Goal: Task Accomplishment & Management: Complete application form

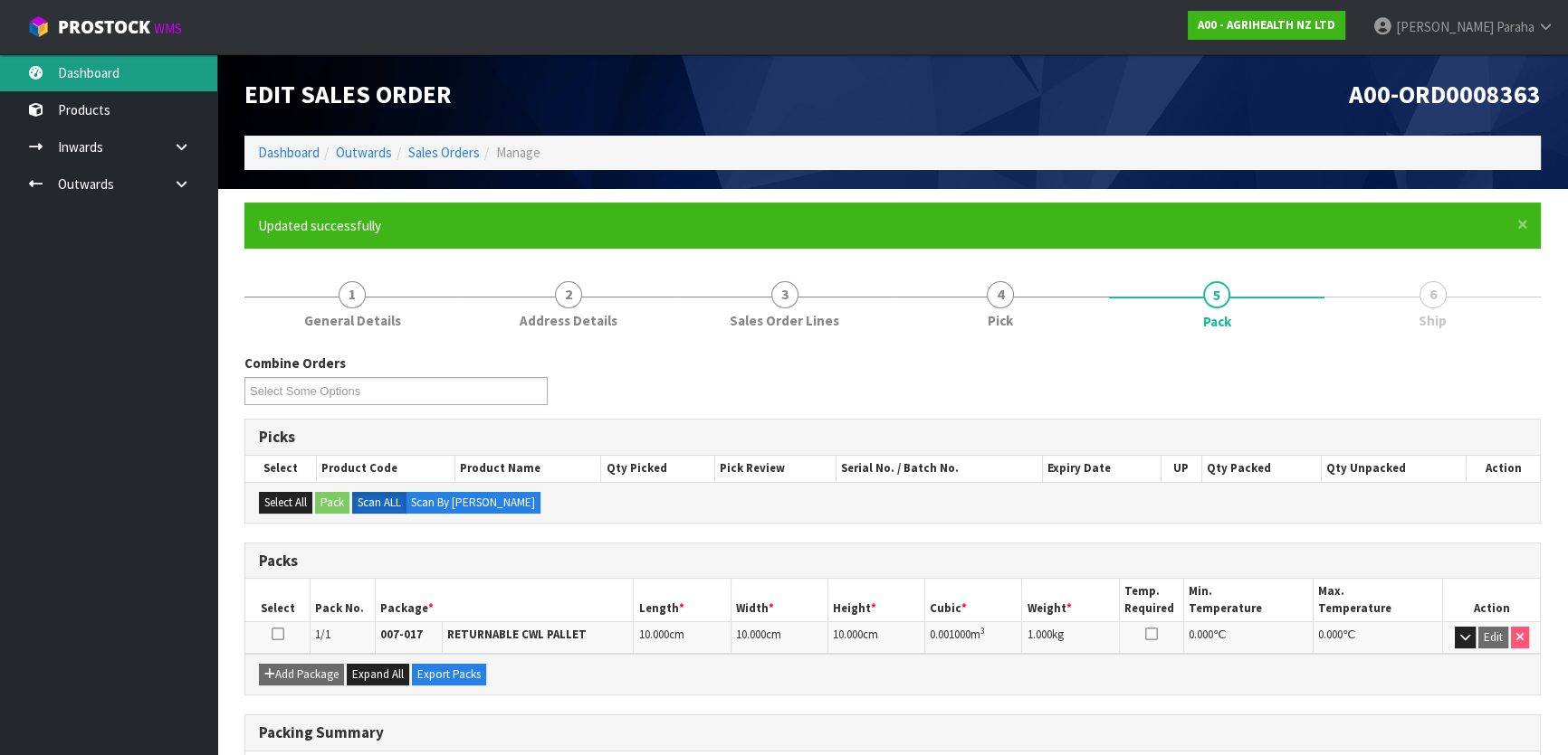
click at [128, 81] on link "Dashboard" at bounding box center [109, 73] width 217 height 37
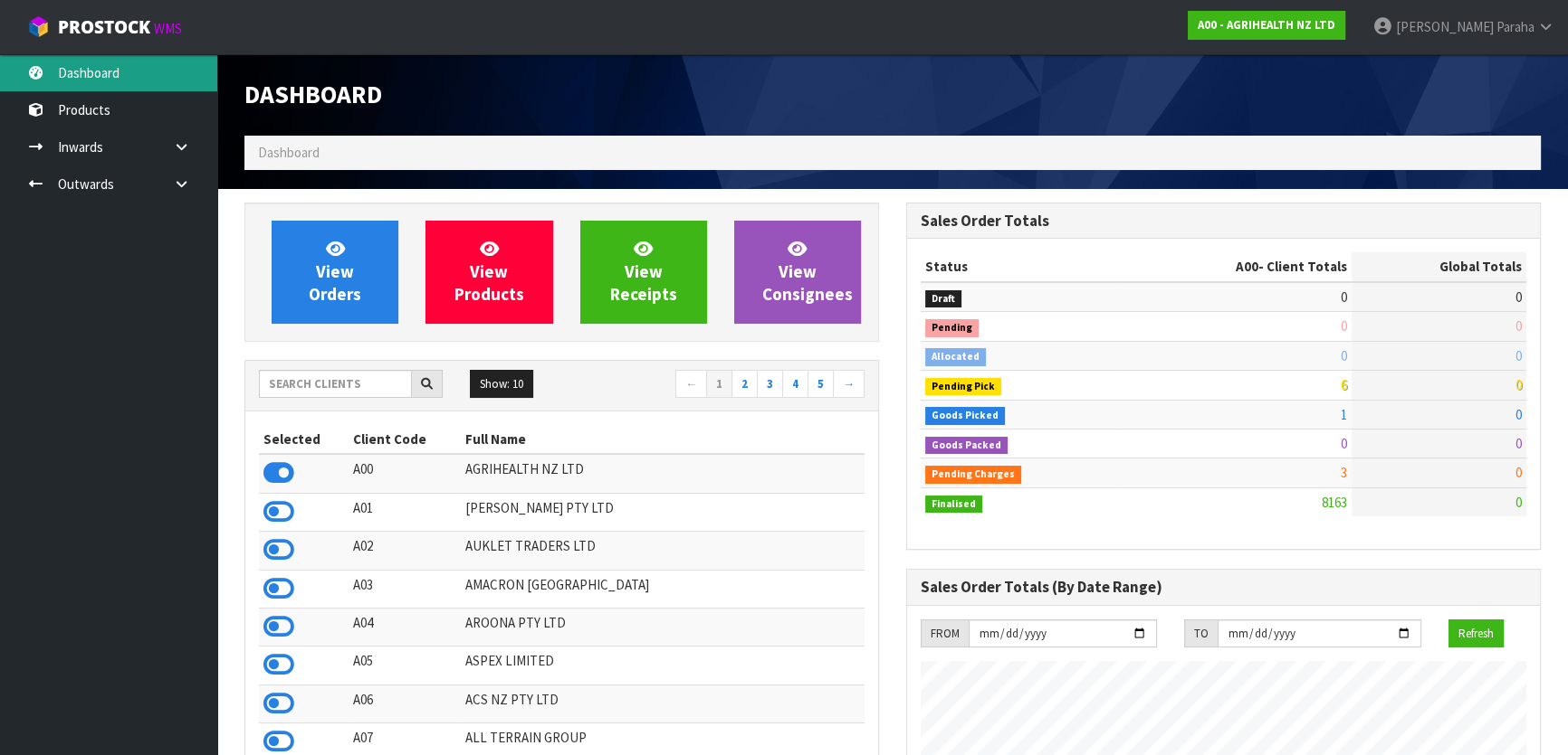
scroll to position [1368, 660]
click at [361, 378] on input "text" at bounding box center [336, 384] width 153 height 28
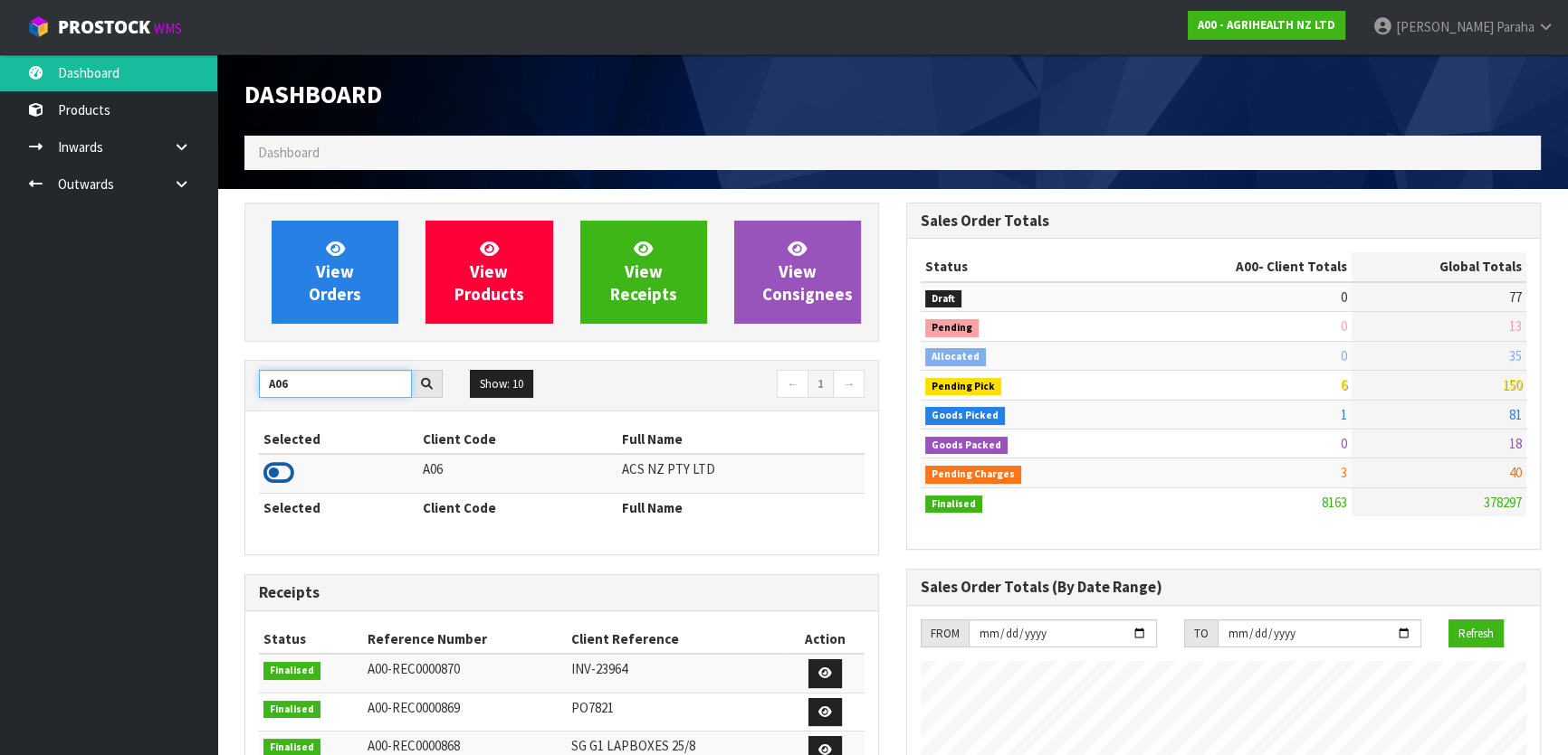
type input "A06"
click at [279, 470] on icon at bounding box center [279, 473] width 31 height 27
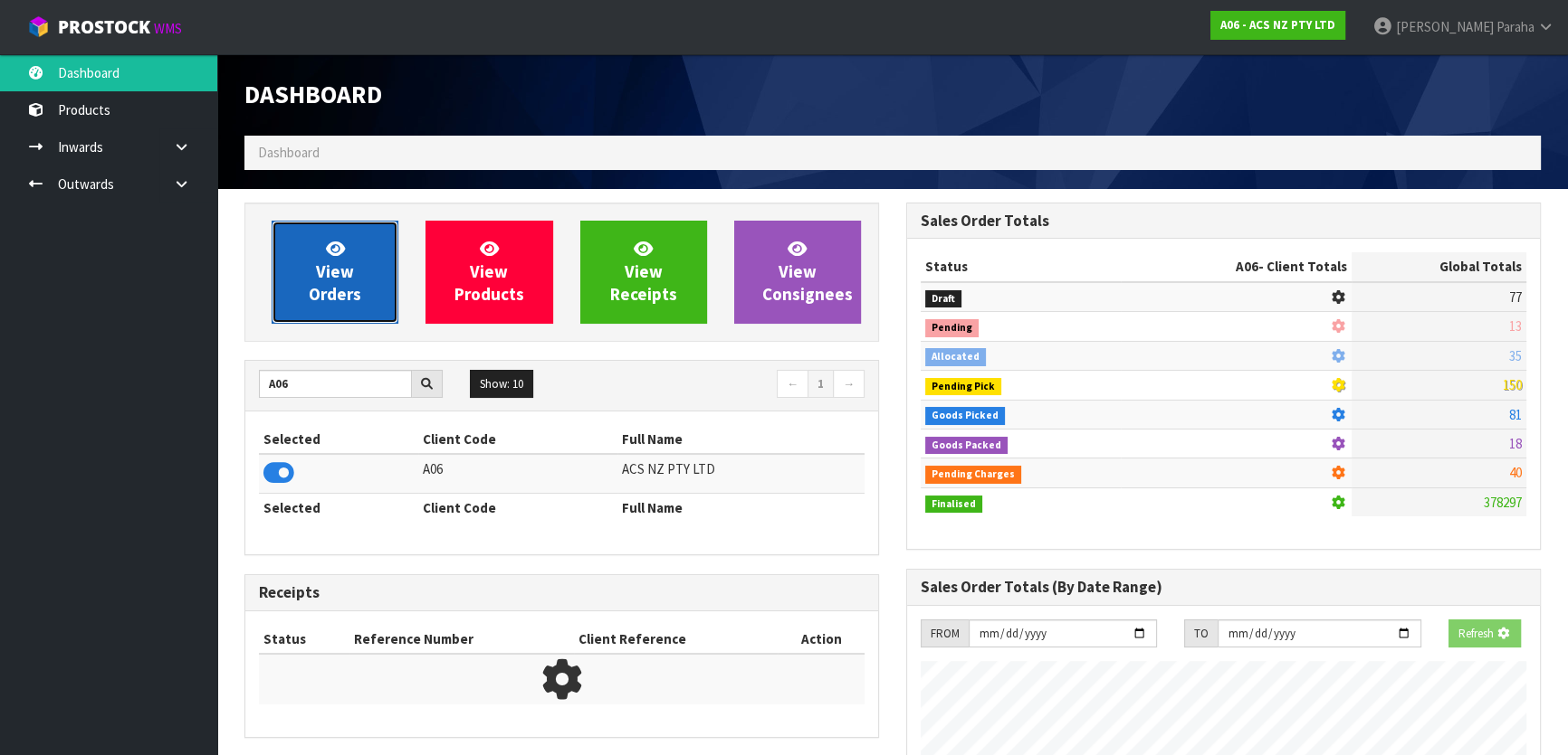
click at [299, 299] on link "View Orders" at bounding box center [335, 272] width 127 height 103
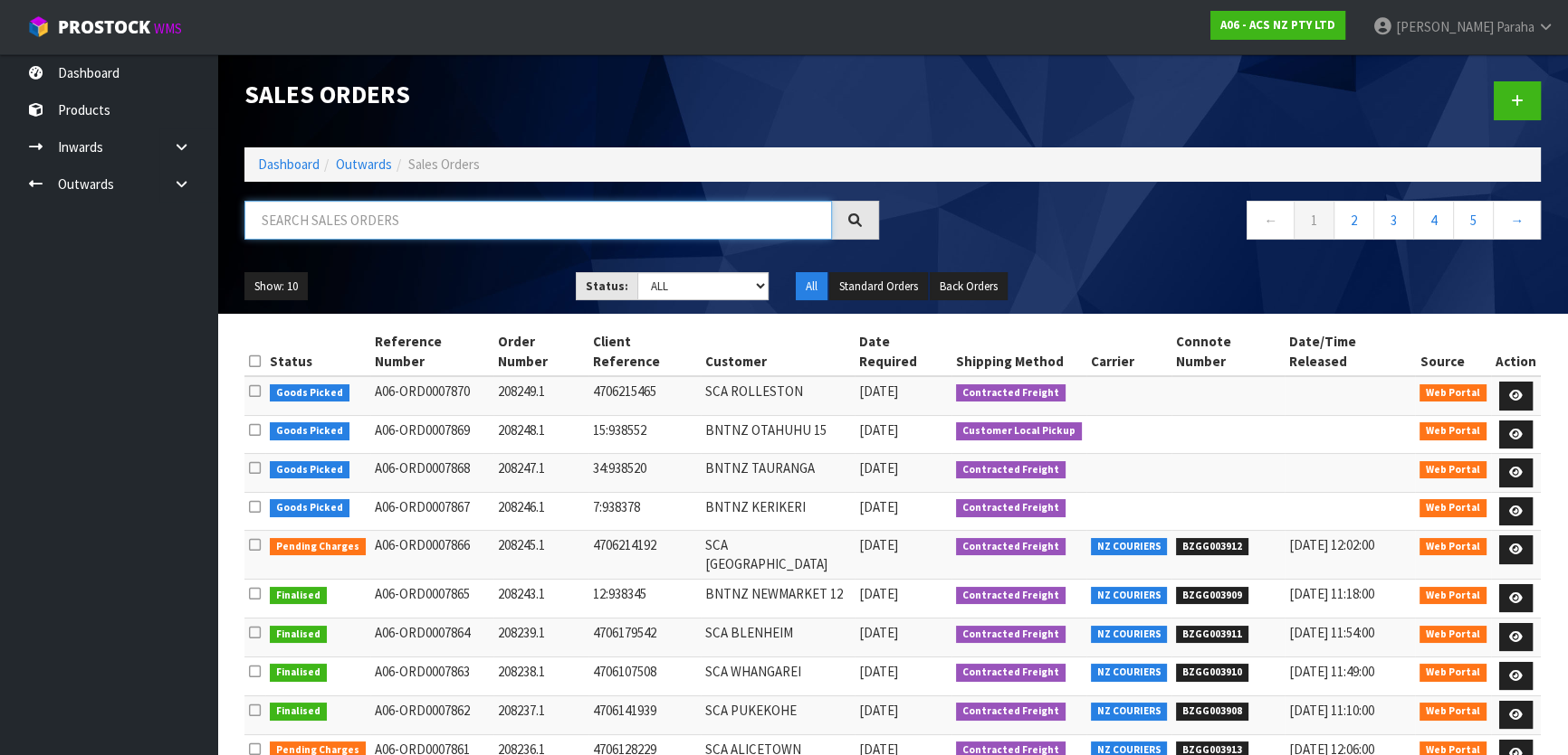
click at [331, 216] on input "text" at bounding box center [538, 220] width 588 height 39
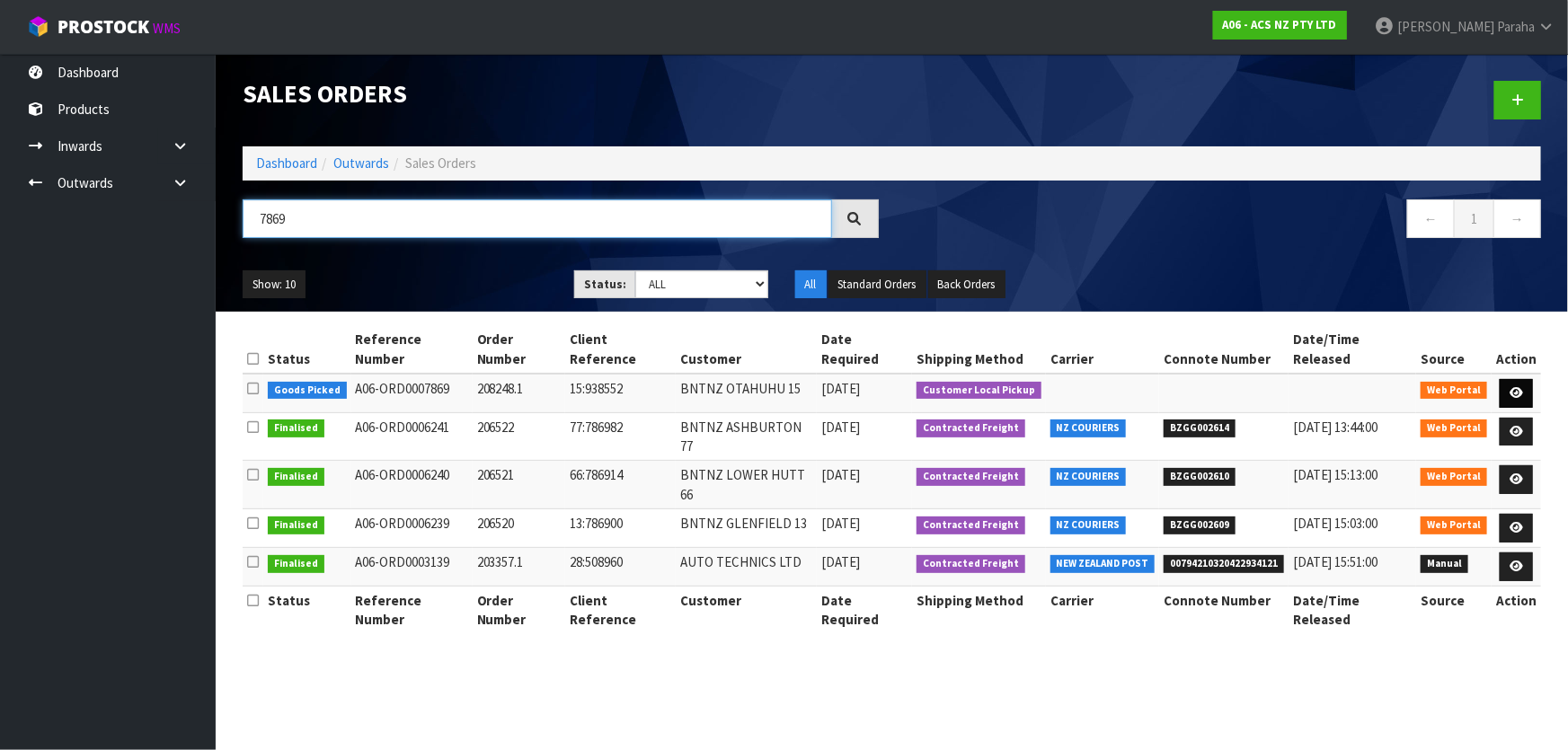
type input "7869"
click at [1526, 379] on link at bounding box center [1516, 394] width 34 height 29
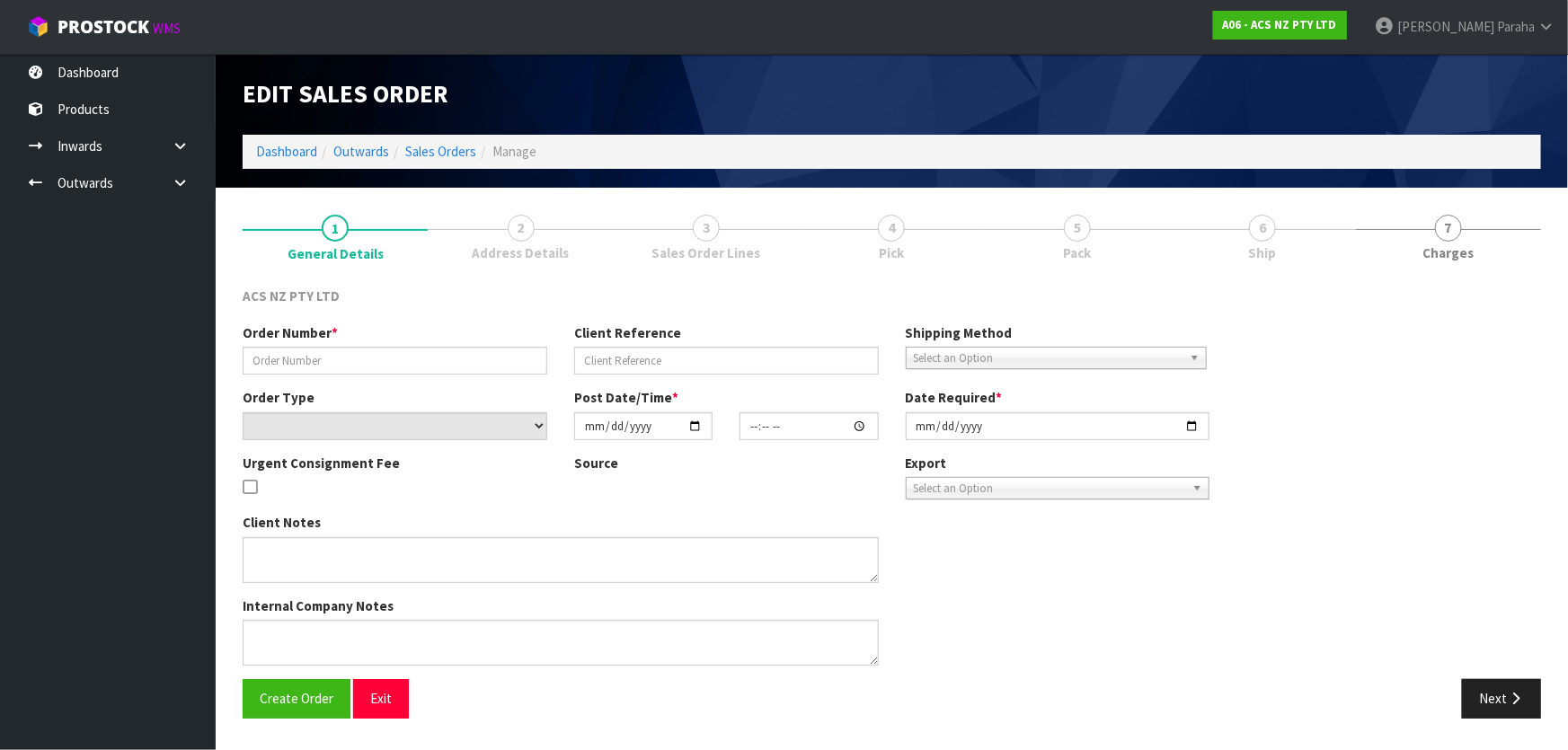
type input "208248.1"
type input "15:938552"
select select "number:0"
type input "[DATE]"
type input "10:09:00.000"
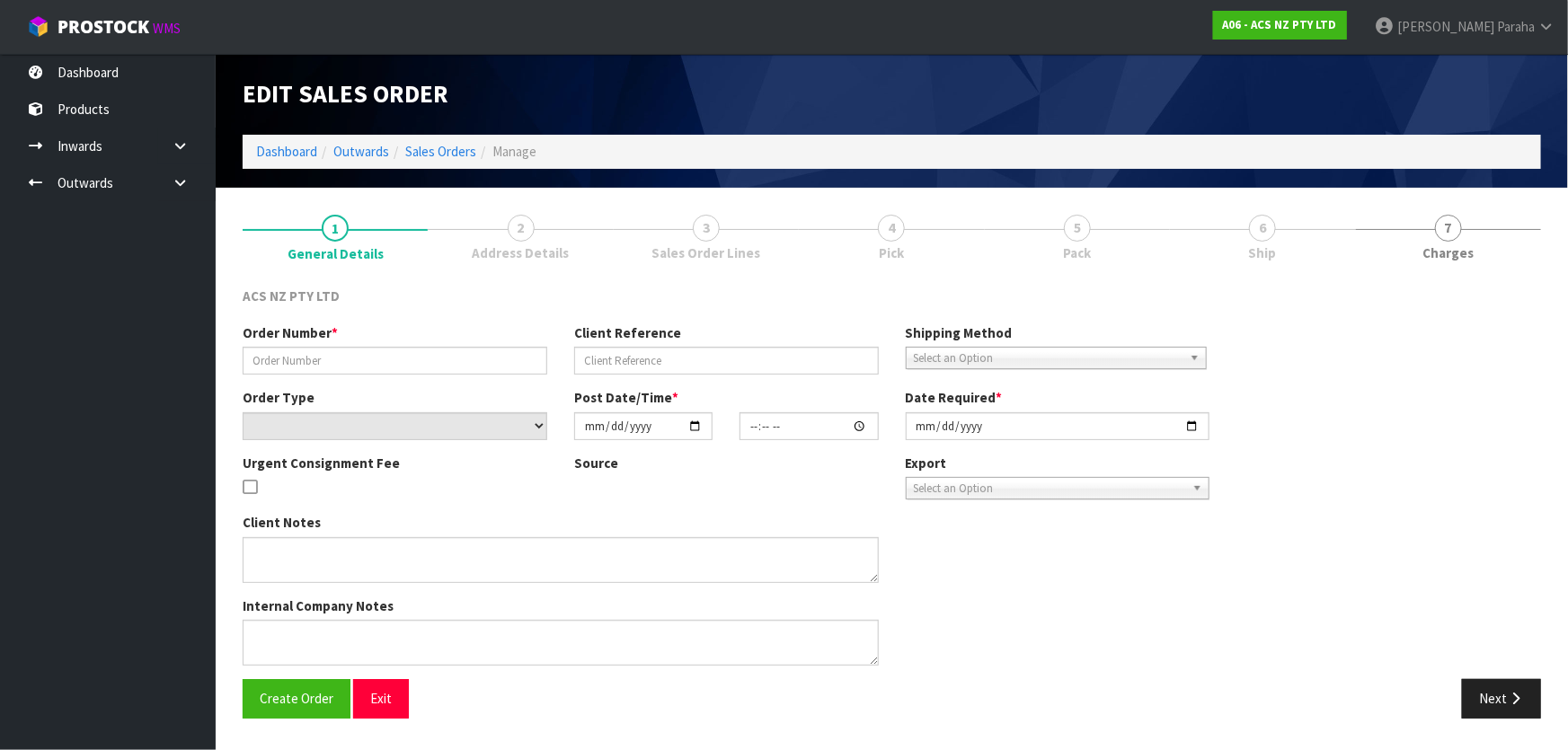
type input "[DATE]"
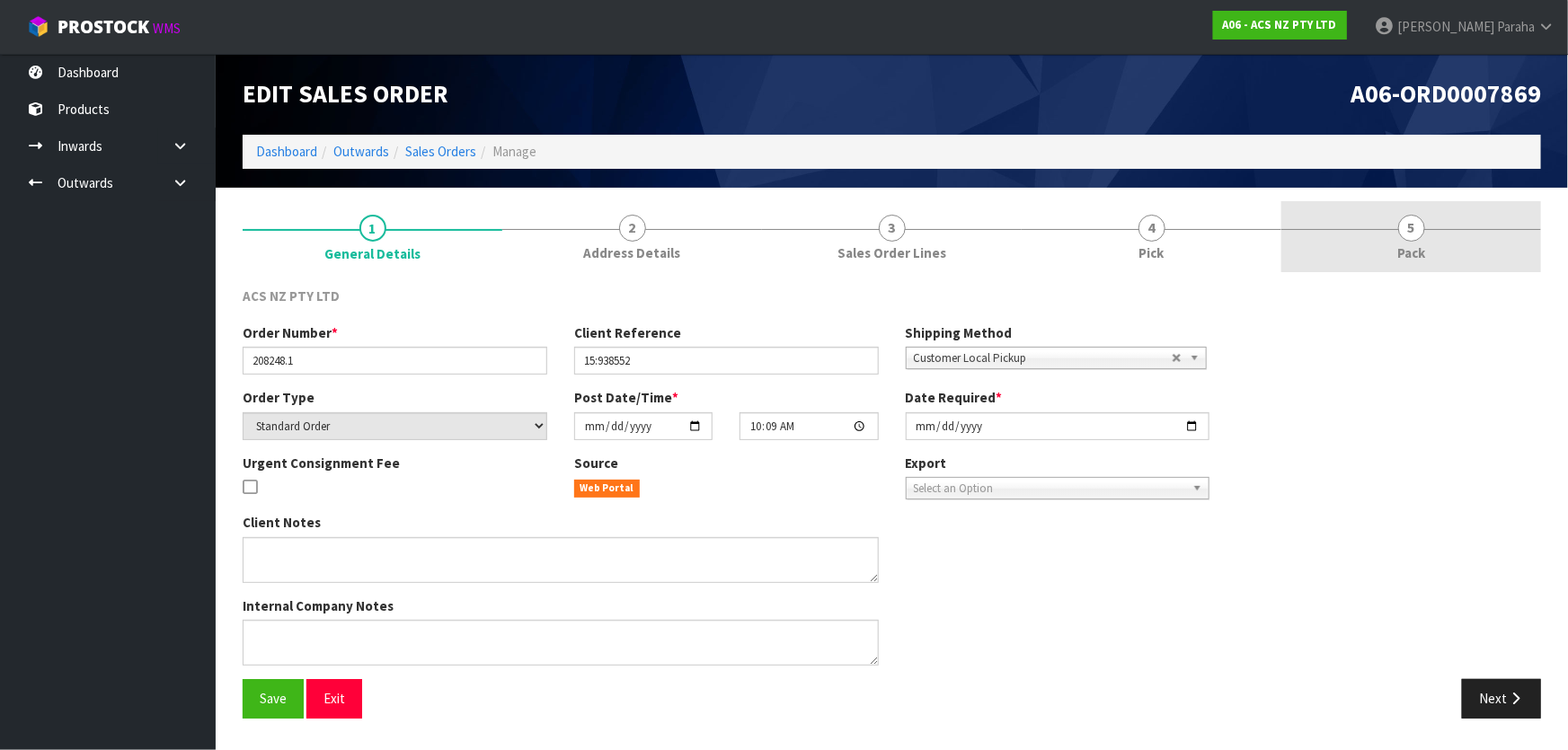
click at [1417, 244] on span "Pack" at bounding box center [1410, 253] width 28 height 19
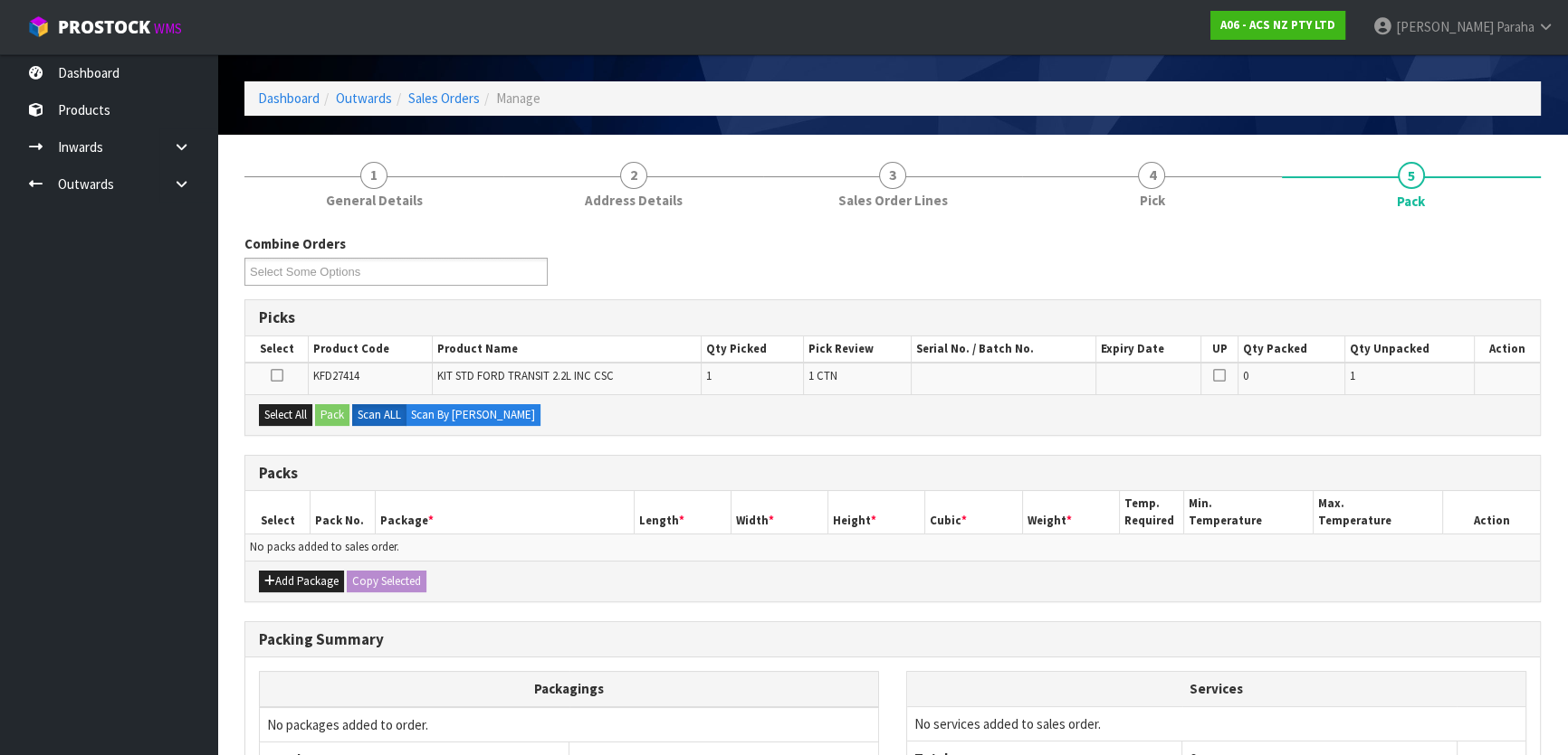
scroll to position [81, 0]
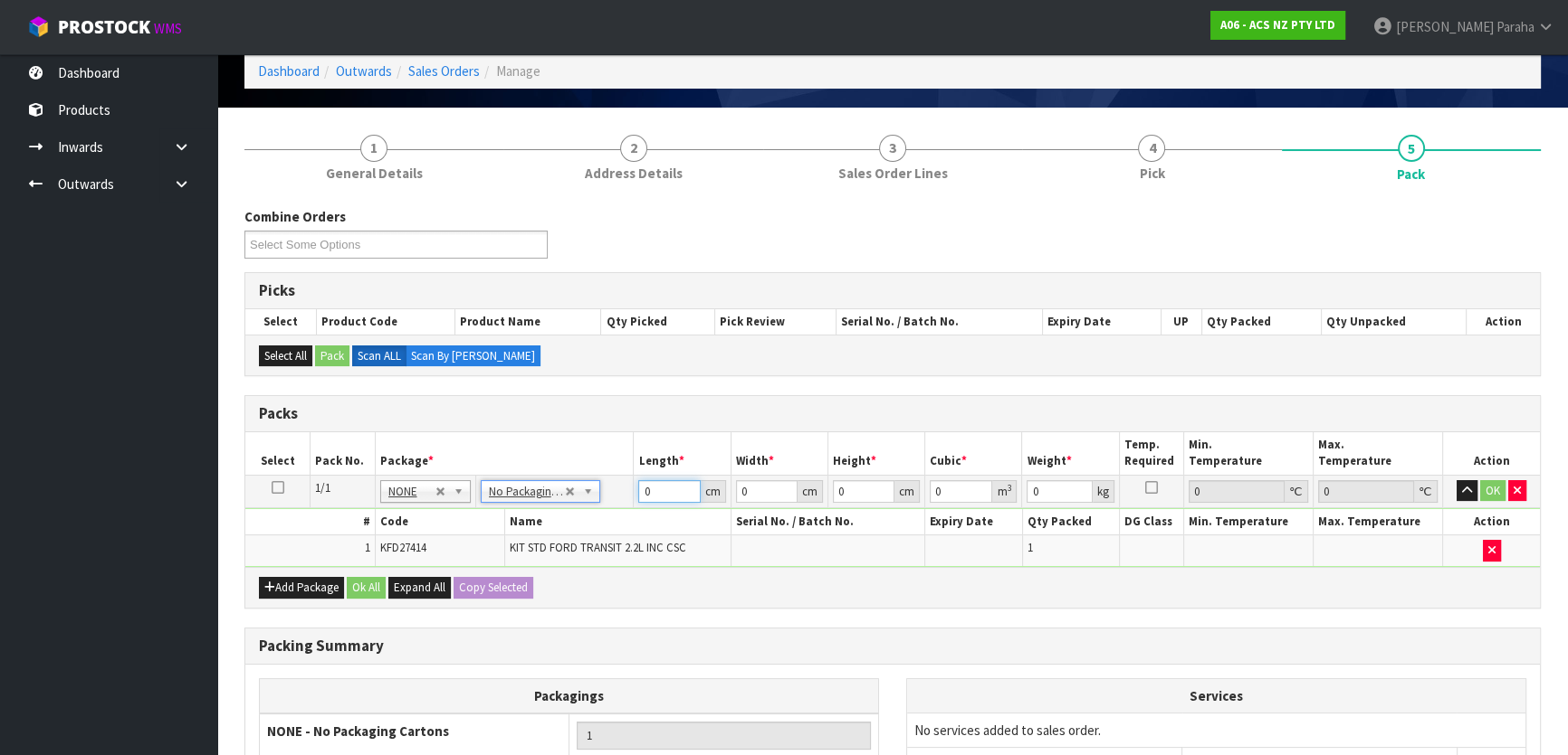
drag, startPoint x: 650, startPoint y: 488, endPoint x: 628, endPoint y: 488, distance: 22.0
click at [628, 488] on tr "1/1 NONE 007-001 007-002 007-004 007-009 007-013 007-014 007-015 007-017 007-01…" at bounding box center [892, 491] width 1295 height 33
type input "40"
type input "38"
type input "1"
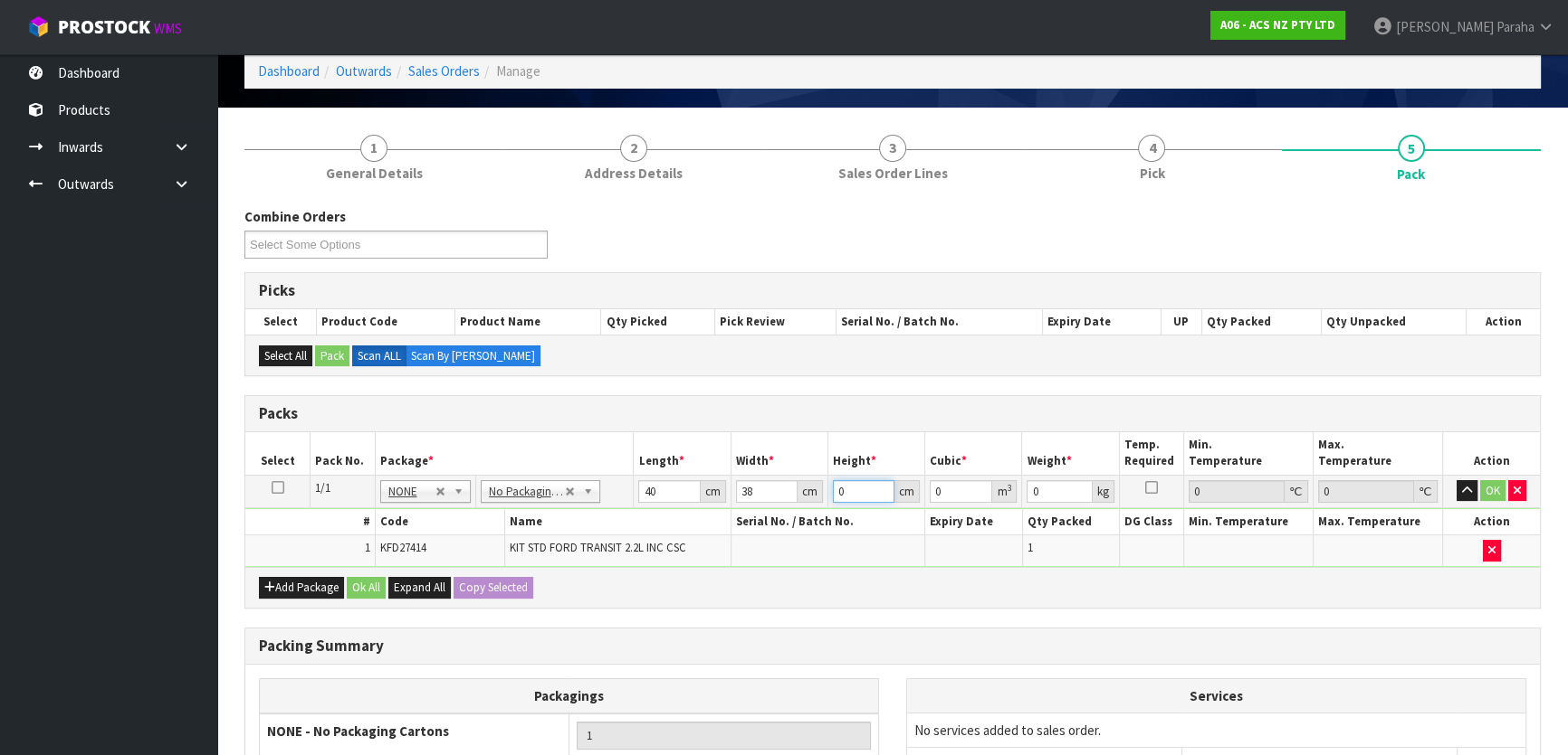
type input "0.00152"
type input "11"
type input "0.01672"
type input "11"
type input "14"
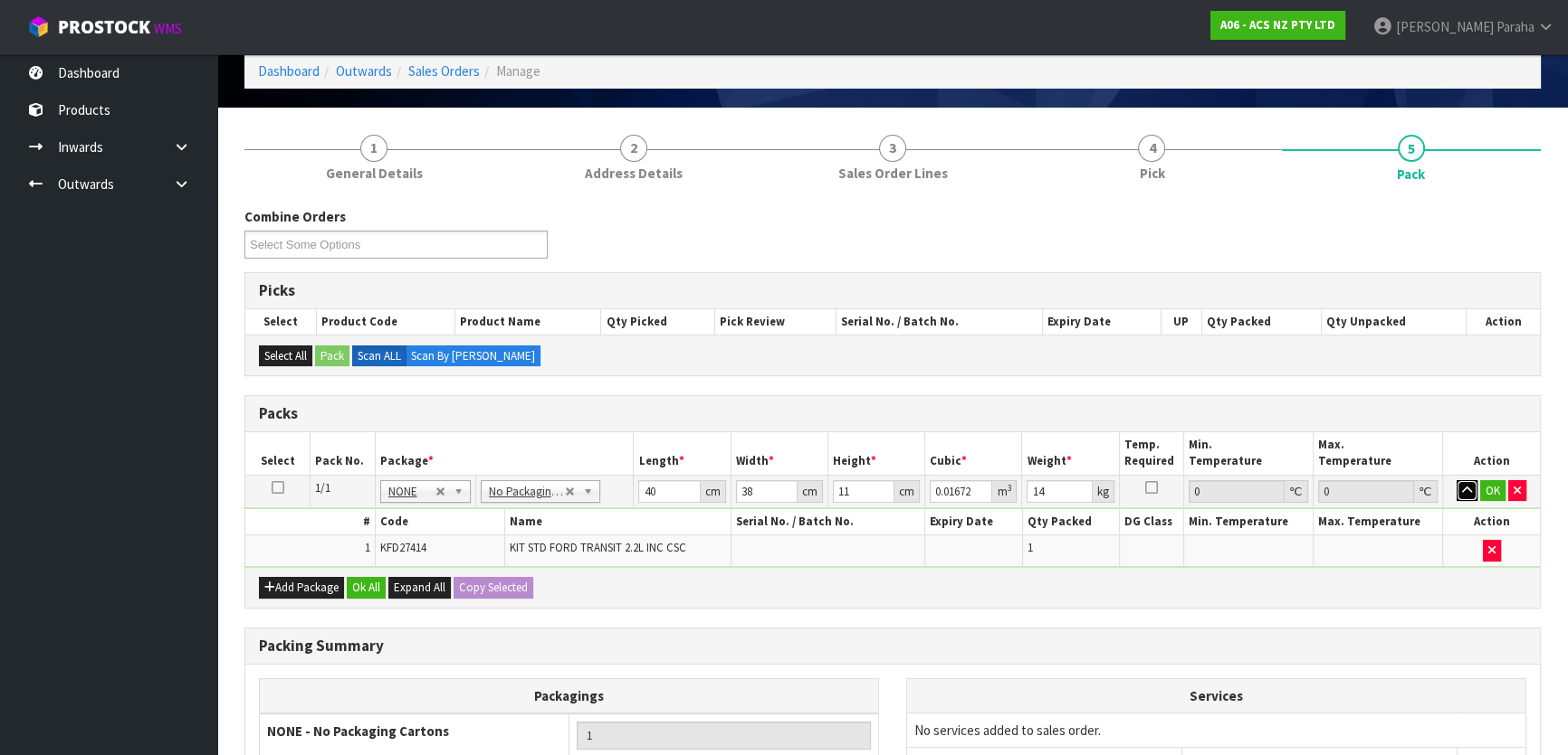
click at [1456, 481] on button "button" at bounding box center [1466, 491] width 20 height 21
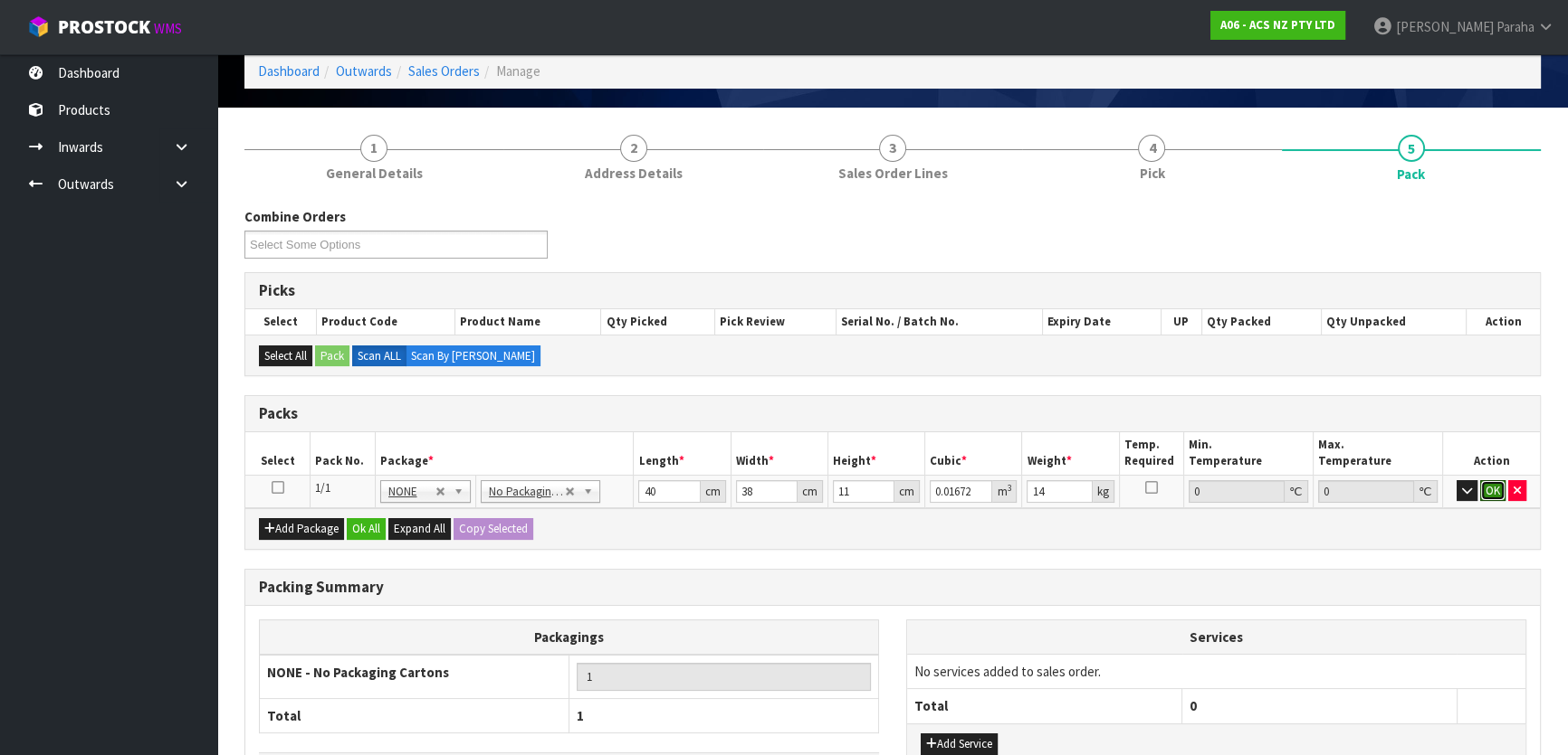
click button "OK" at bounding box center [1492, 491] width 25 height 21
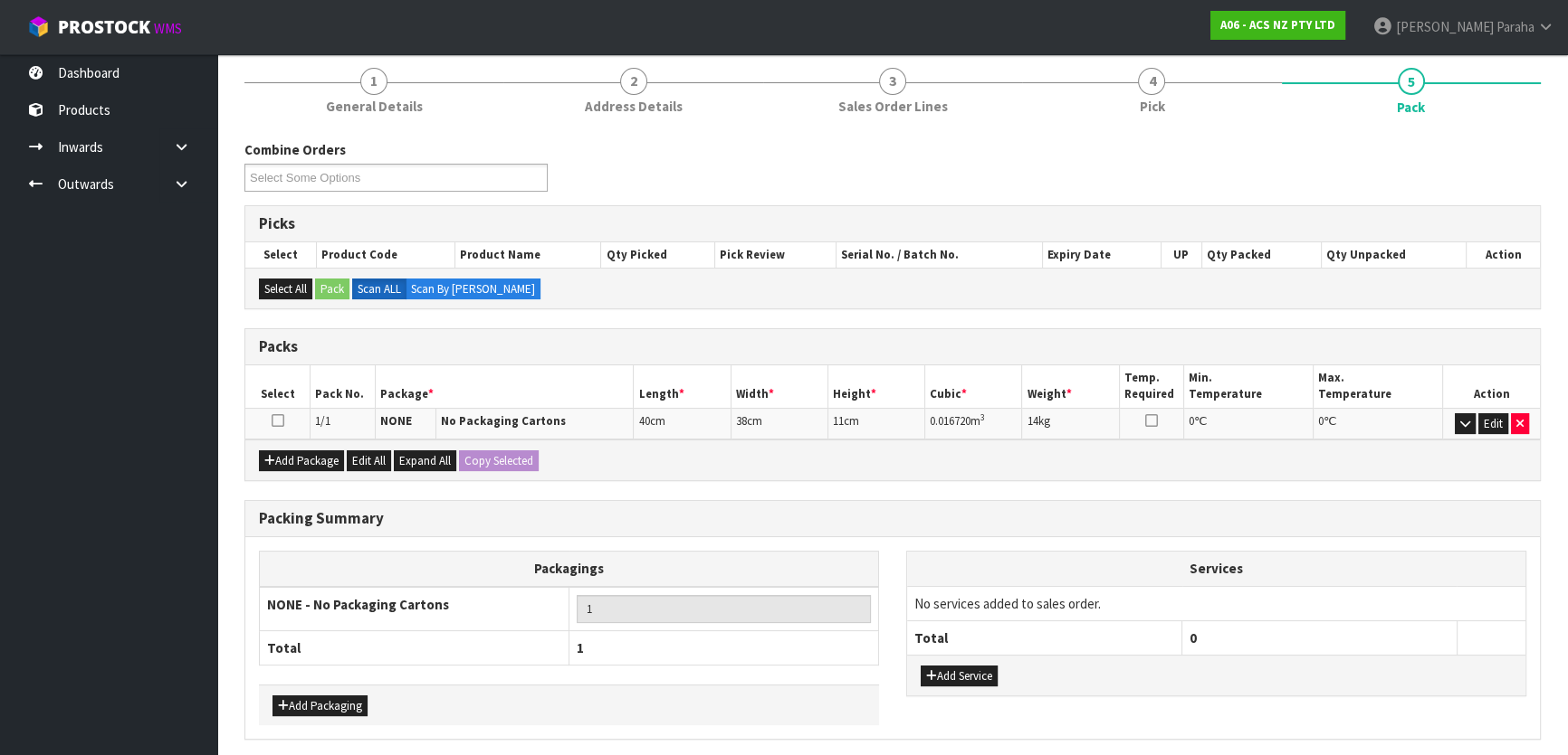
scroll to position [213, 0]
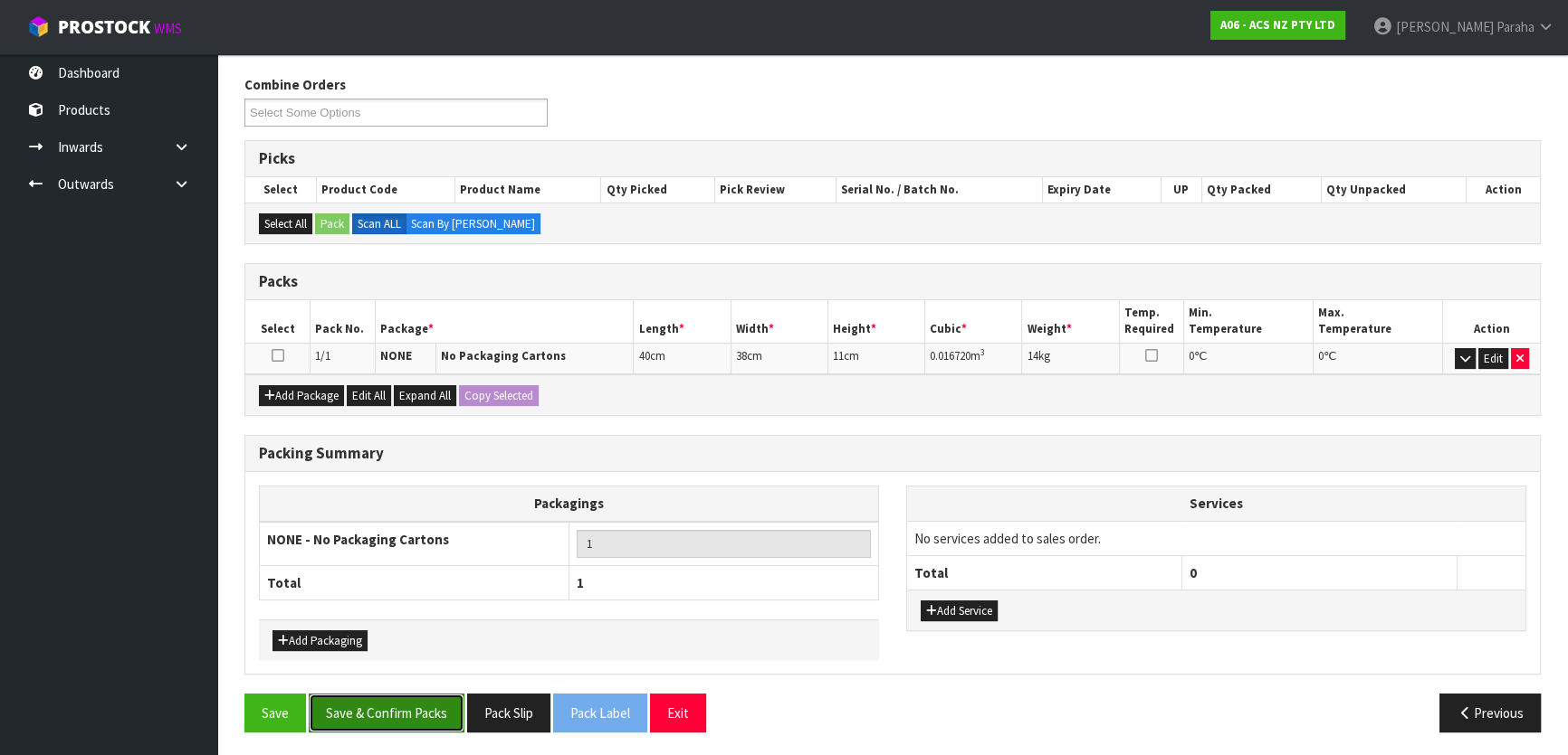
click at [433, 710] on button "Save & Confirm Packs" at bounding box center [386, 713] width 156 height 39
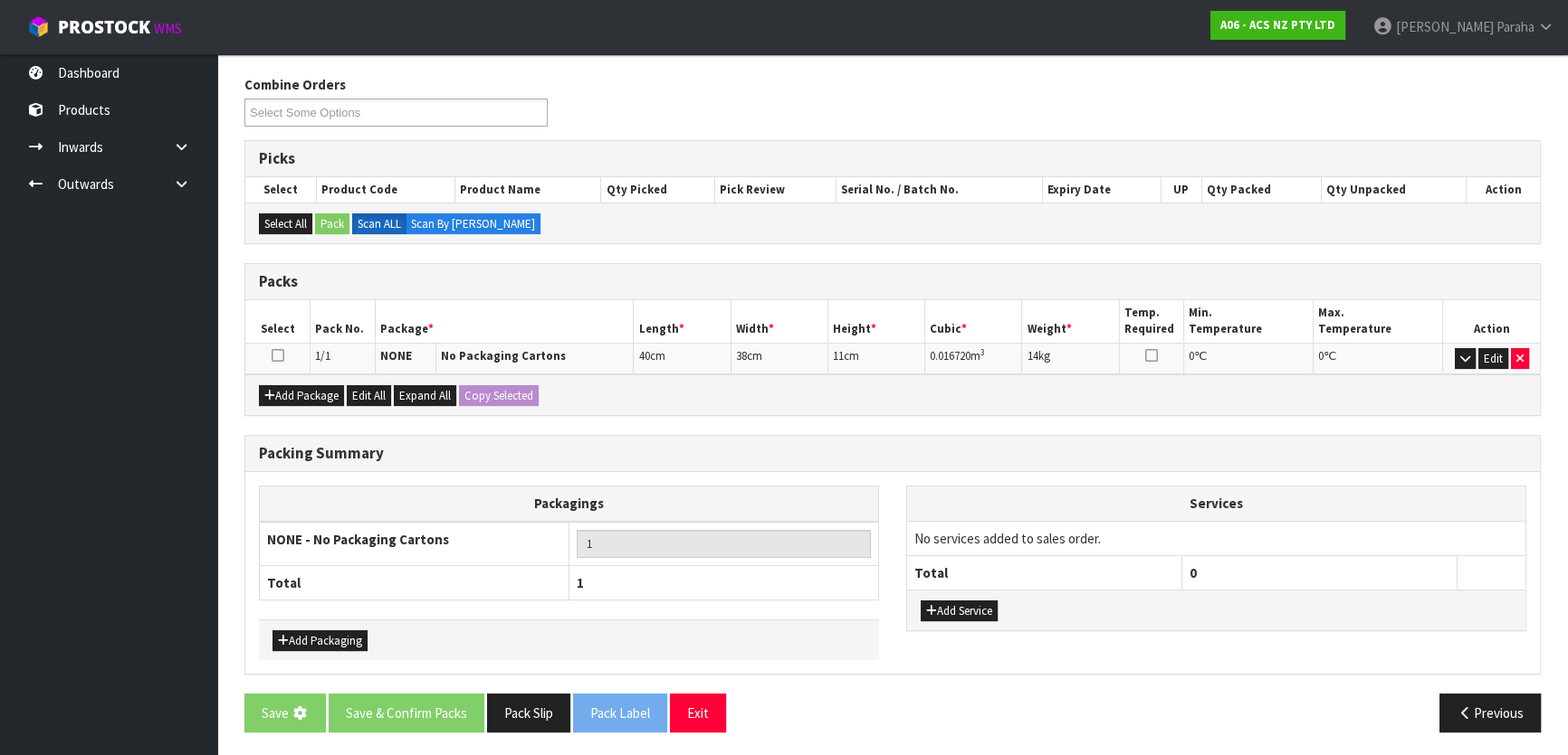
scroll to position [0, 0]
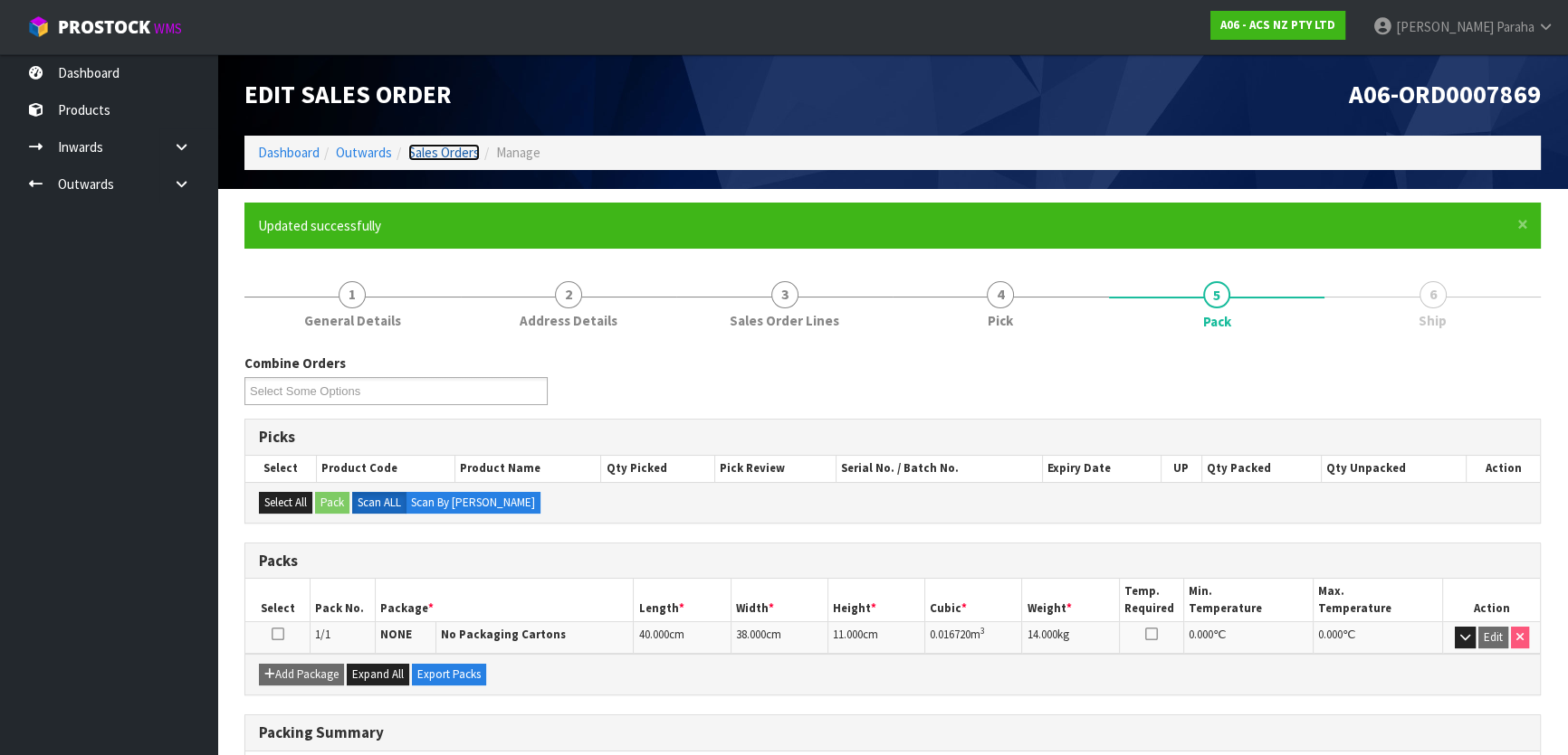
click at [434, 150] on link "Sales Orders" at bounding box center [444, 152] width 72 height 17
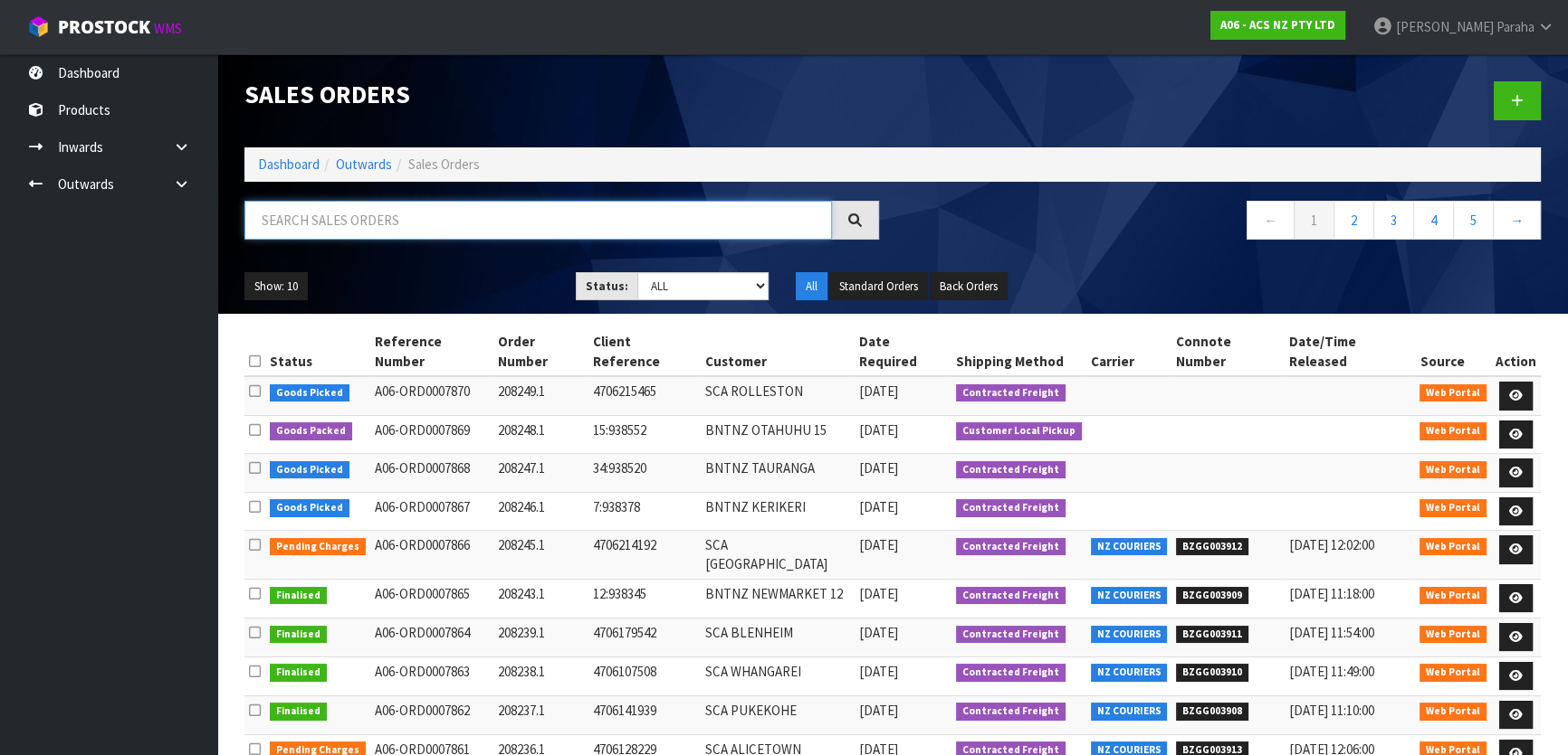
click at [418, 215] on input "text" at bounding box center [538, 220] width 588 height 39
click at [416, 211] on input "text" at bounding box center [538, 220] width 588 height 39
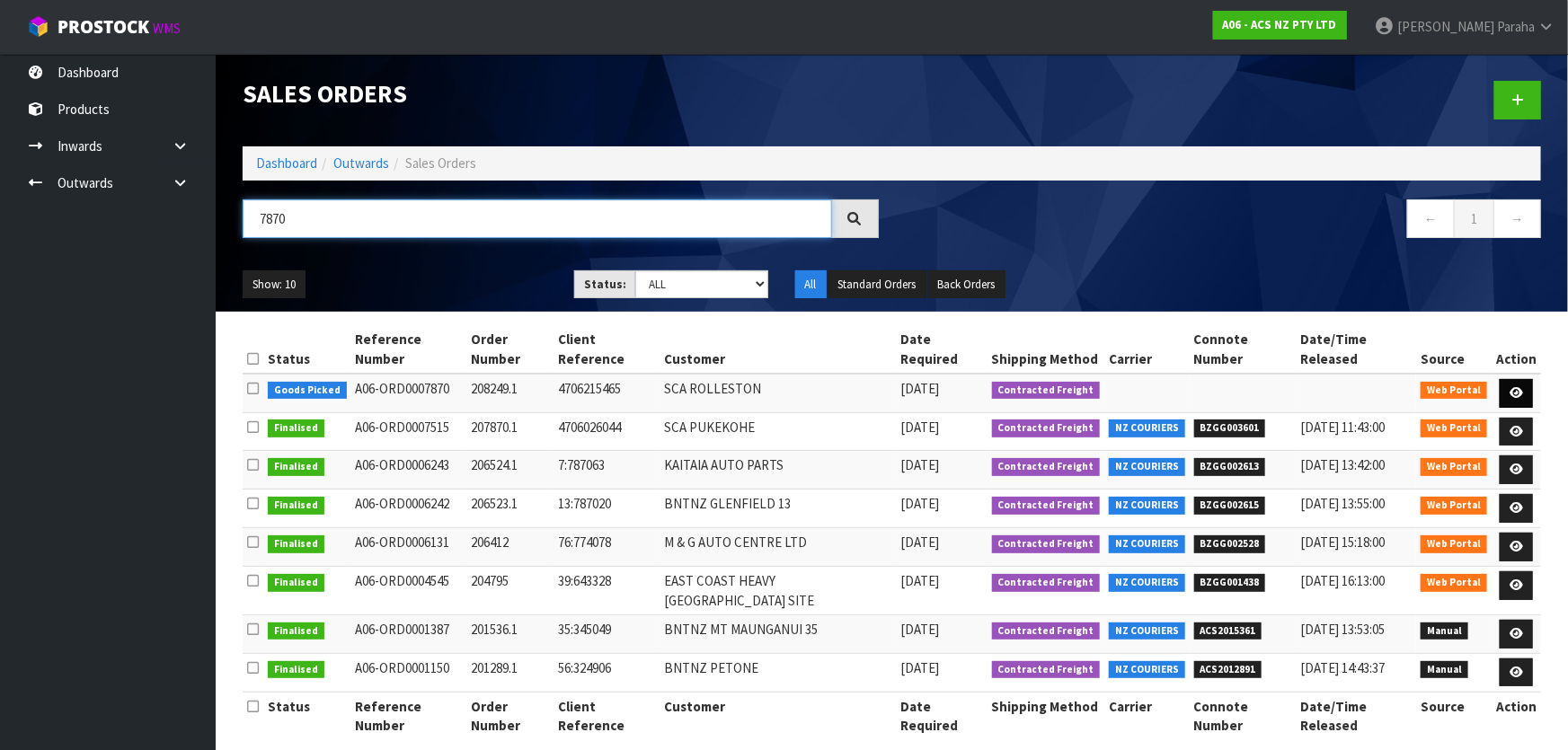
type input "7870"
click at [1521, 387] on icon at bounding box center [1516, 393] width 13 height 12
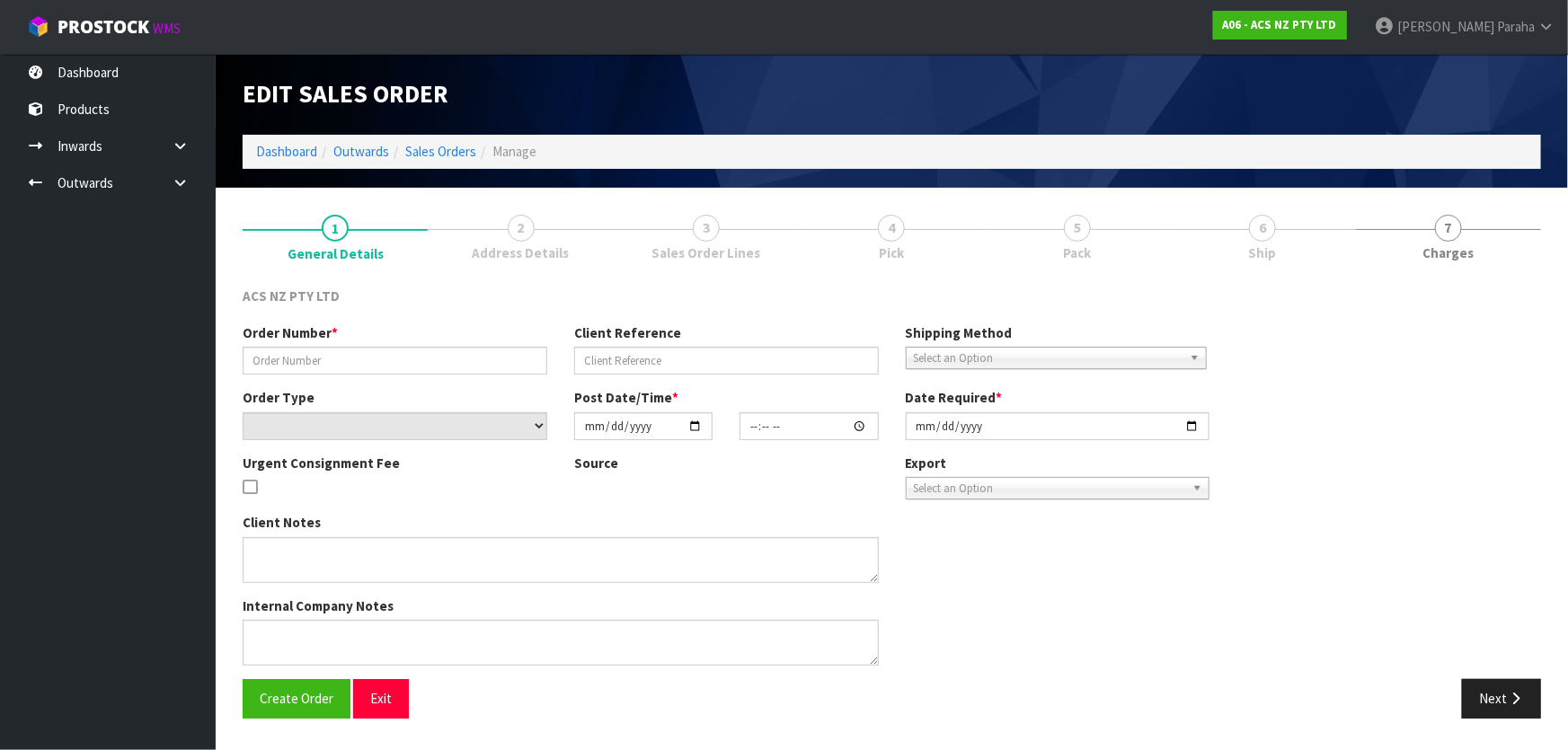
type input "208249.1"
type input "4706215465"
select select "number:0"
type input "[DATE]"
type input "10:16:00.000"
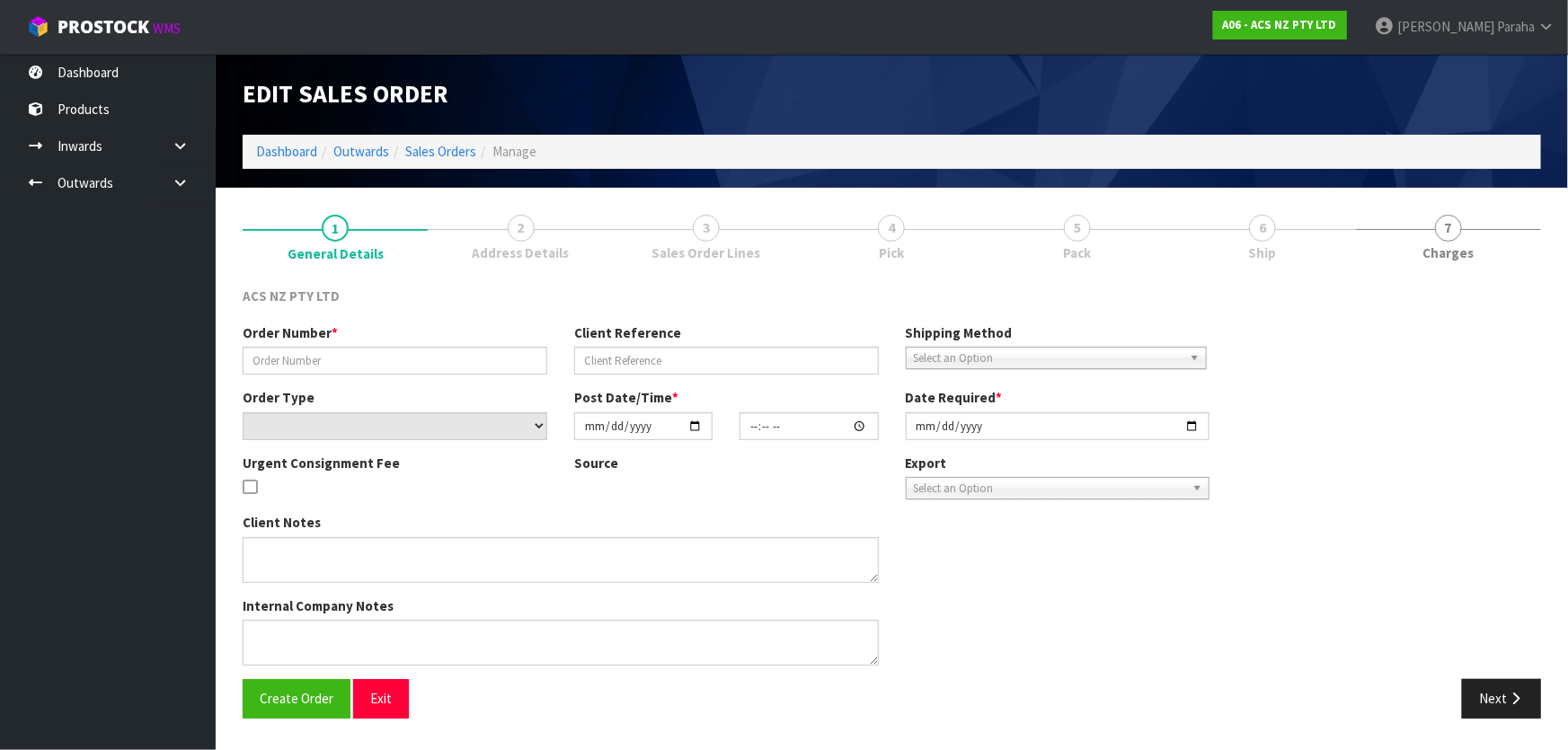
type input "[DATE]"
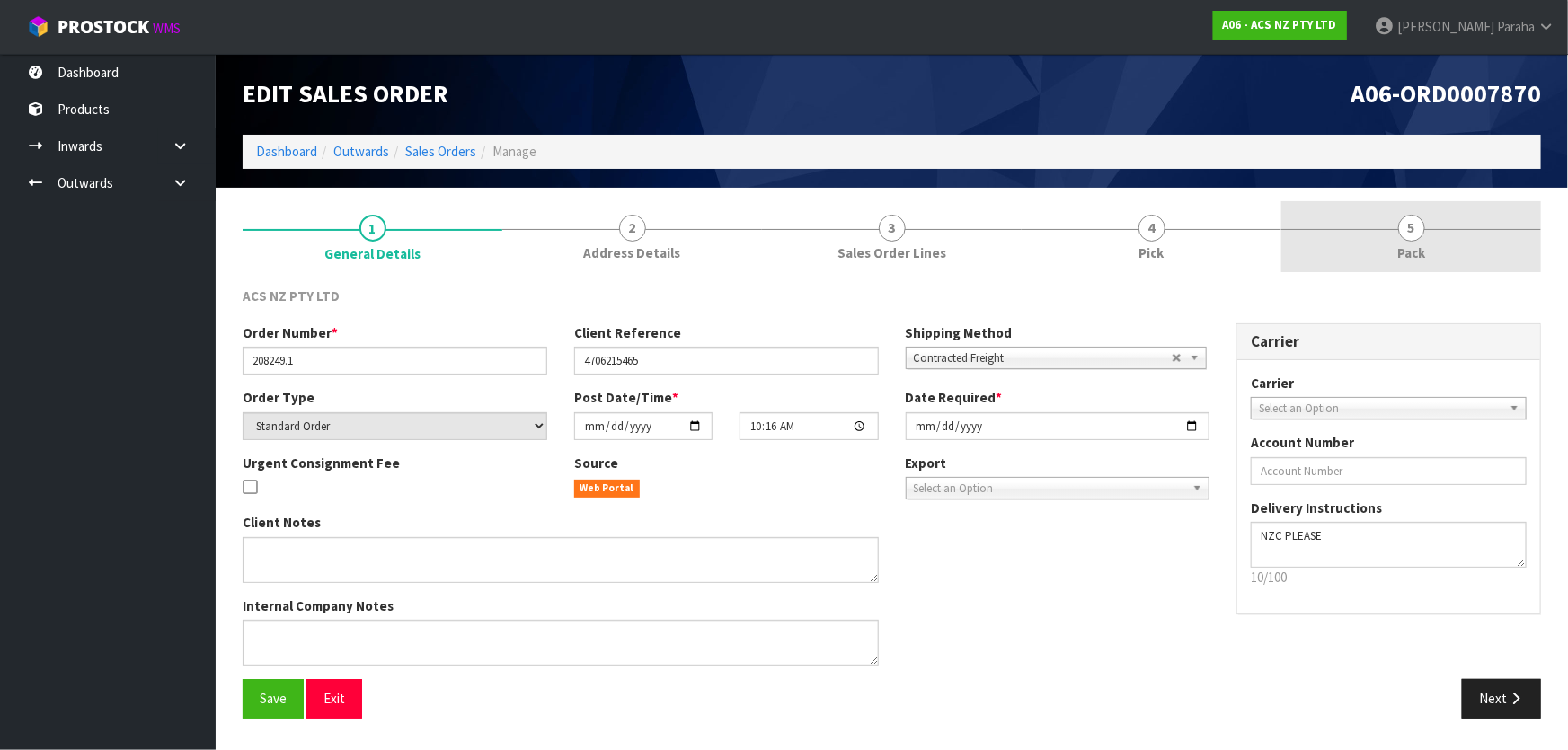
click at [1427, 239] on link "5 Pack" at bounding box center [1411, 237] width 260 height 71
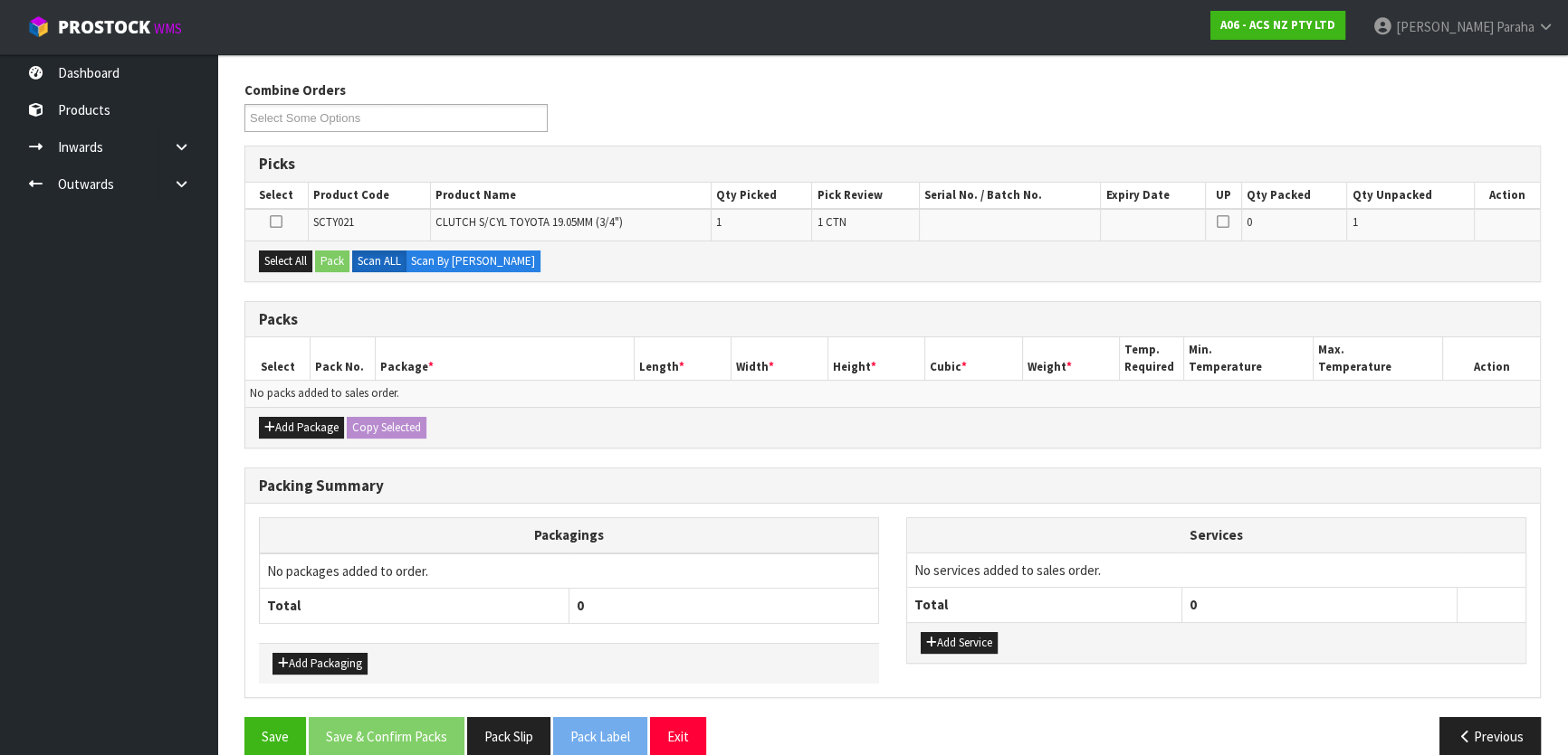
scroll to position [232, 0]
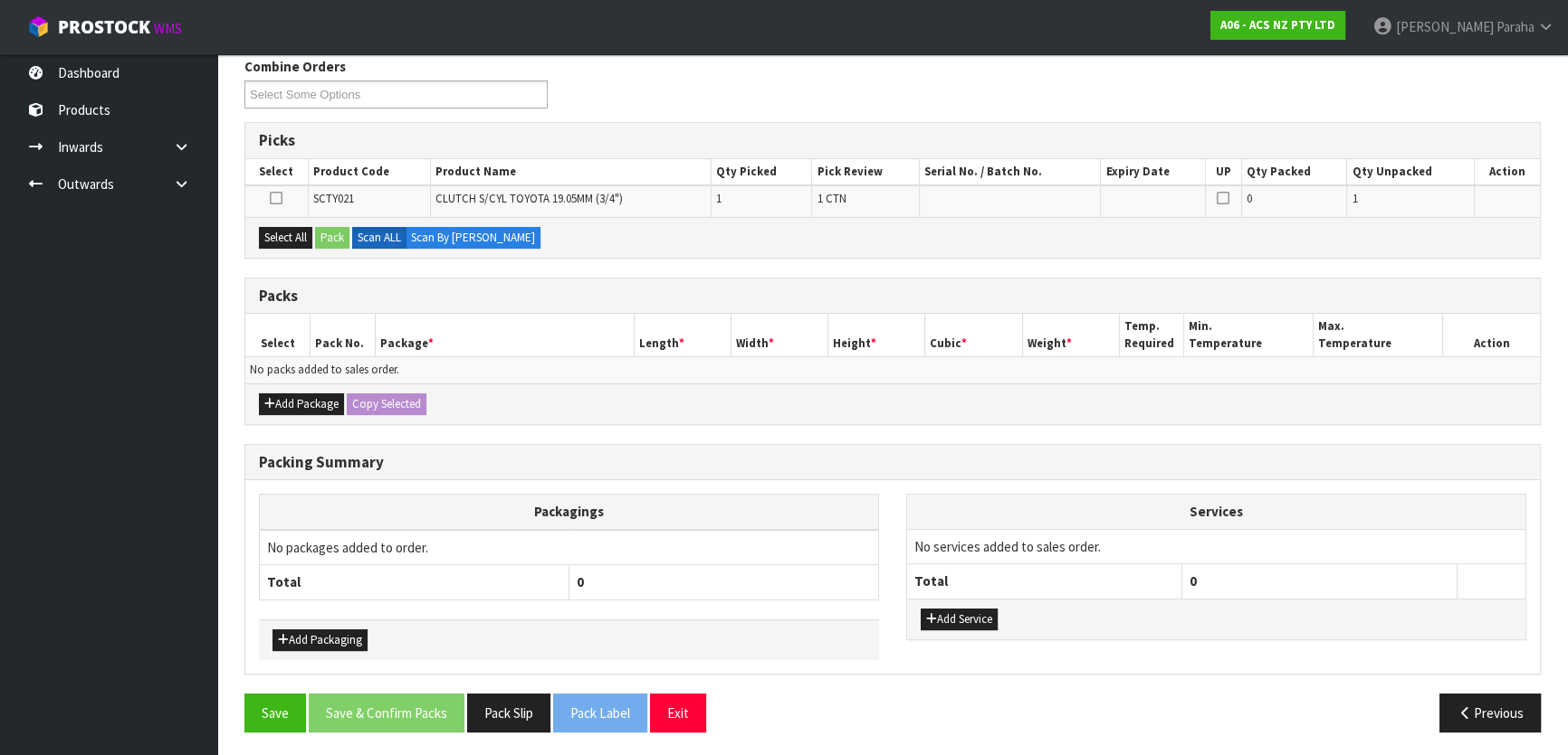
click at [280, 198] on icon at bounding box center [275, 198] width 13 height 1
click at [0, 0] on input "checkbox" at bounding box center [0, 0] width 0 height 0
click at [332, 239] on button "Pack" at bounding box center [332, 237] width 34 height 21
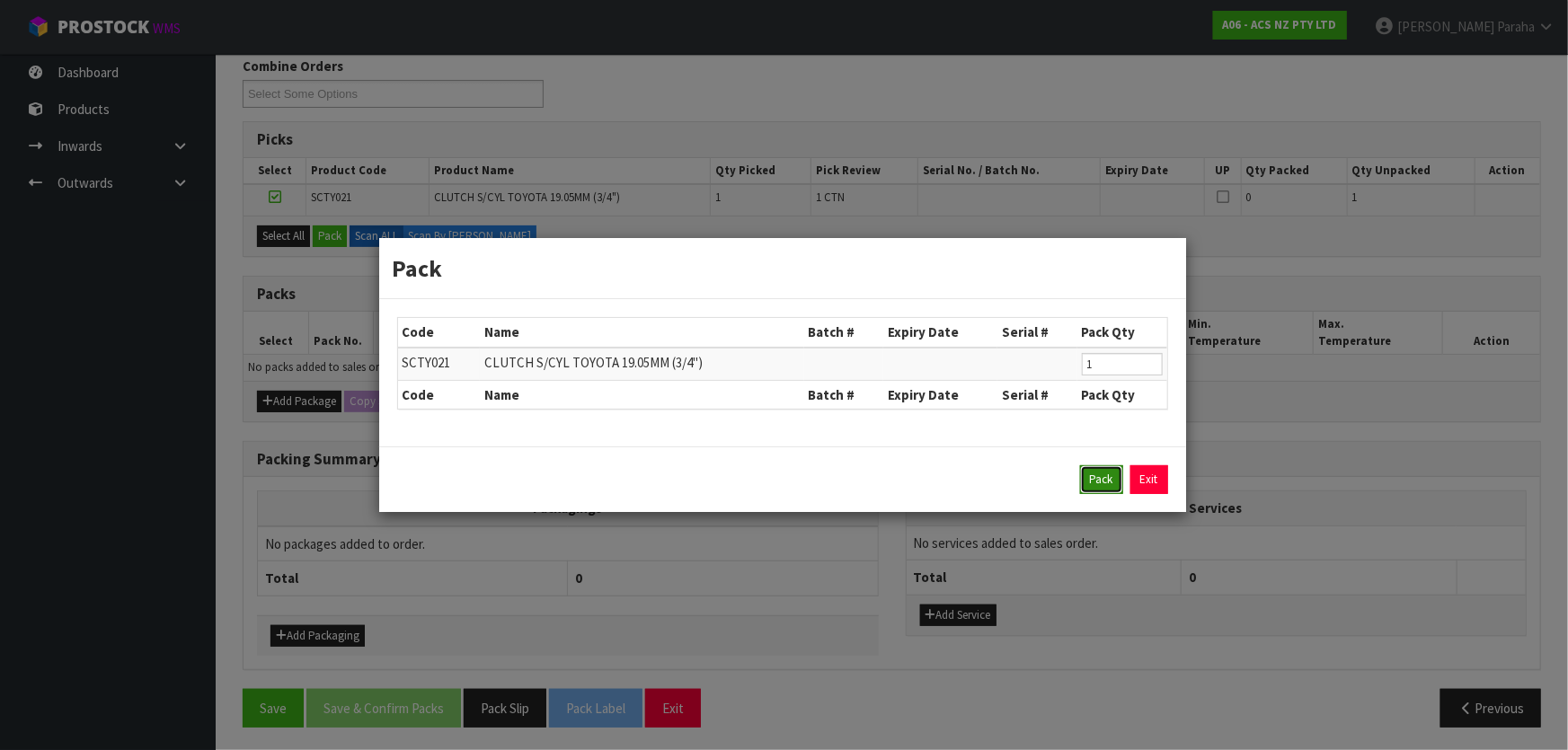
click at [1118, 479] on button "Pack" at bounding box center [1101, 480] width 43 height 29
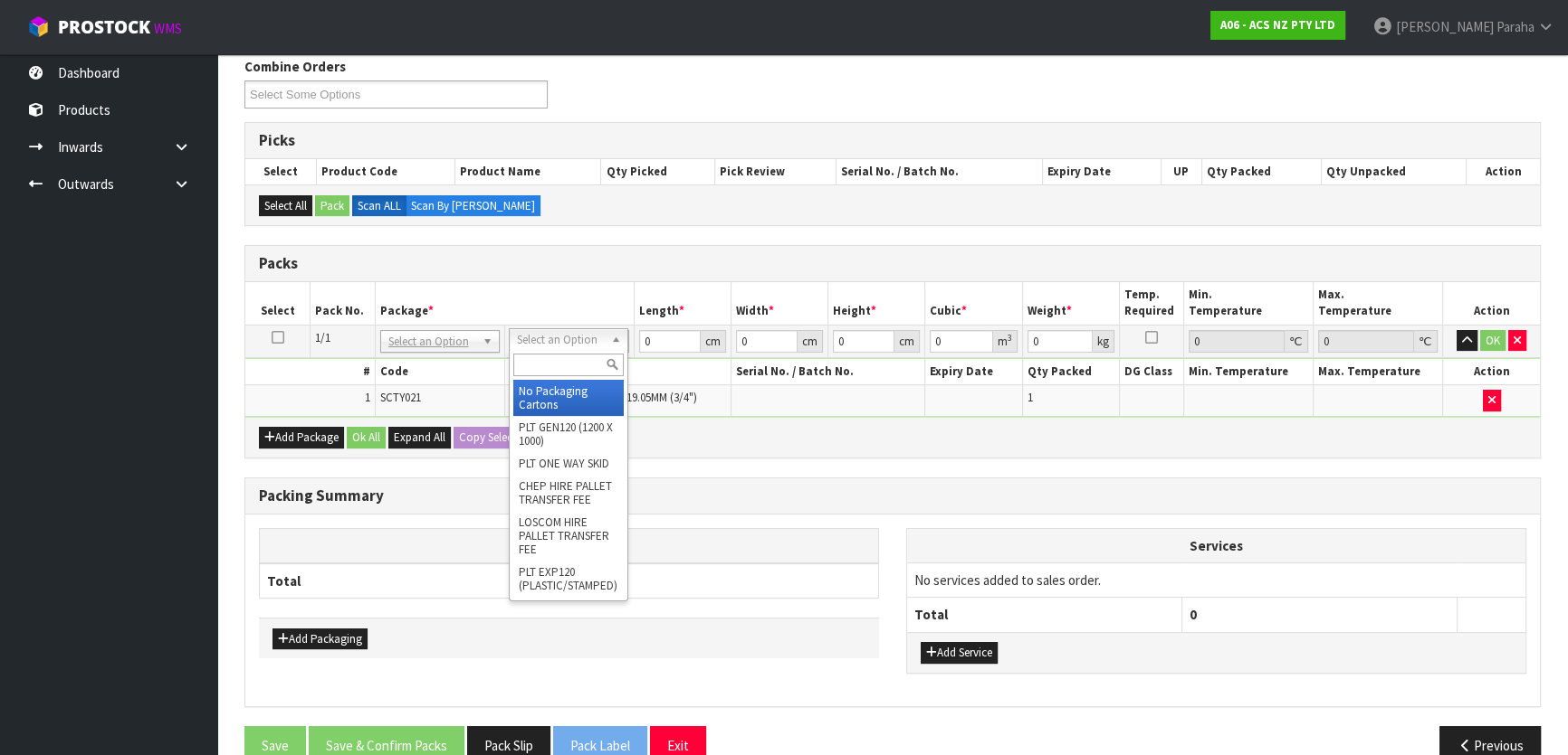
click at [536, 373] on input "text" at bounding box center [568, 364] width 111 height 22
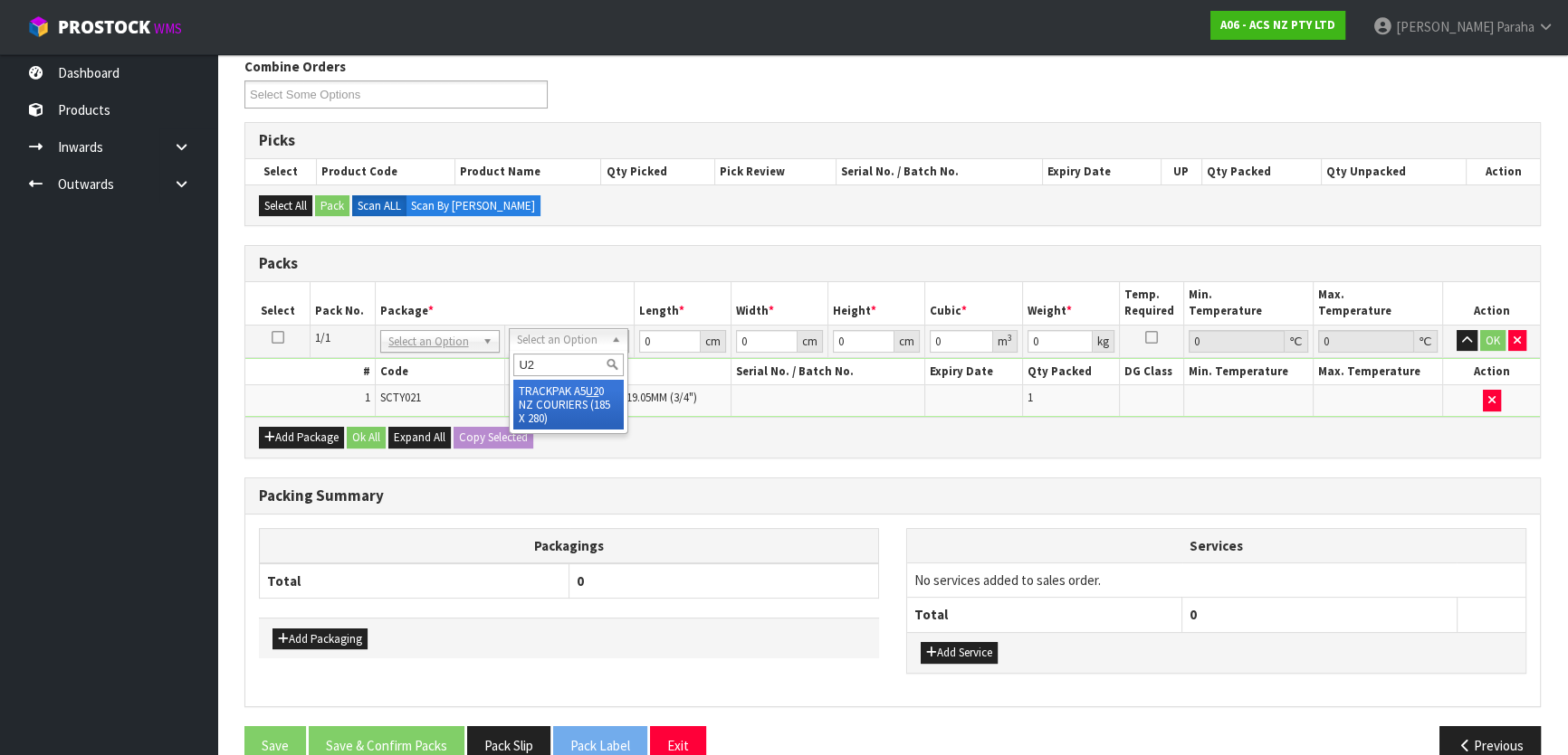
type input "U20"
type input "18.5"
type input "28"
type input "0.01"
type input "0.000005"
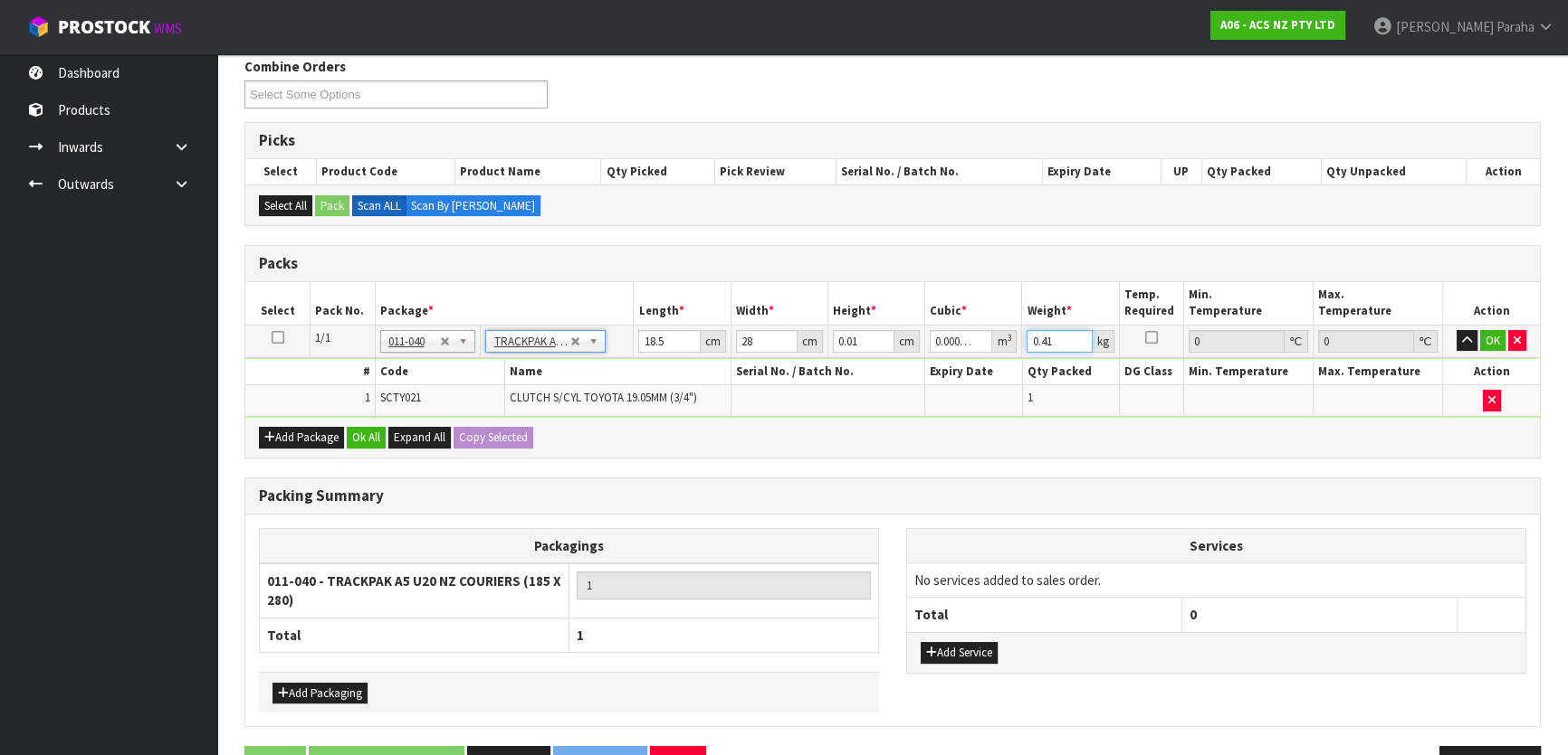
click at [1059, 334] on input "0.41" at bounding box center [1059, 341] width 65 height 22
type input "0.56"
click at [1475, 336] on button "button" at bounding box center [1466, 341] width 20 height 21
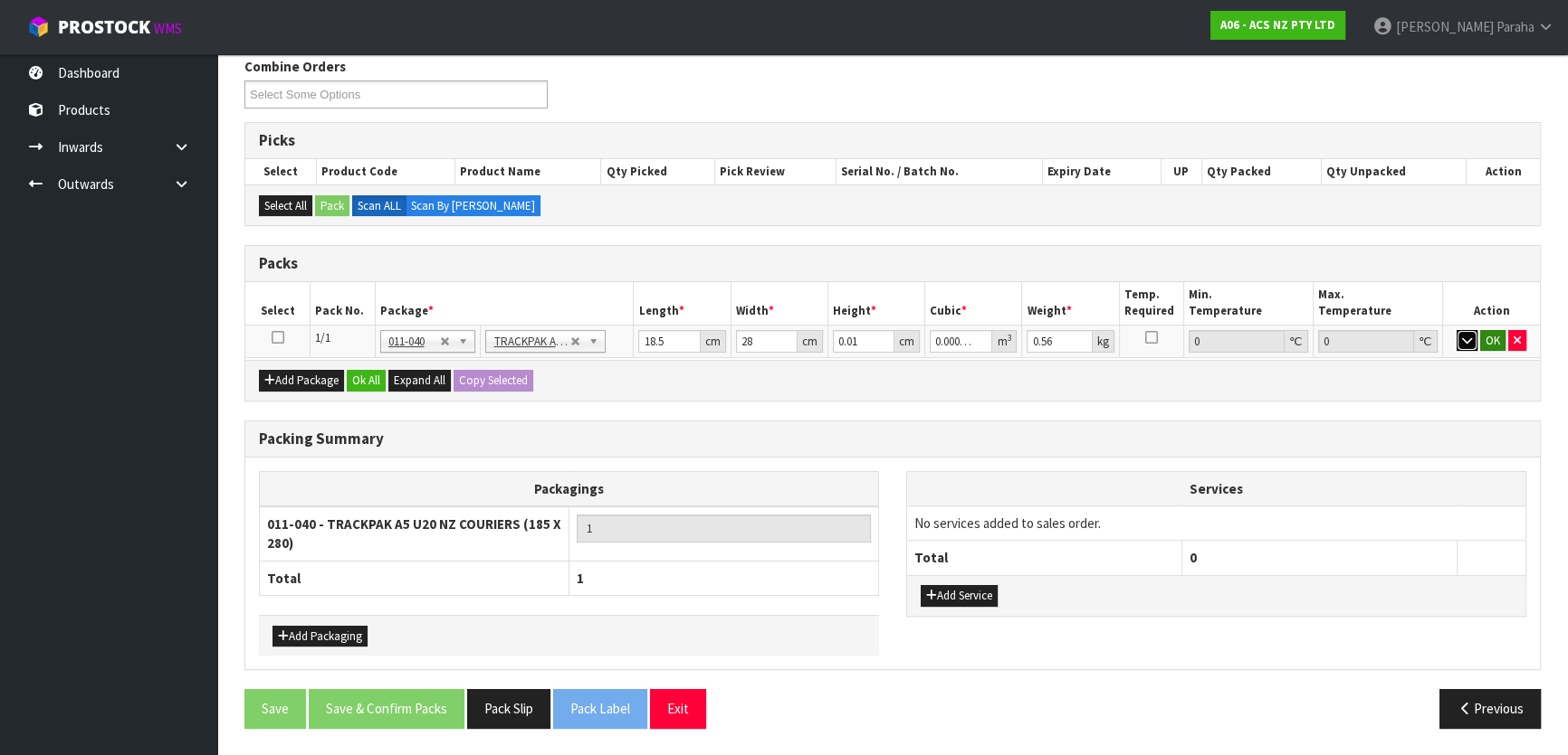
scroll to position [226, 0]
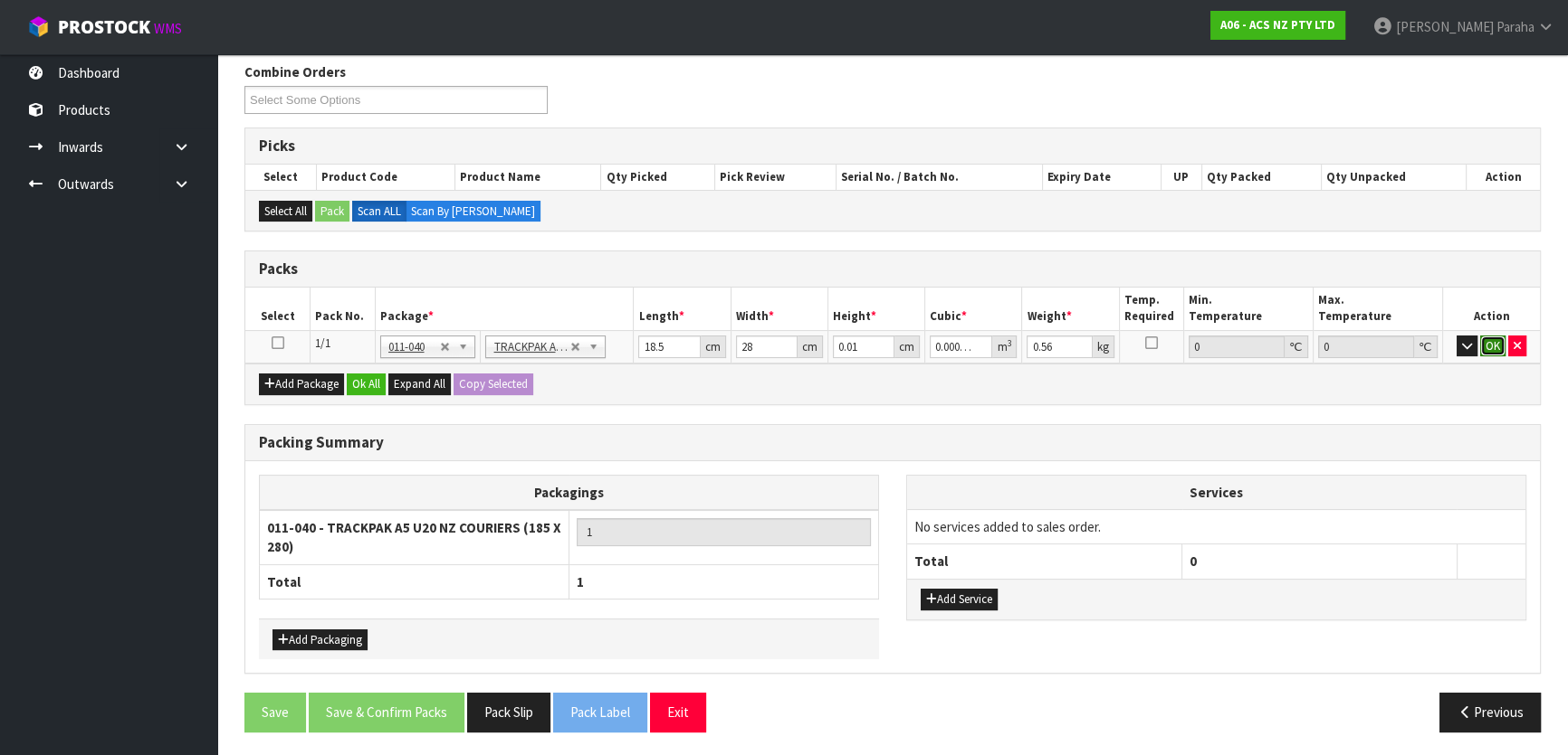
click at [1494, 341] on button "OK" at bounding box center [1492, 346] width 25 height 21
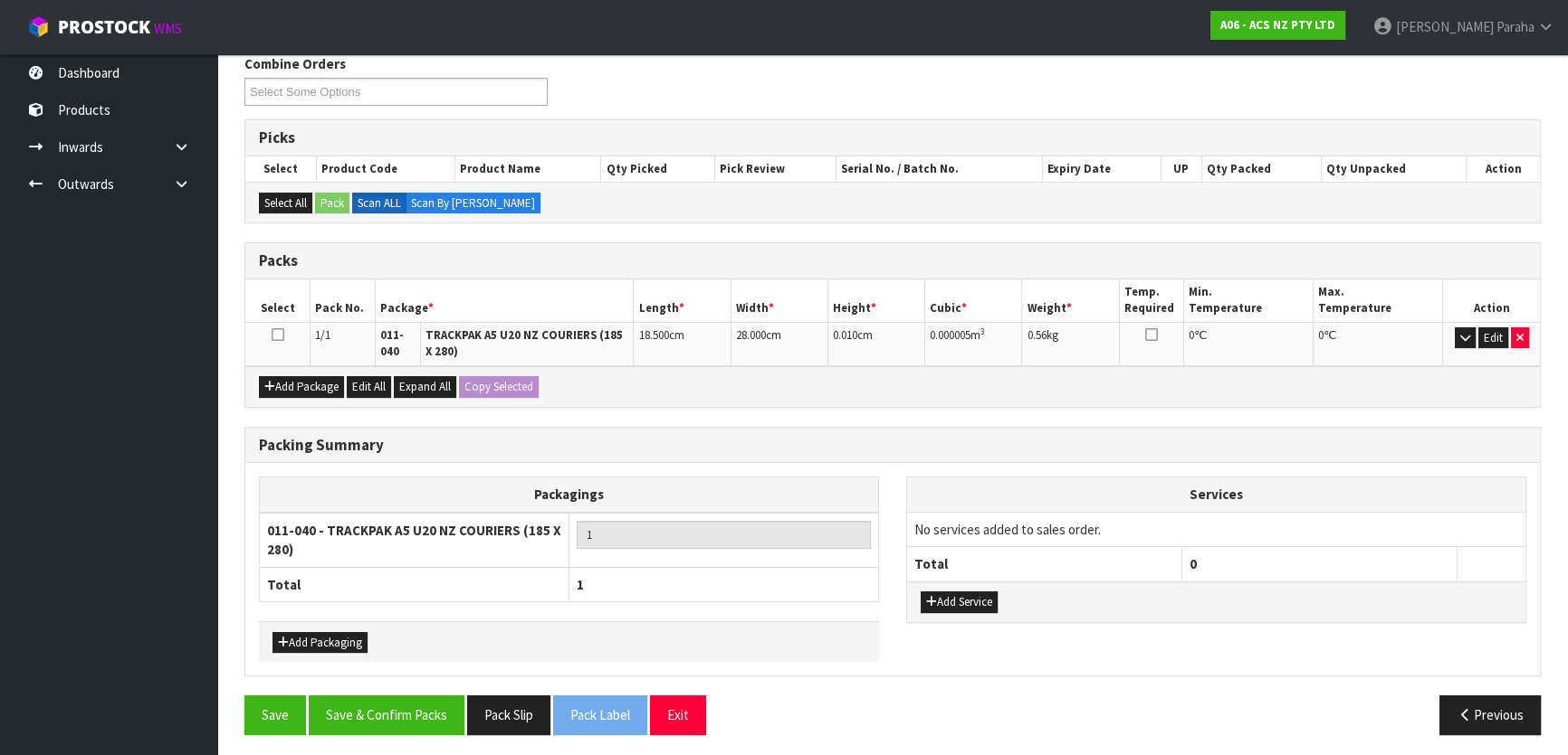
scroll to position [236, 0]
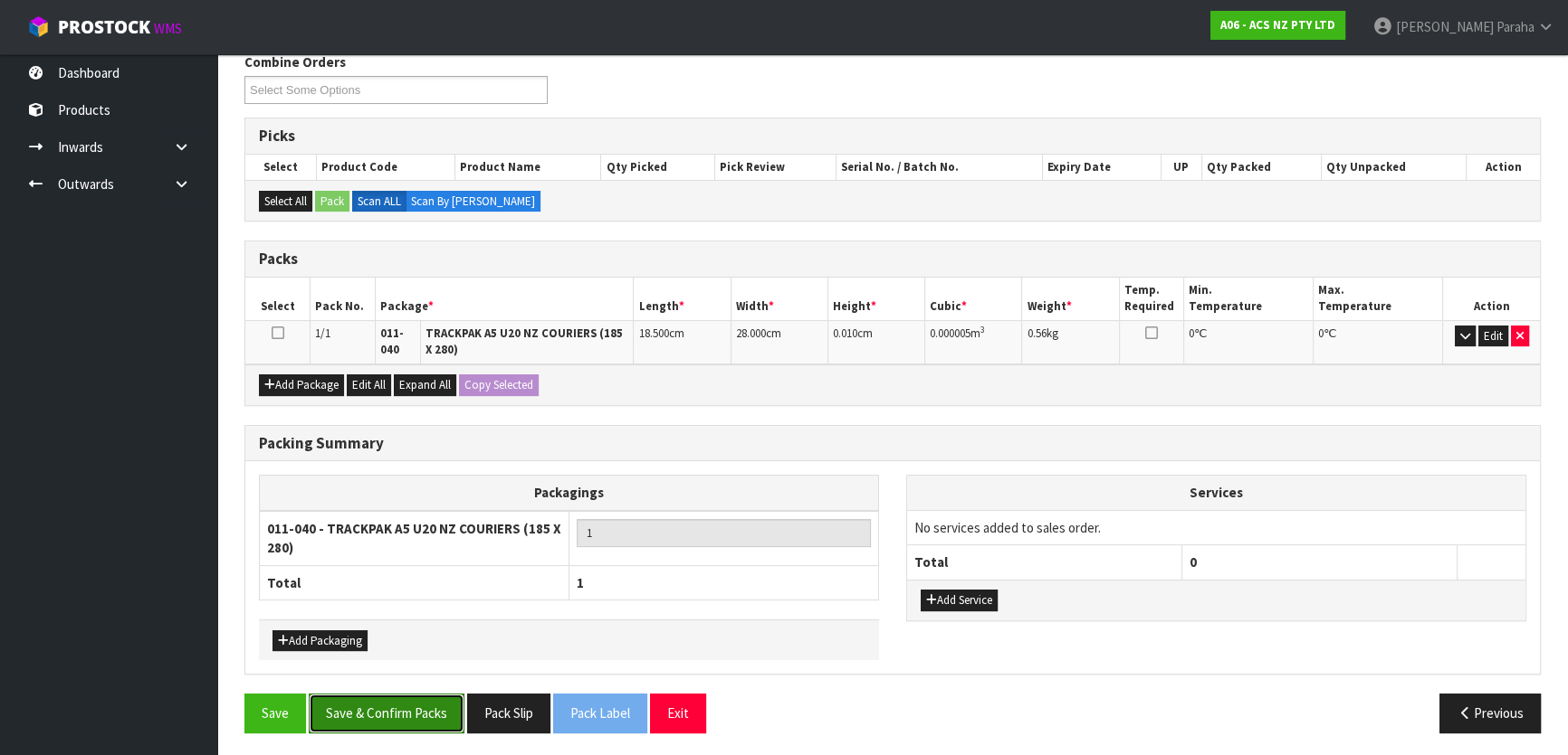
click at [424, 713] on button "Save & Confirm Packs" at bounding box center [386, 713] width 156 height 39
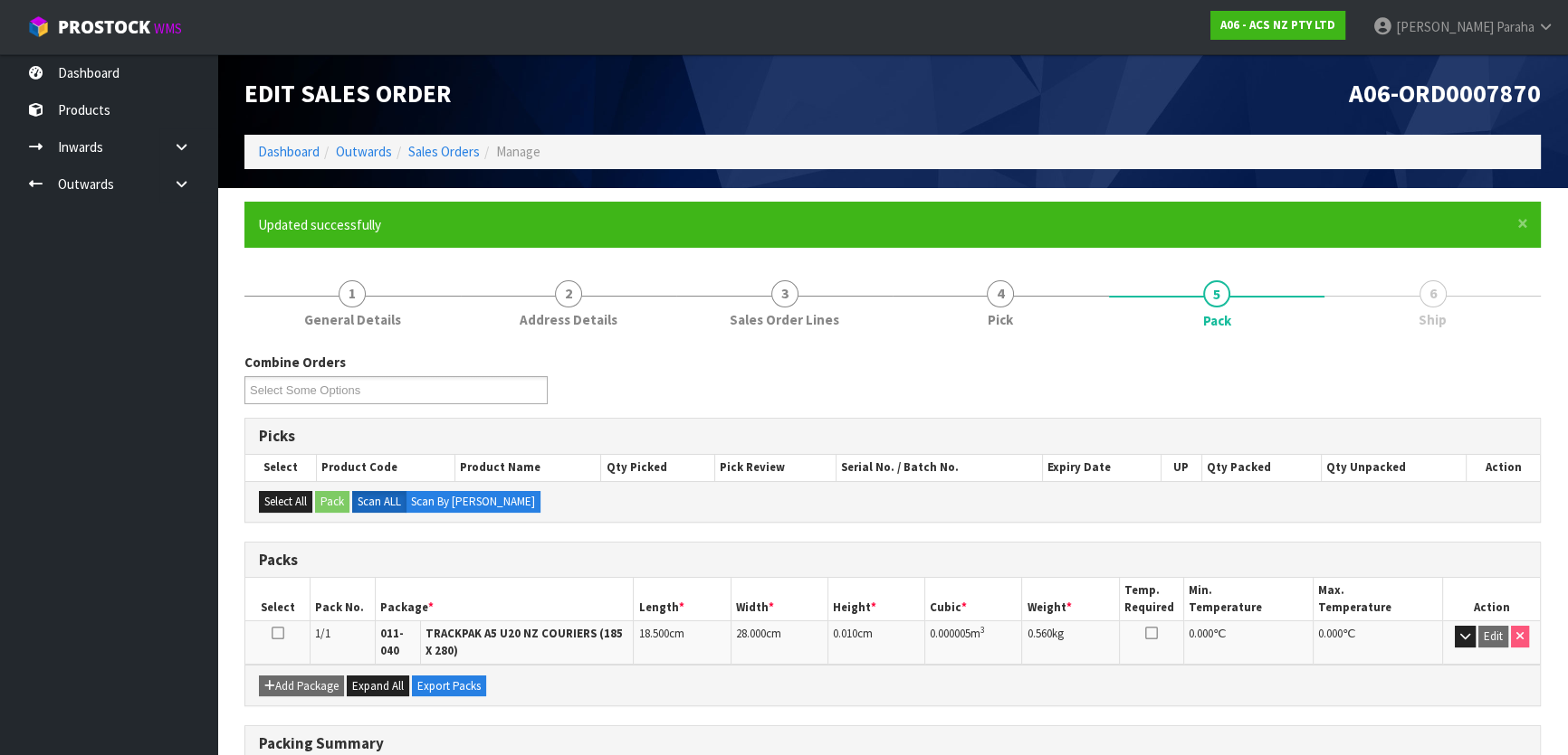
scroll to position [0, 0]
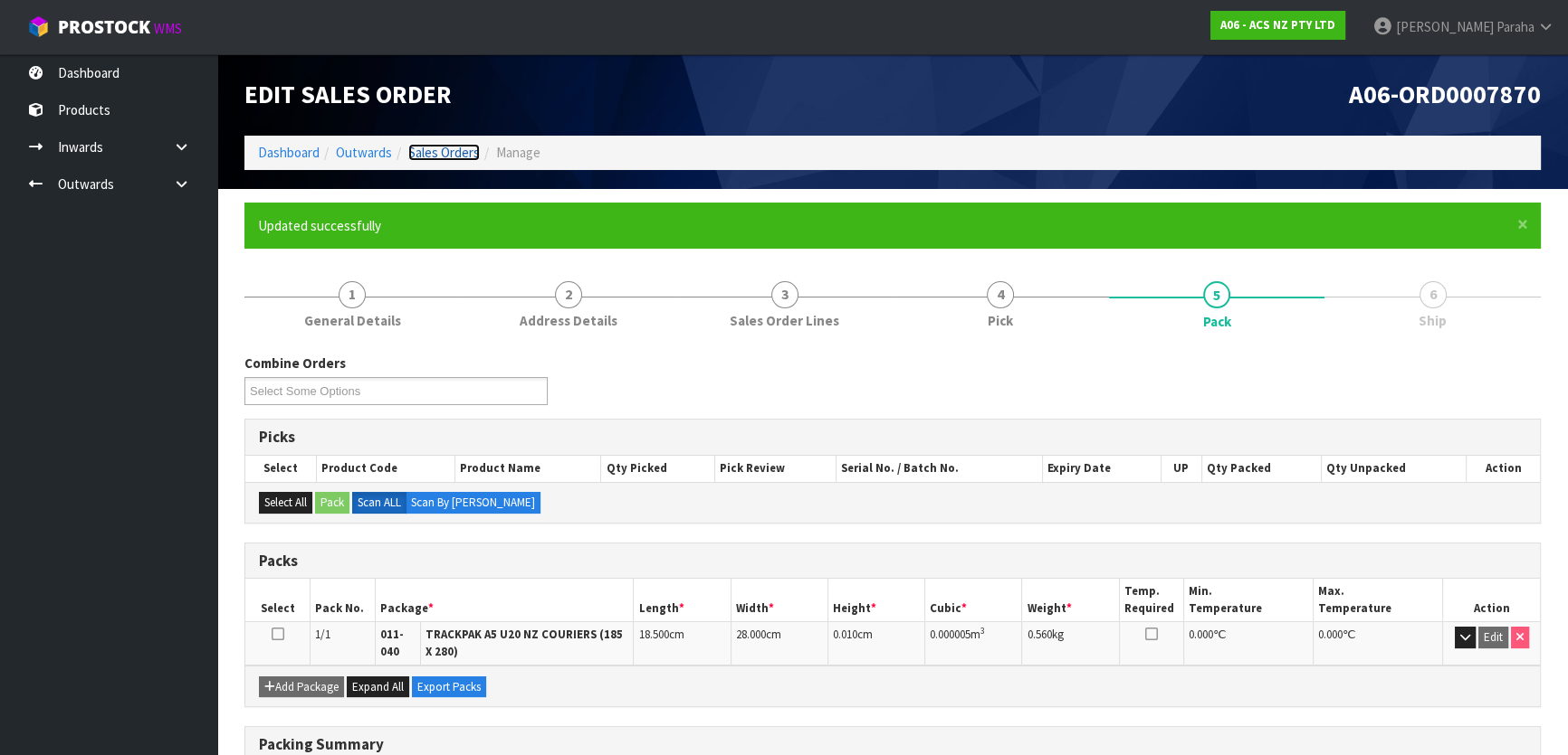
click at [442, 156] on link "Sales Orders" at bounding box center [444, 152] width 72 height 17
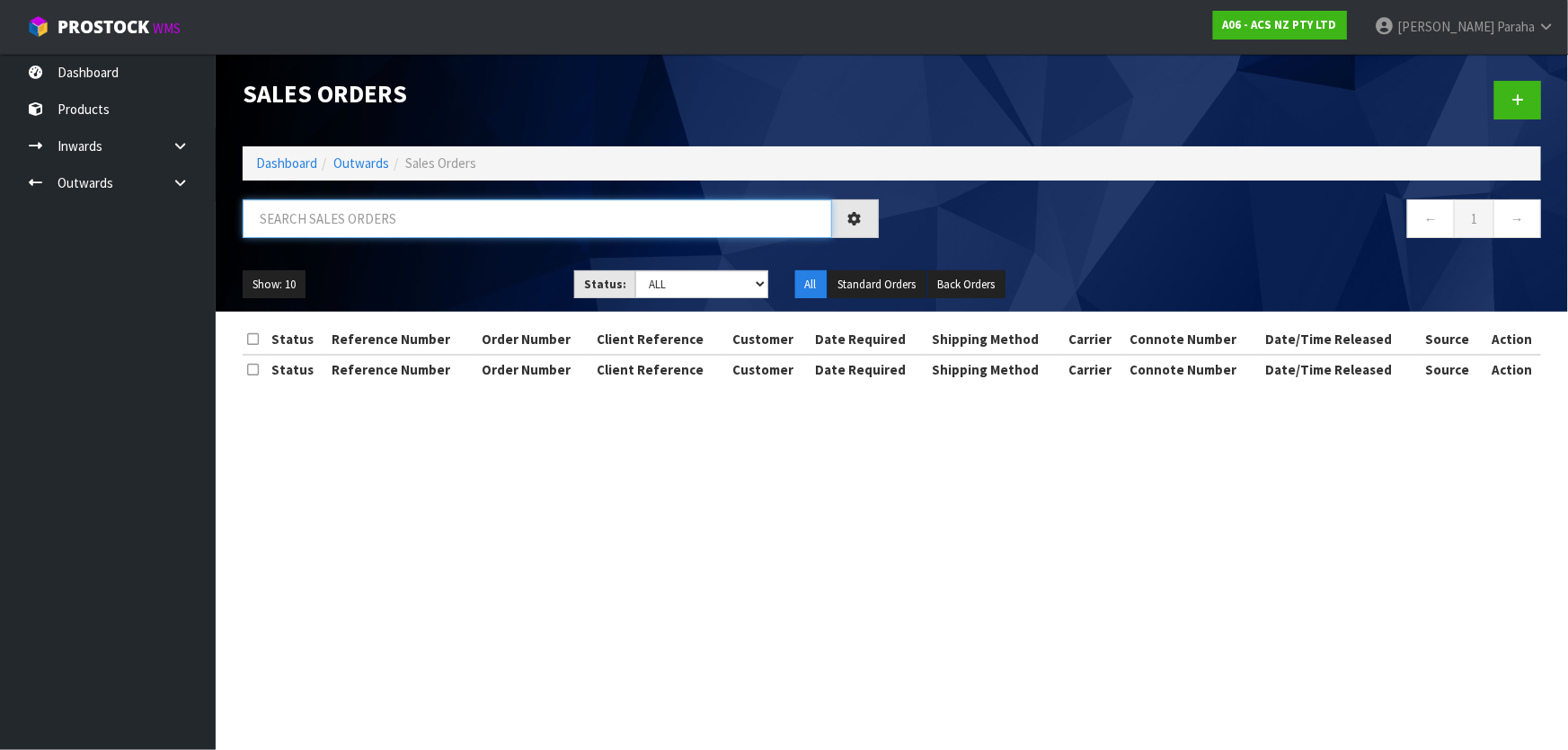
click at [362, 225] on input "text" at bounding box center [537, 219] width 589 height 39
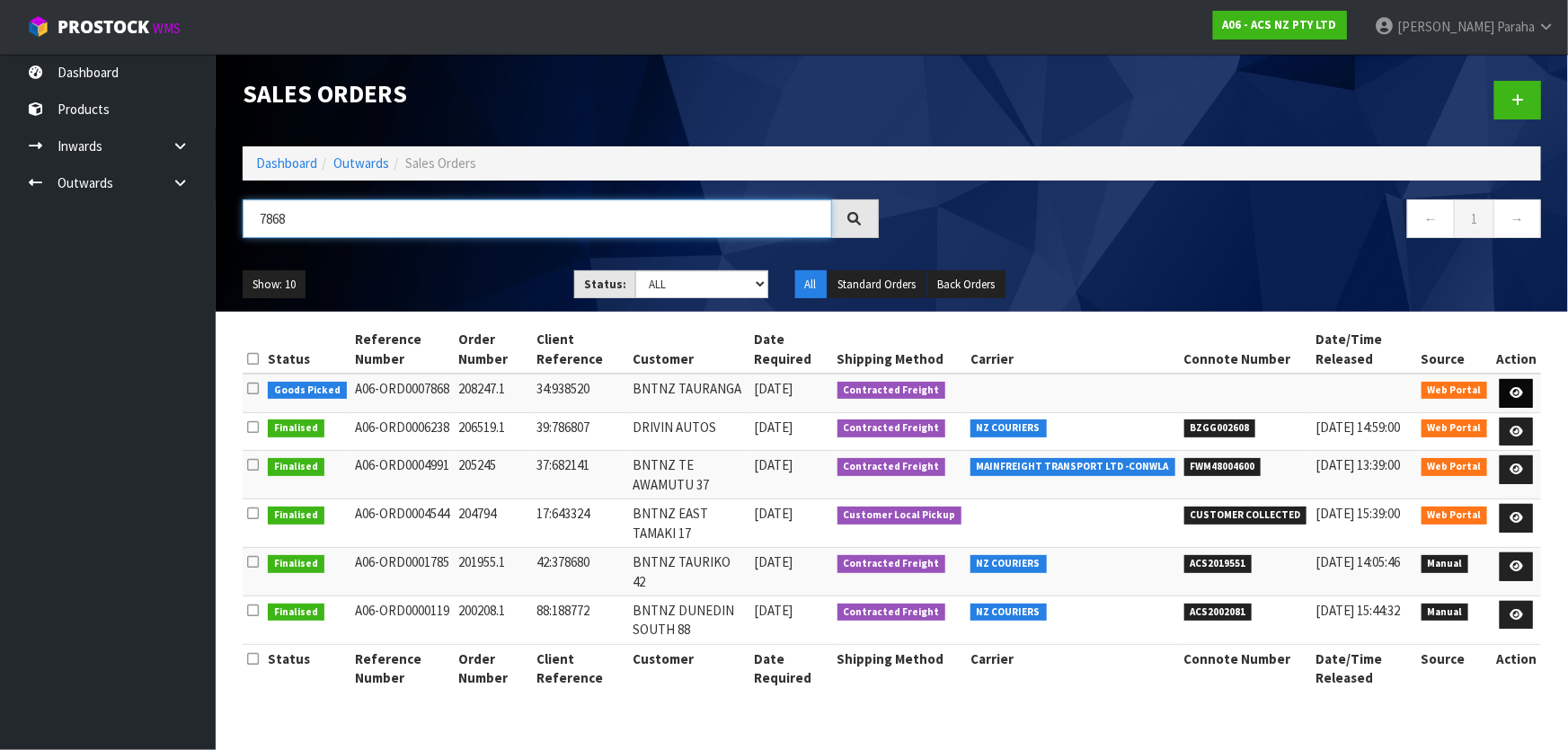
type input "7868"
click at [1518, 394] on icon at bounding box center [1516, 393] width 13 height 12
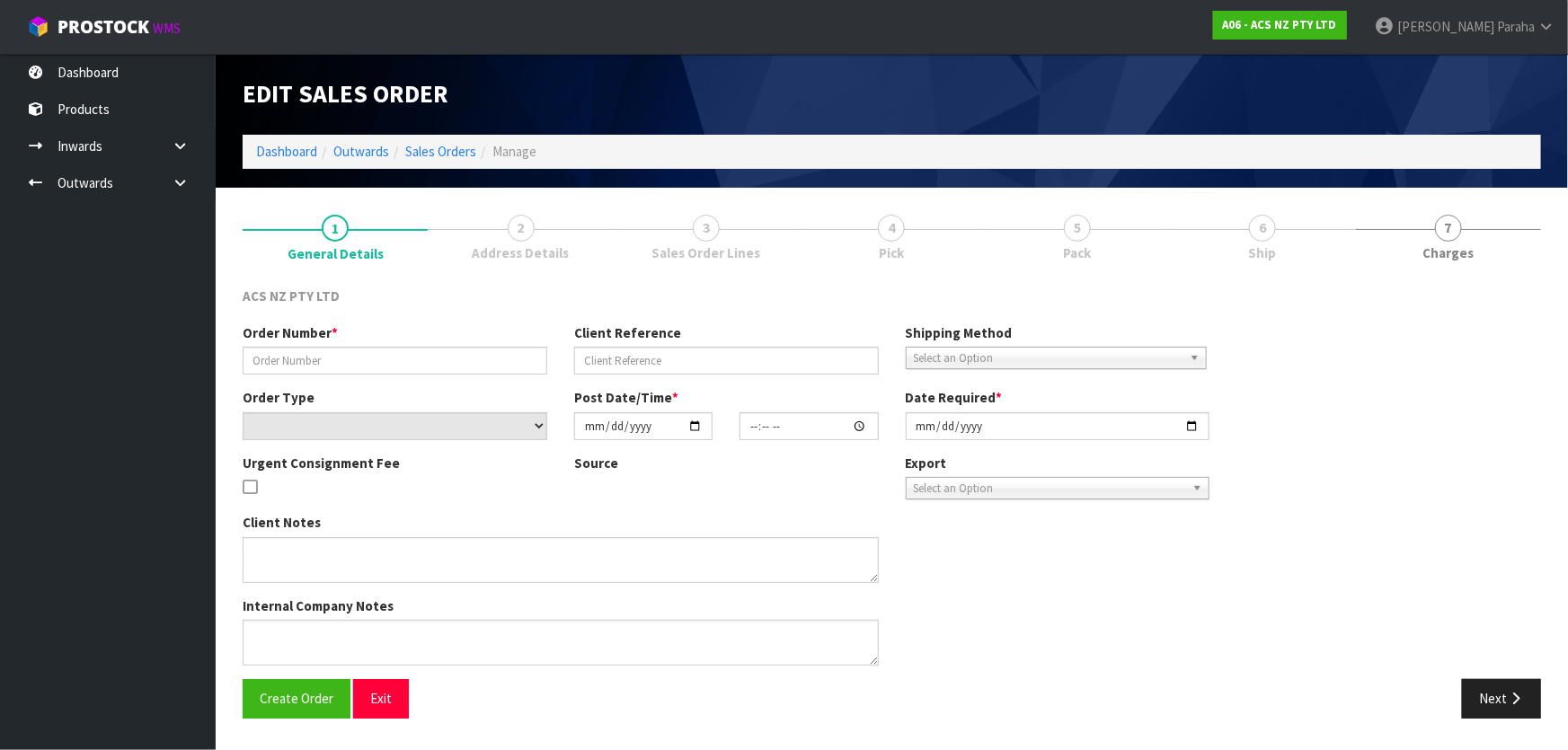
type input "208247.1"
type input "34:938520"
select select "number:0"
type input "[DATE]"
type input "10:08:00.000"
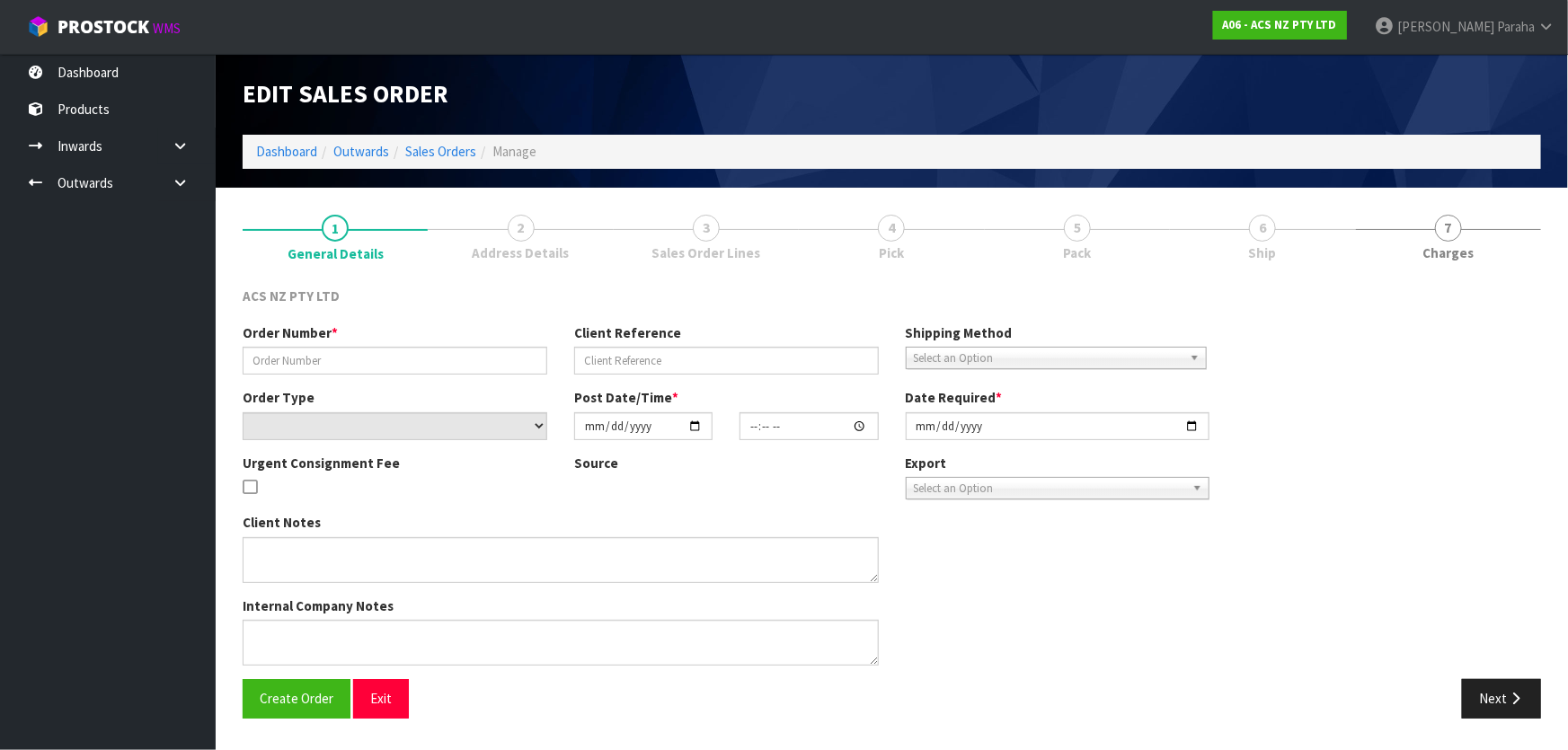
type input "[DATE]"
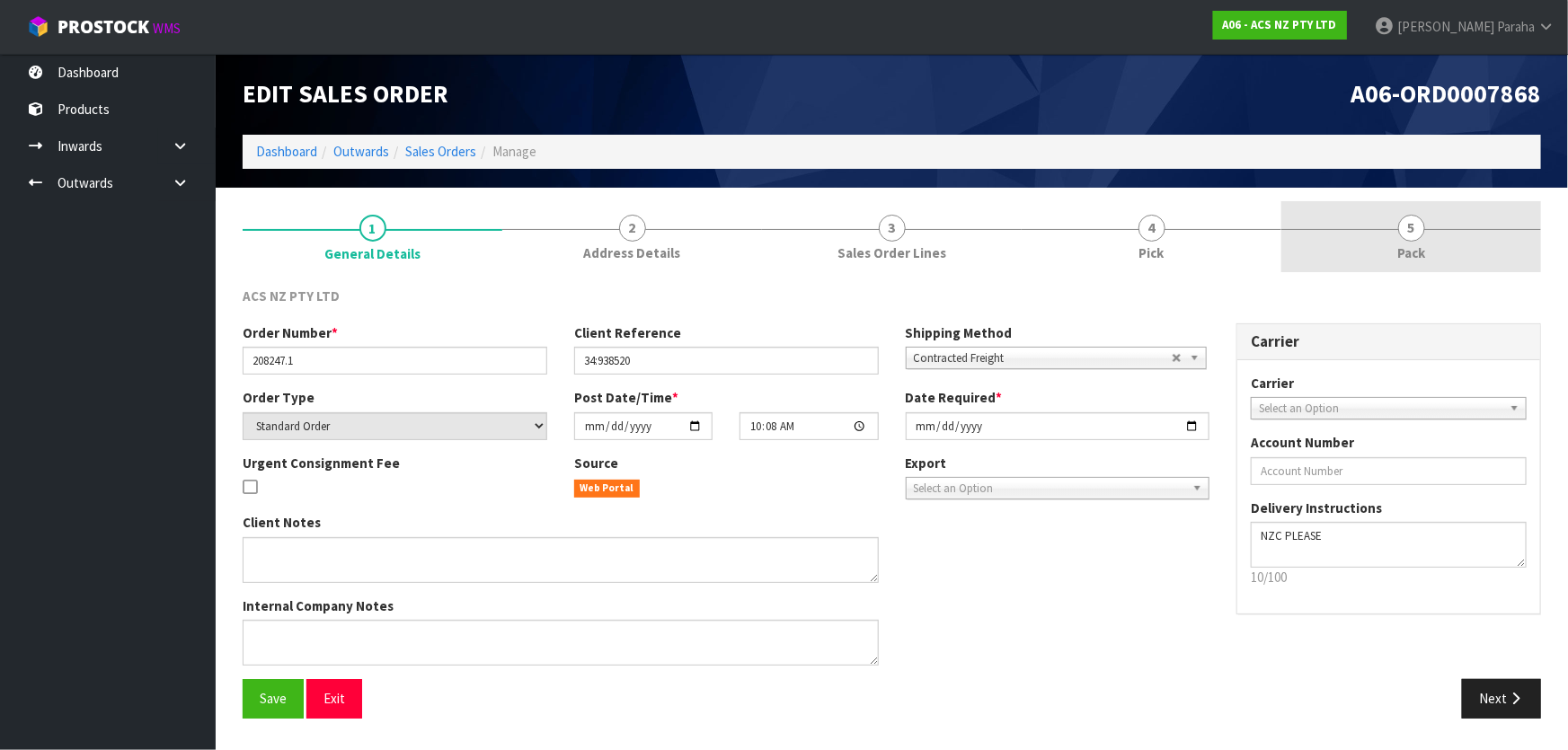
click at [1410, 240] on span "5" at bounding box center [1411, 228] width 27 height 27
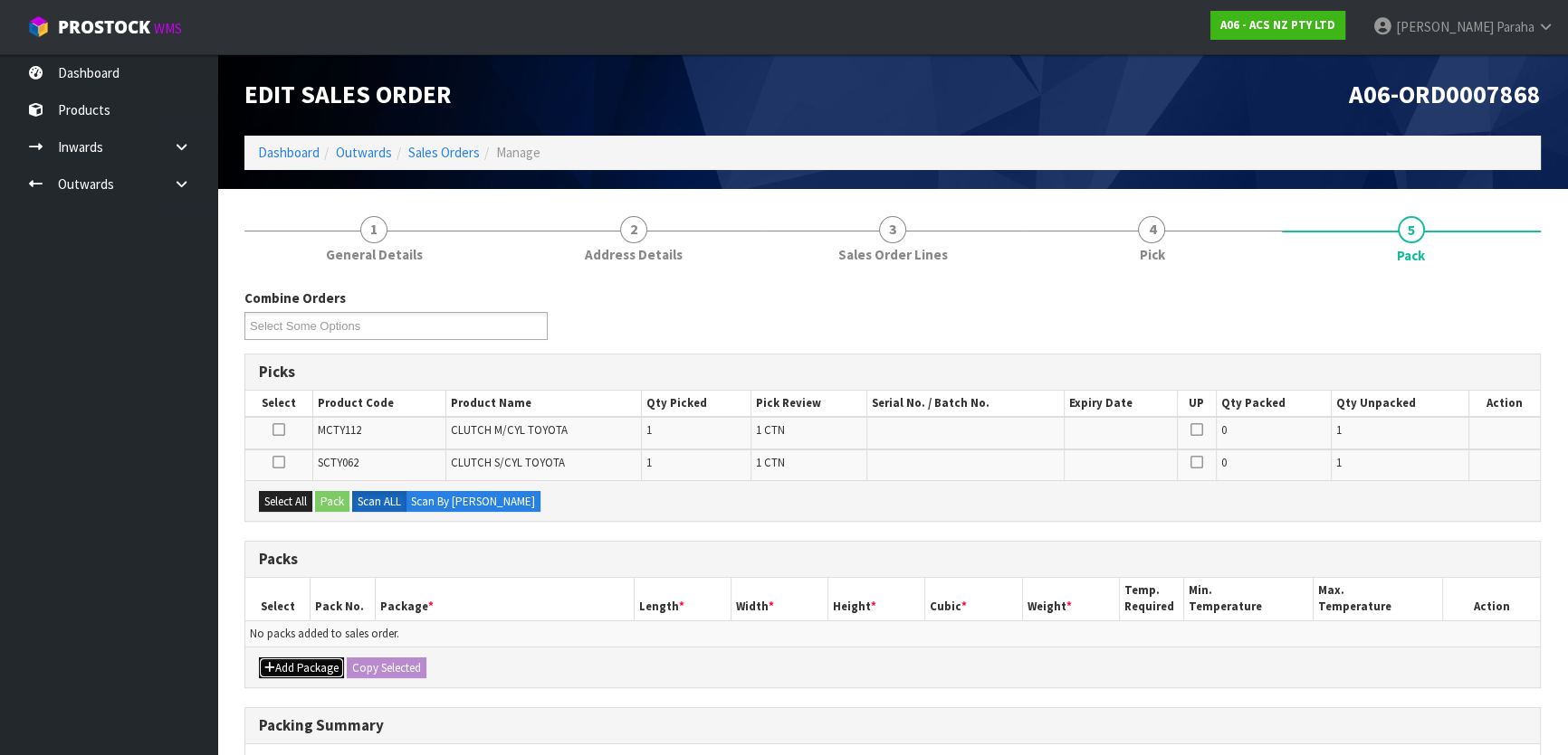
click at [316, 663] on button "Add Package" at bounding box center [302, 669] width 85 height 21
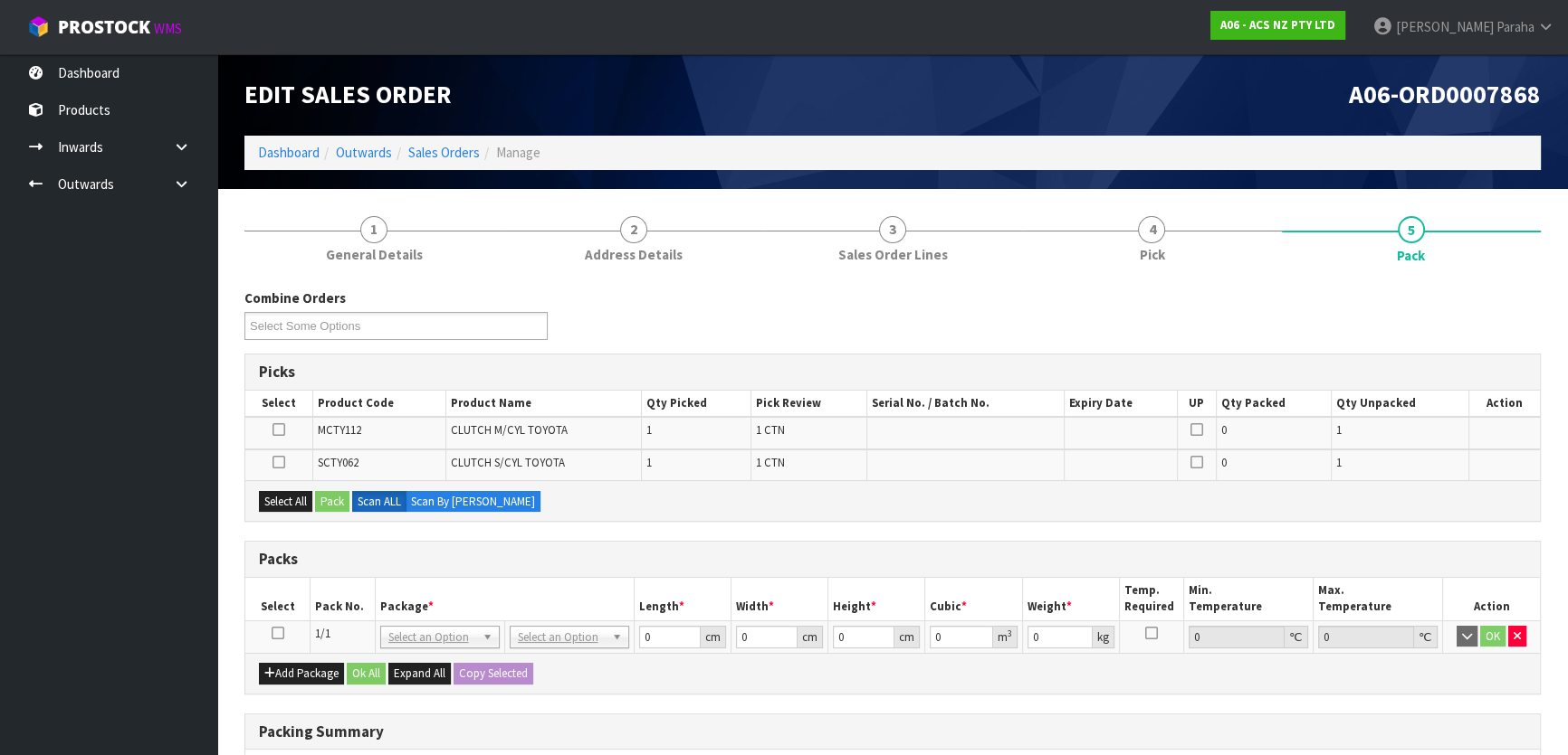
click at [275, 633] on icon at bounding box center [277, 633] width 13 height 1
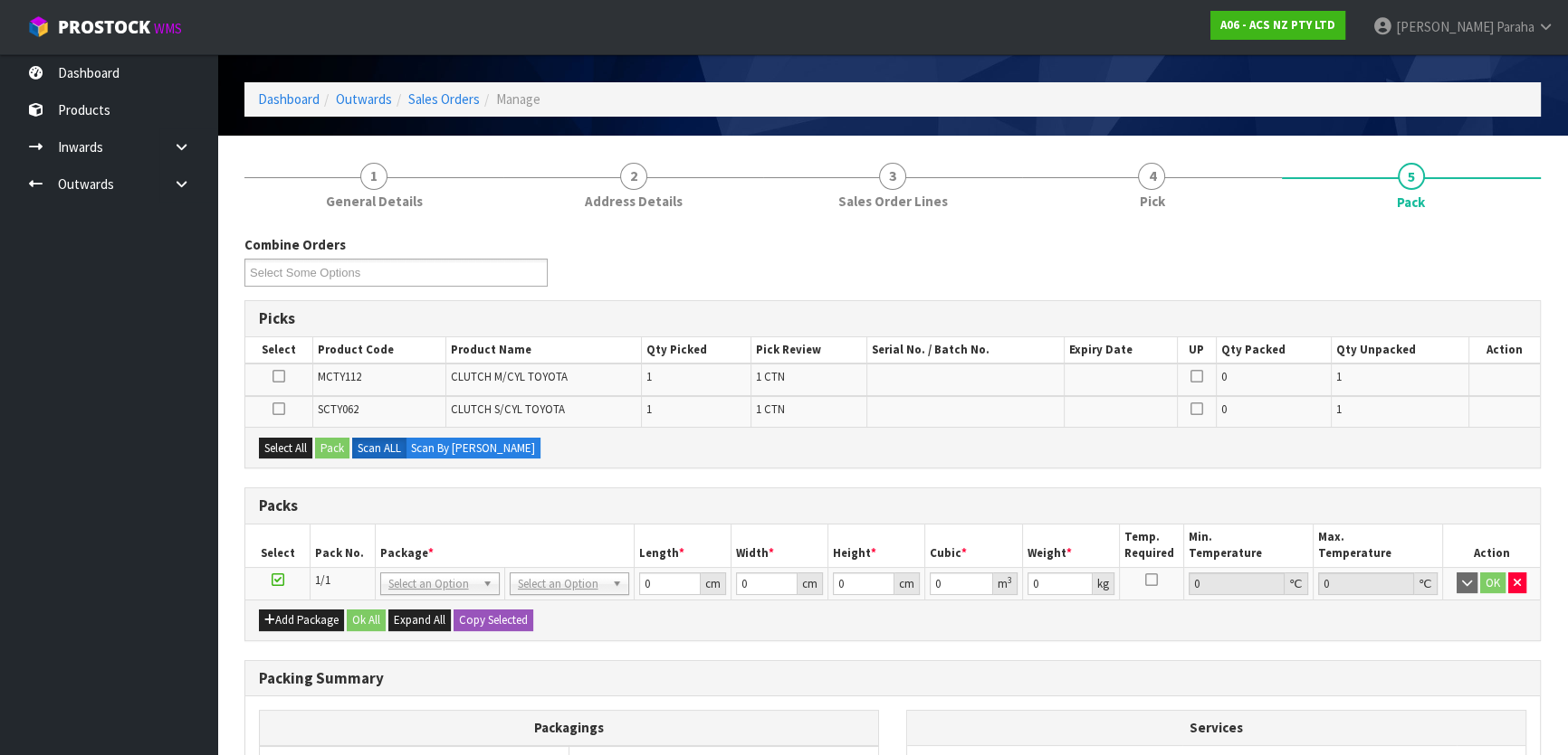
scroll to position [81, 0]
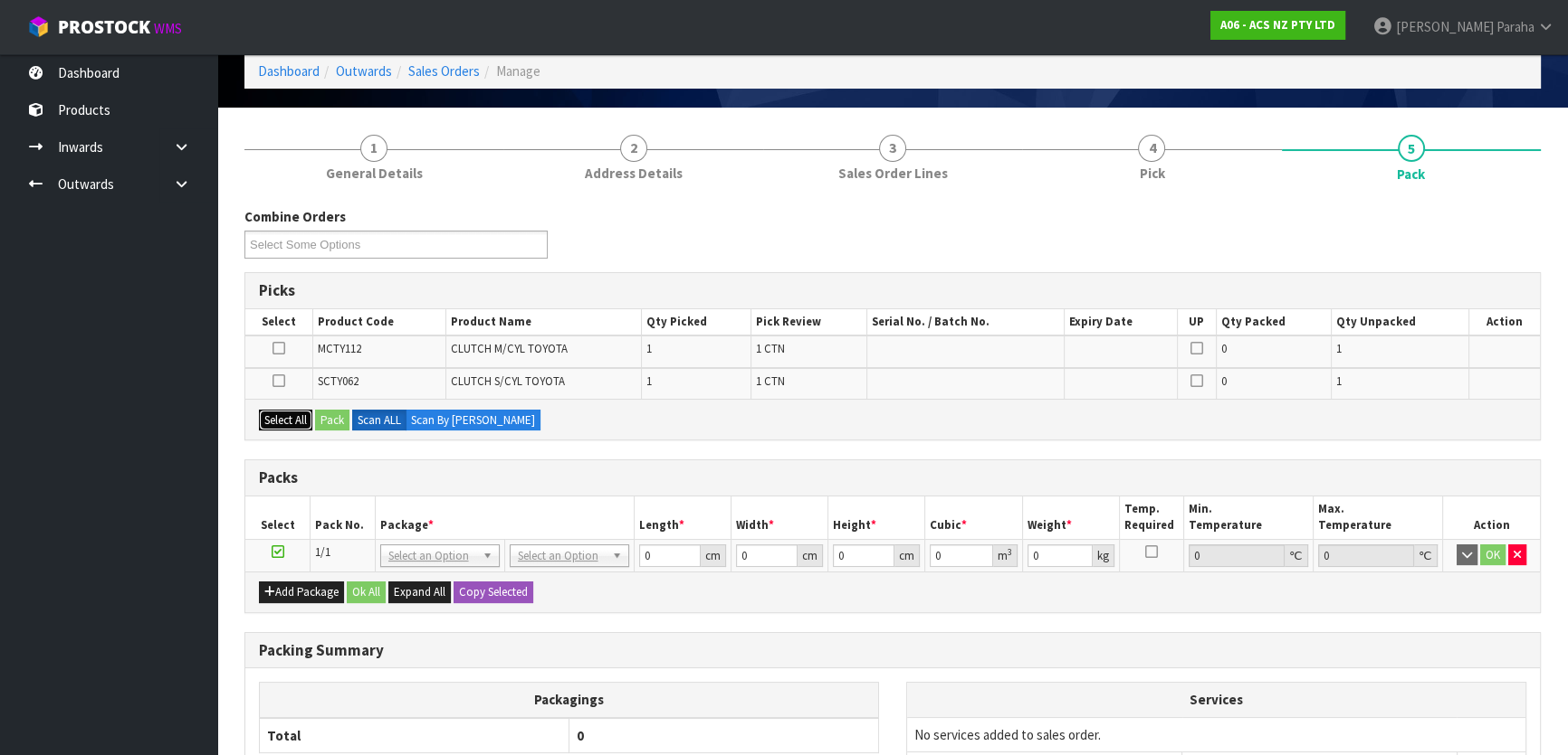
click at [288, 415] on button "Select All" at bounding box center [285, 421] width 53 height 21
click at [332, 419] on button "Pack" at bounding box center [332, 421] width 34 height 21
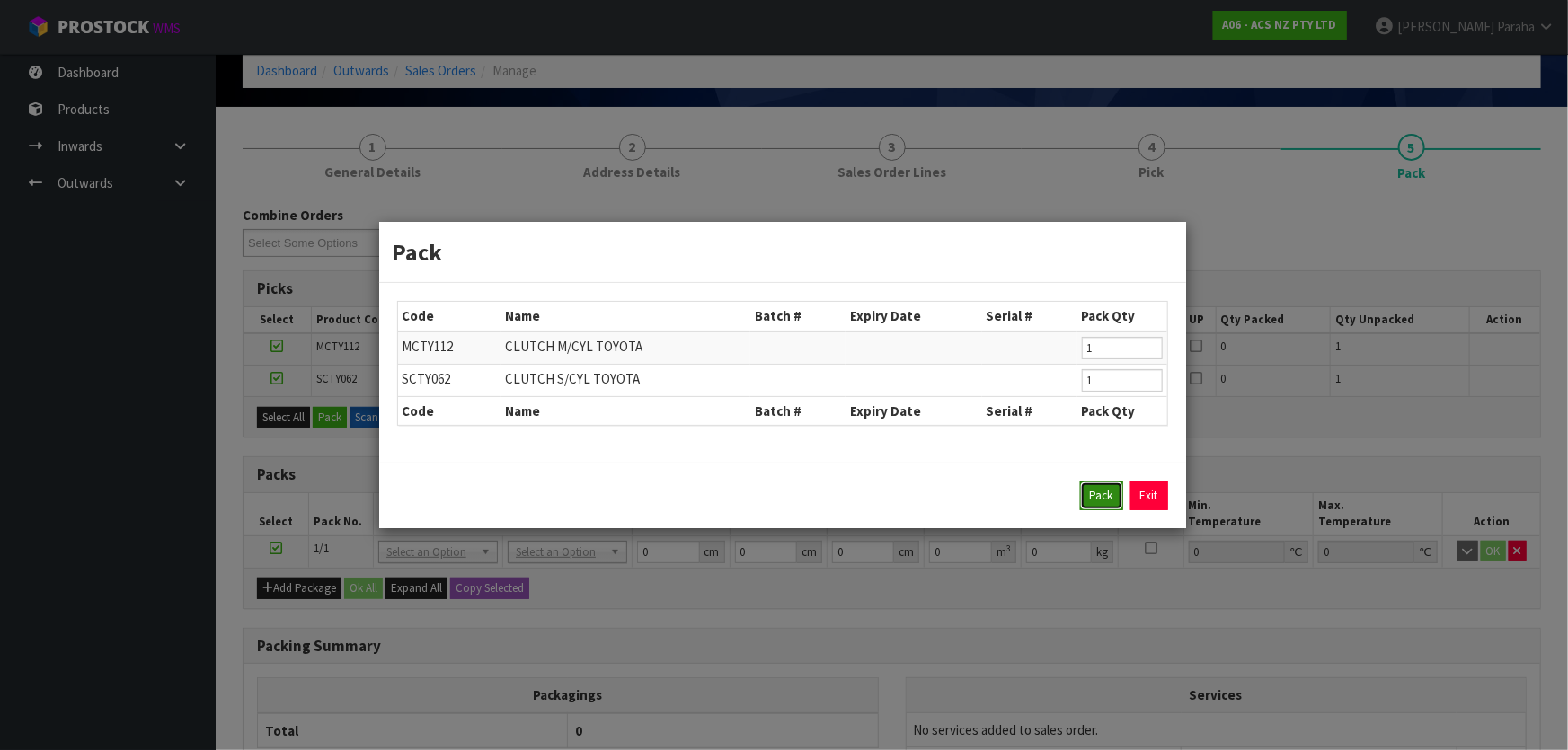
click at [1096, 499] on button "Pack" at bounding box center [1101, 496] width 43 height 29
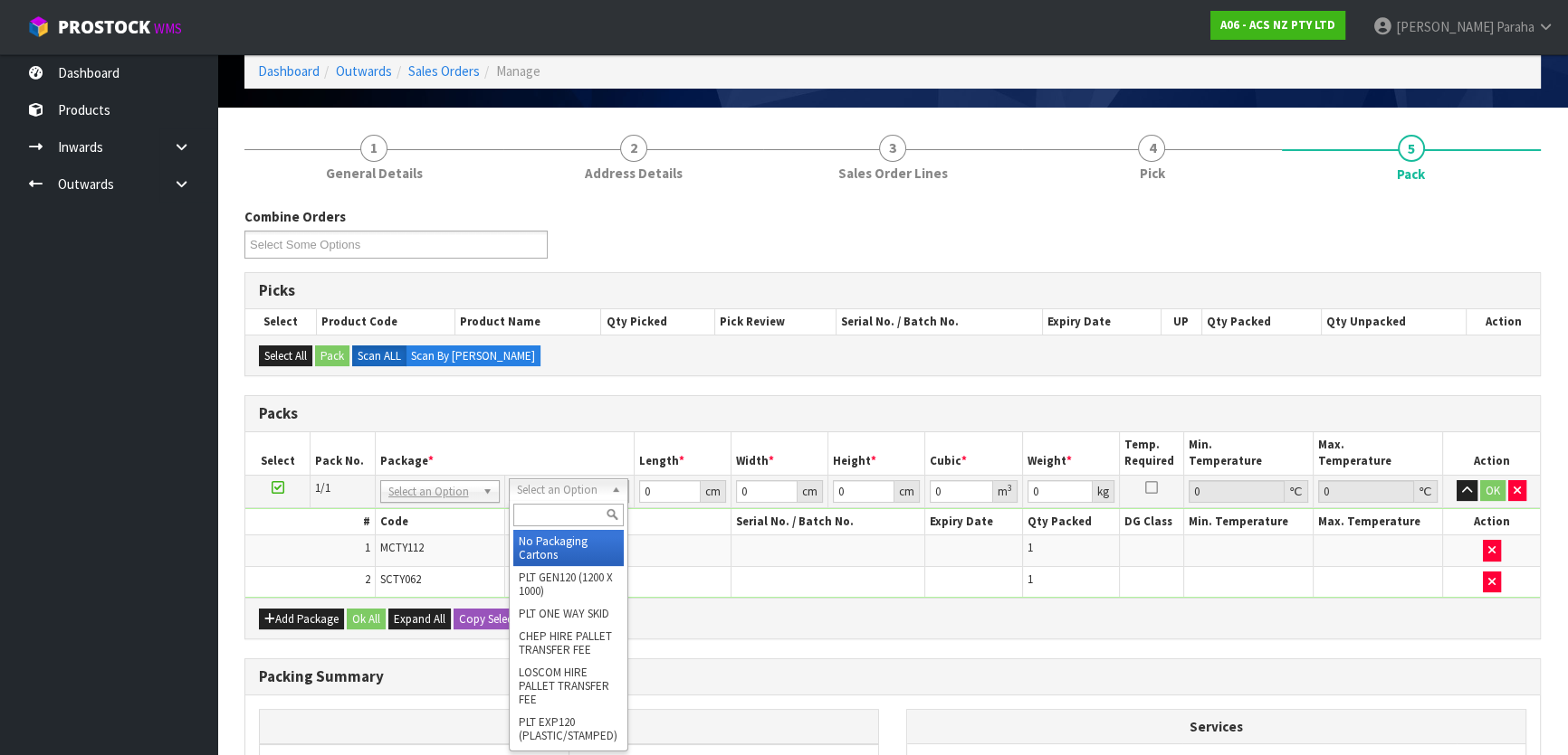
click at [566, 516] on input "text" at bounding box center [568, 515] width 111 height 22
type input "U60"
type input "39.5"
type input "44"
type input "0.01"
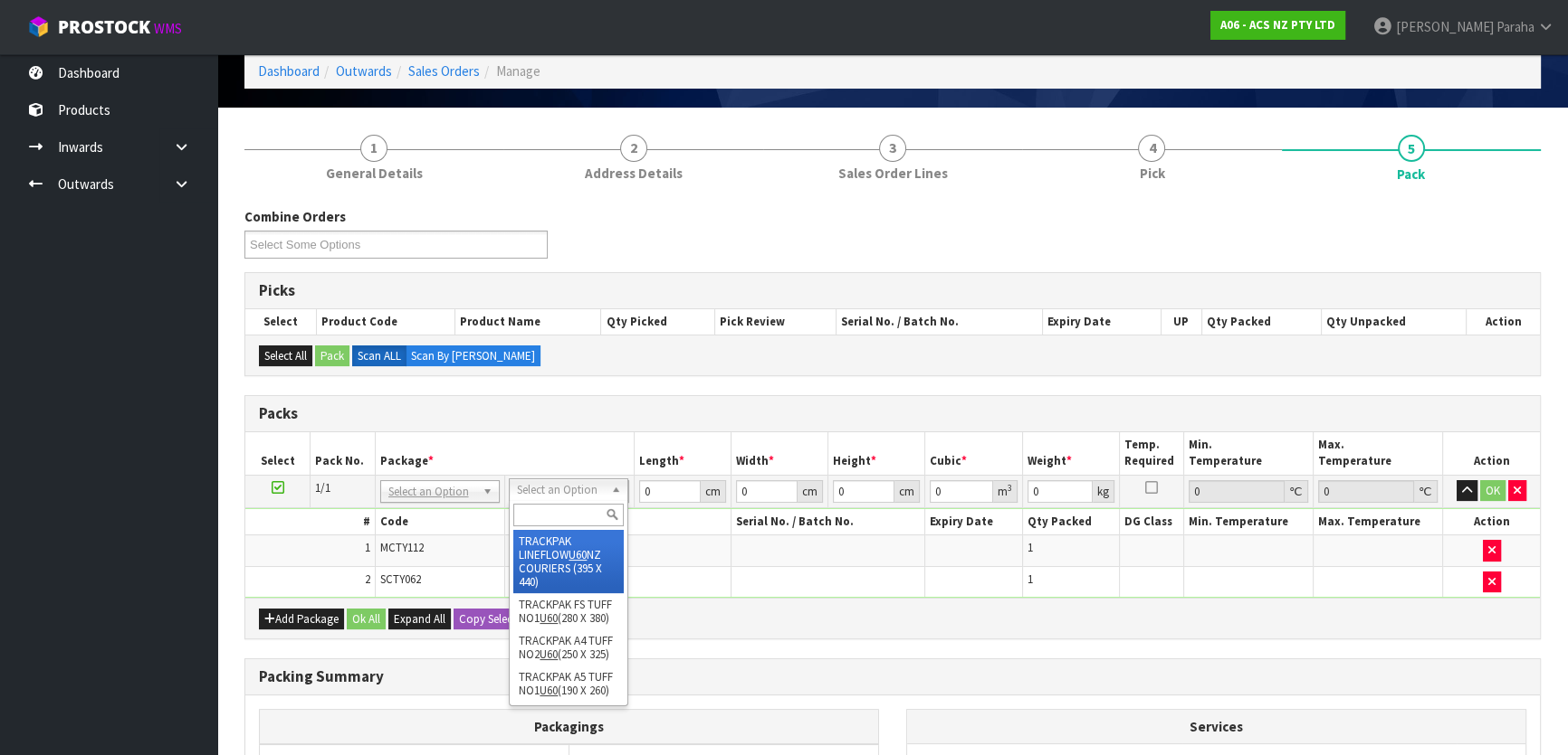
type input "0.000017"
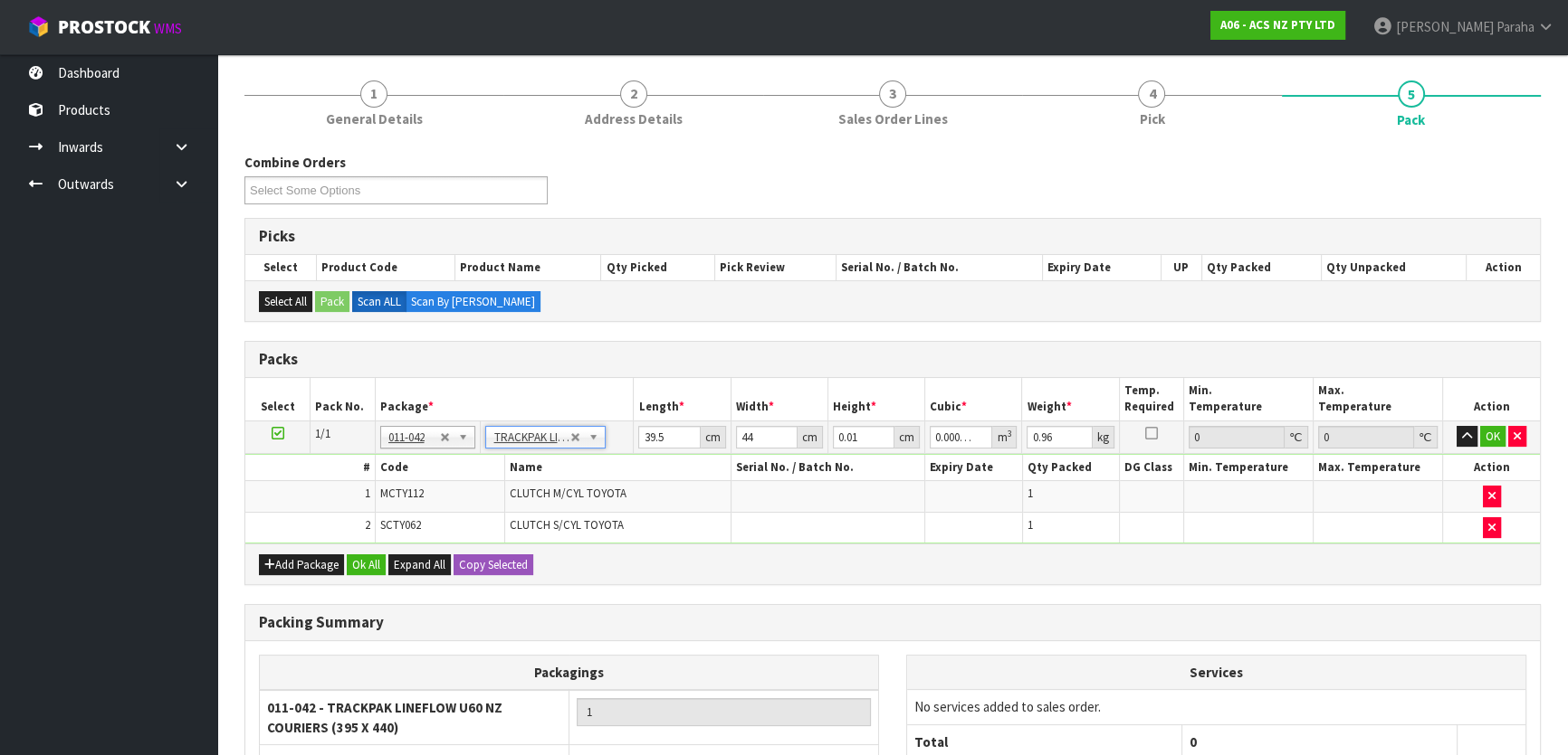
scroll to position [164, 0]
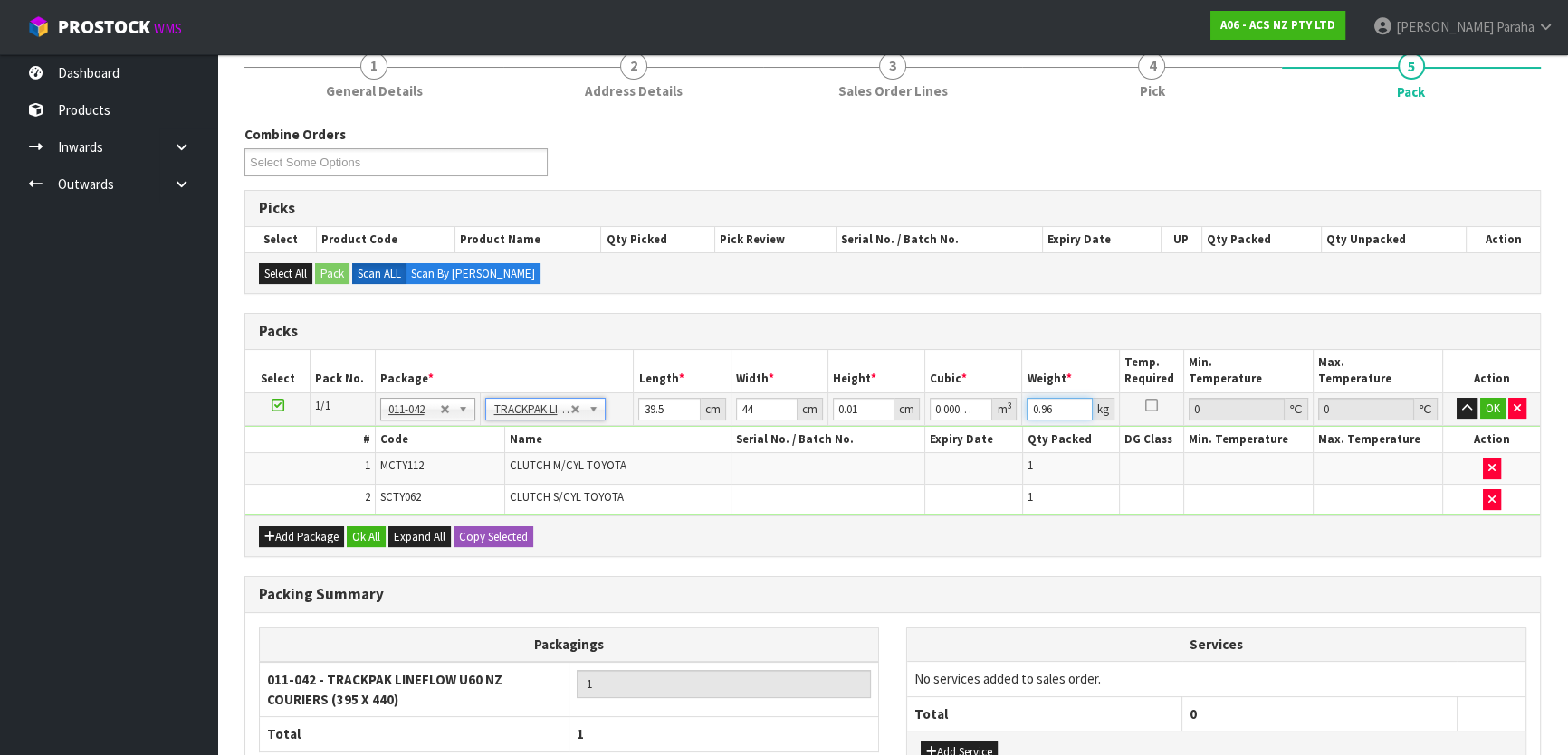
drag, startPoint x: 1059, startPoint y: 406, endPoint x: 1003, endPoint y: 402, distance: 56.1
click at [1003, 402] on tr "1/1 NONE 007-001 007-002 007-004 007-009 007-013 007-014 007-015 007-017 007-01…" at bounding box center [892, 409] width 1295 height 33
type input "1.06"
click at [1493, 407] on button "OK" at bounding box center [1492, 409] width 25 height 21
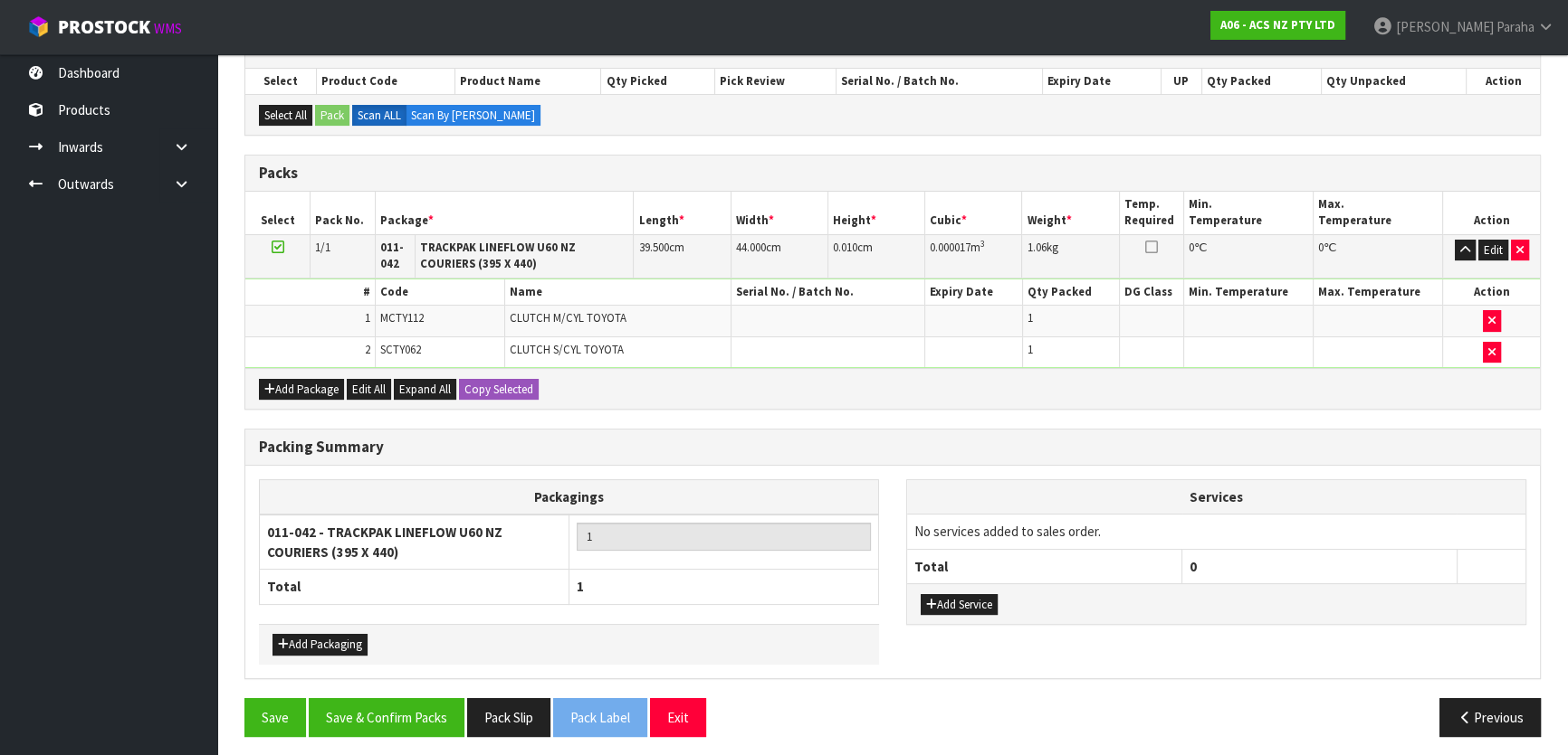
scroll to position [326, 0]
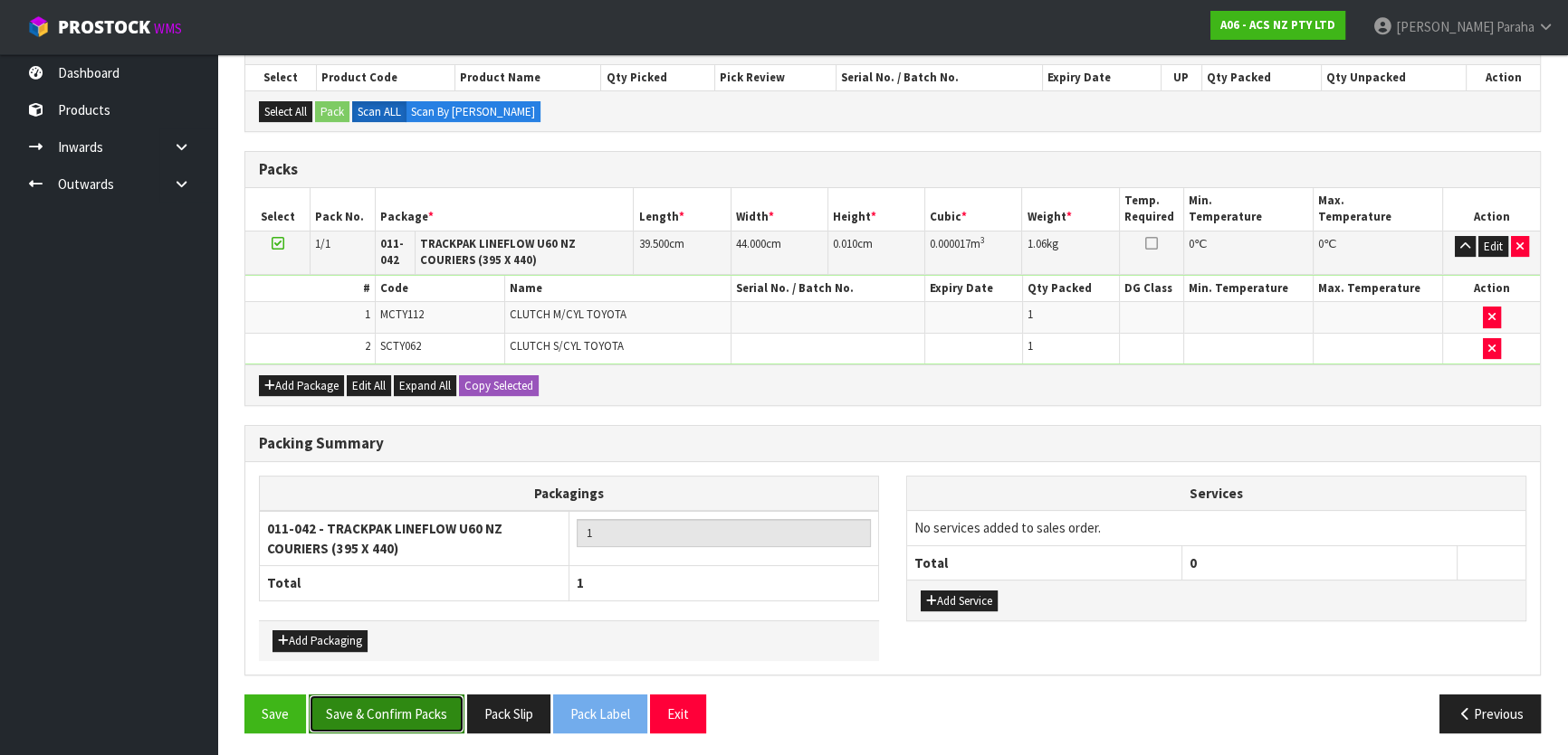
click at [391, 703] on button "Save & Confirm Packs" at bounding box center [386, 714] width 156 height 39
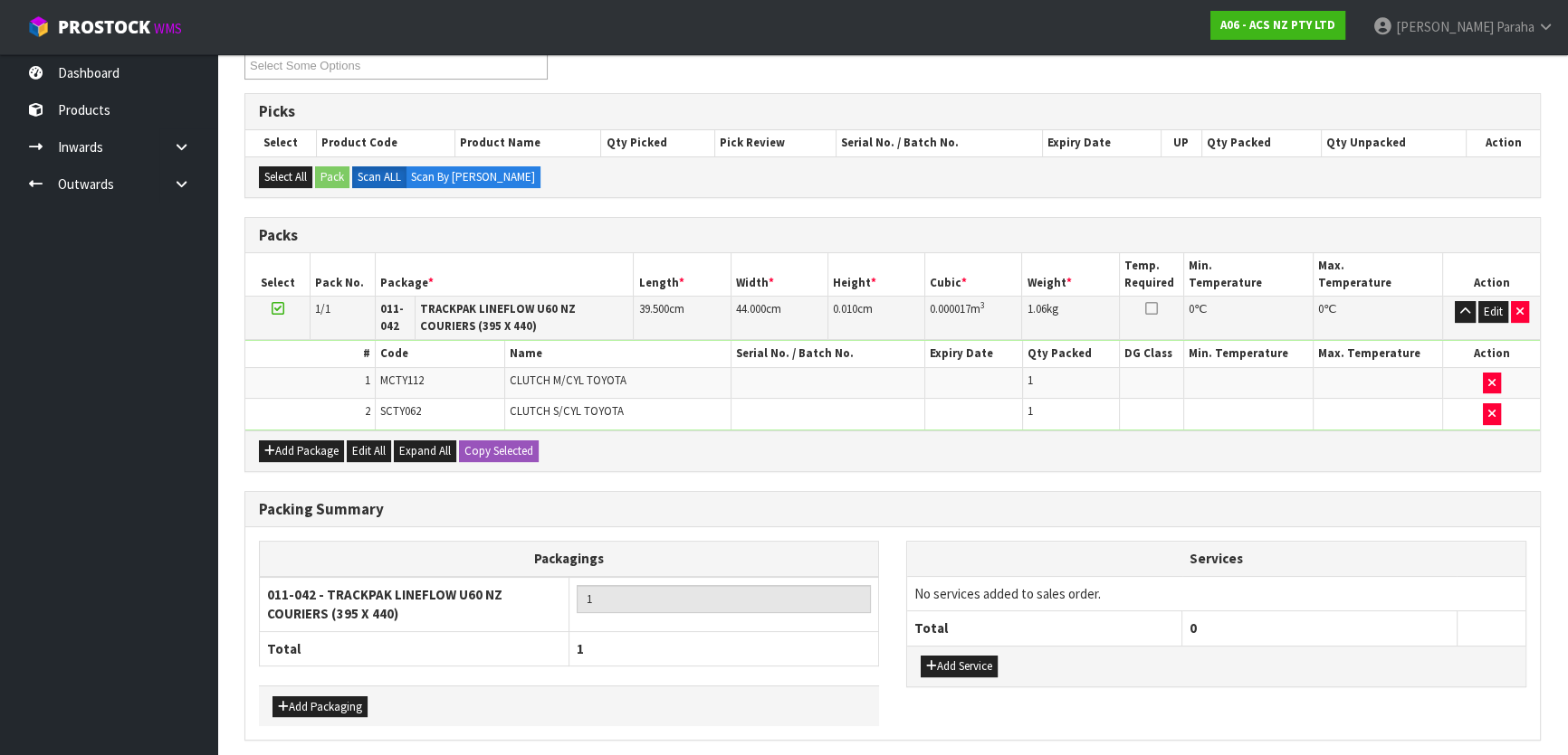
scroll to position [0, 0]
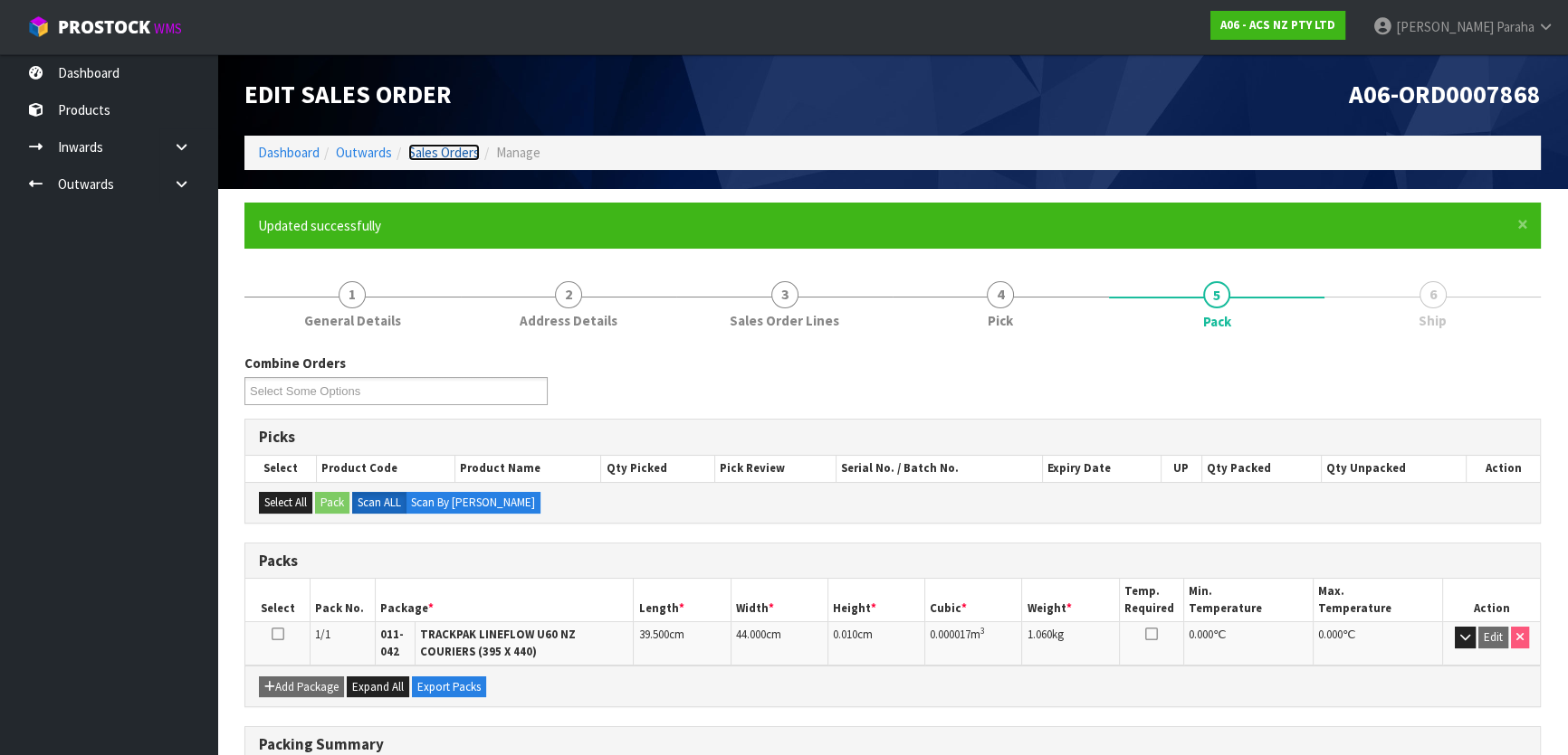
click at [432, 151] on link "Sales Orders" at bounding box center [444, 152] width 72 height 17
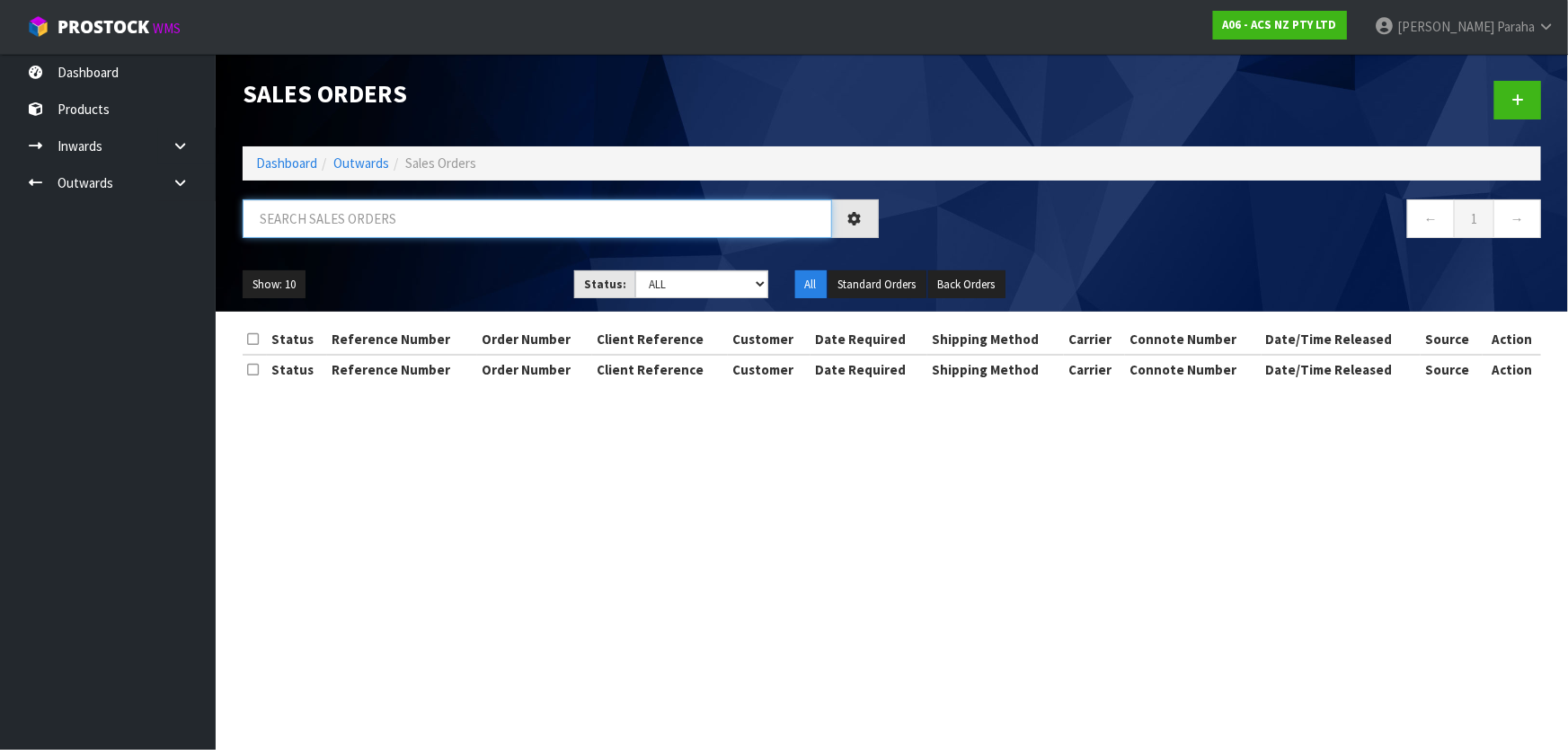
click at [371, 210] on input "text" at bounding box center [537, 219] width 589 height 39
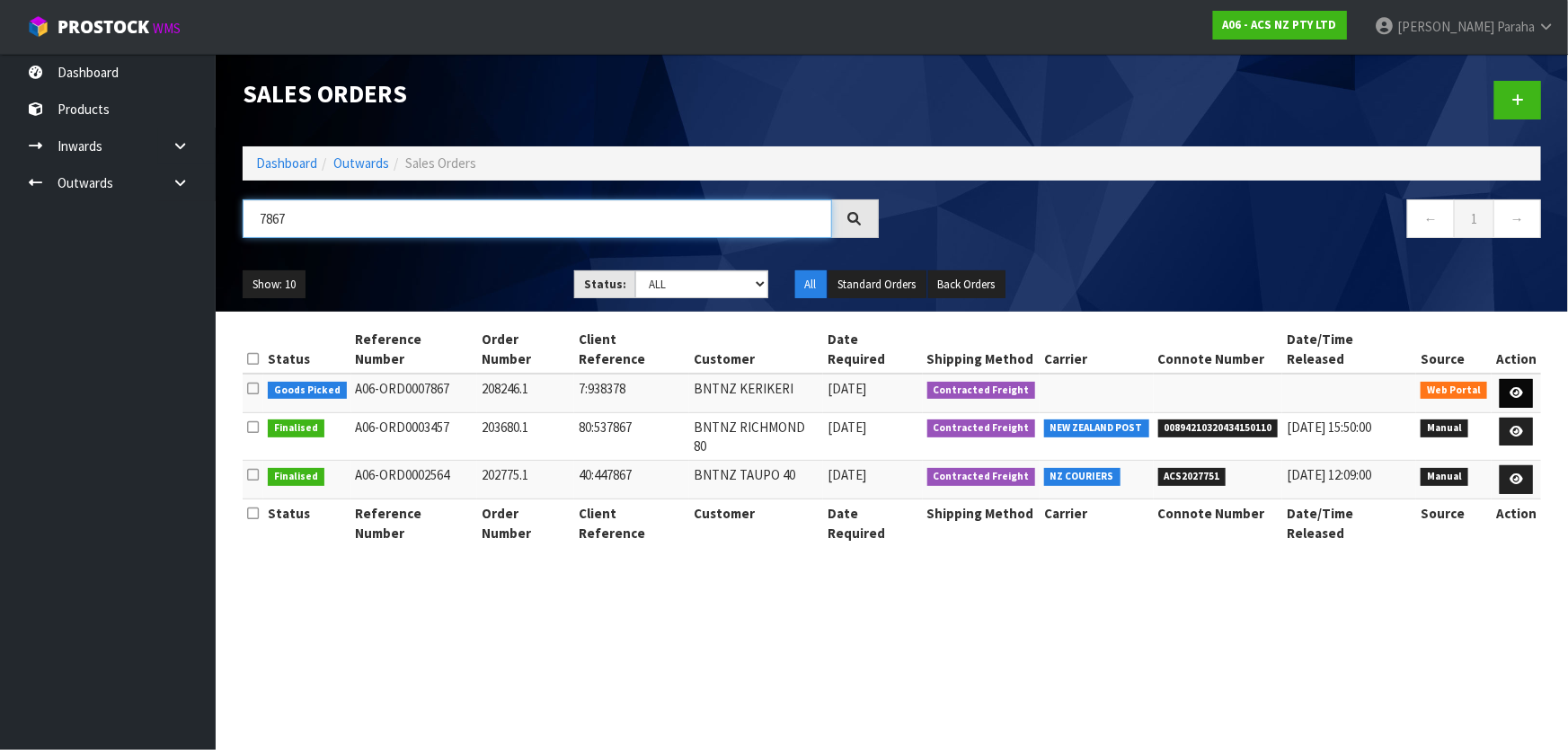
type input "7867"
click at [1528, 379] on link at bounding box center [1516, 394] width 34 height 29
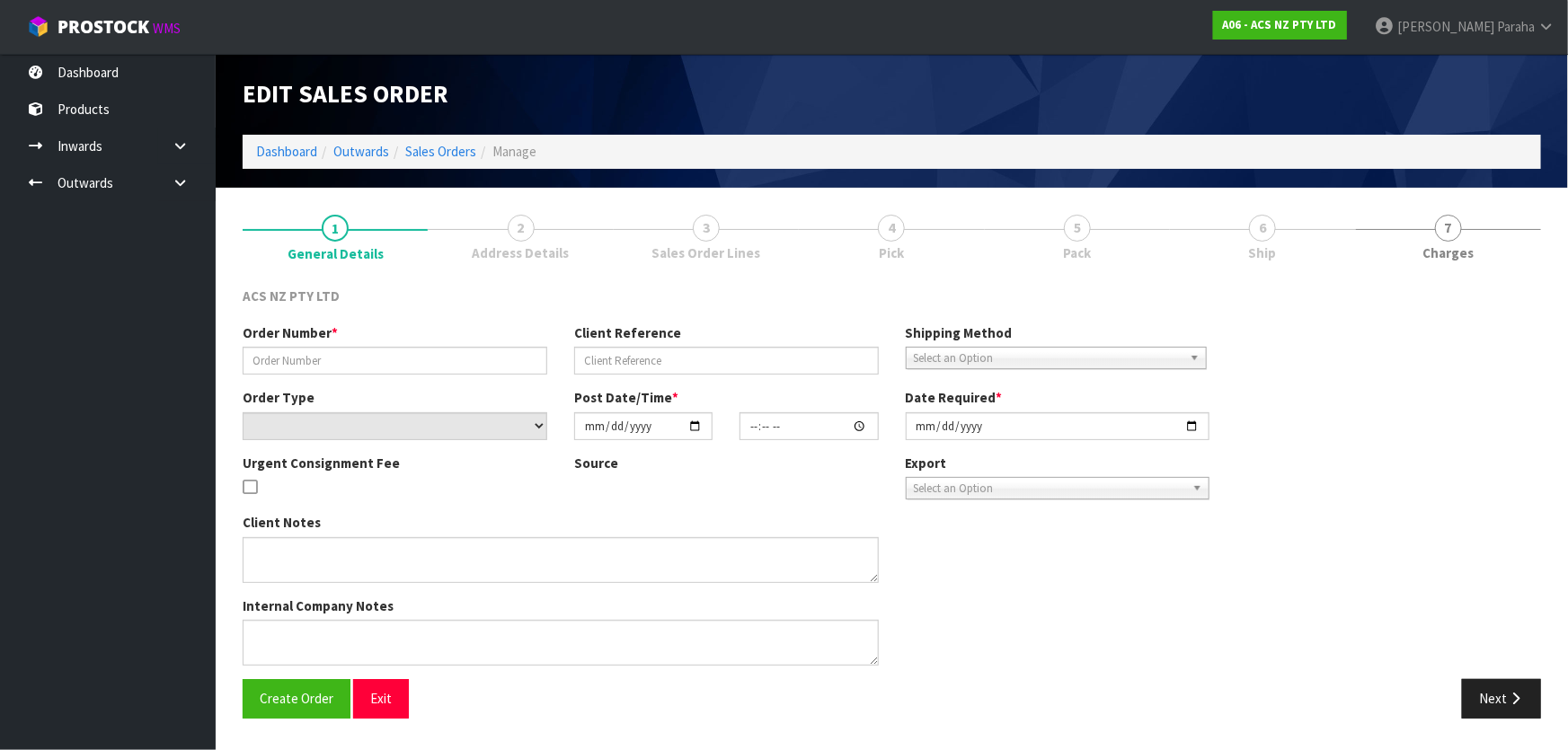
type input "208246.1"
type input "7:938378"
select select "number:0"
type input "[DATE]"
type input "10:07:00.000"
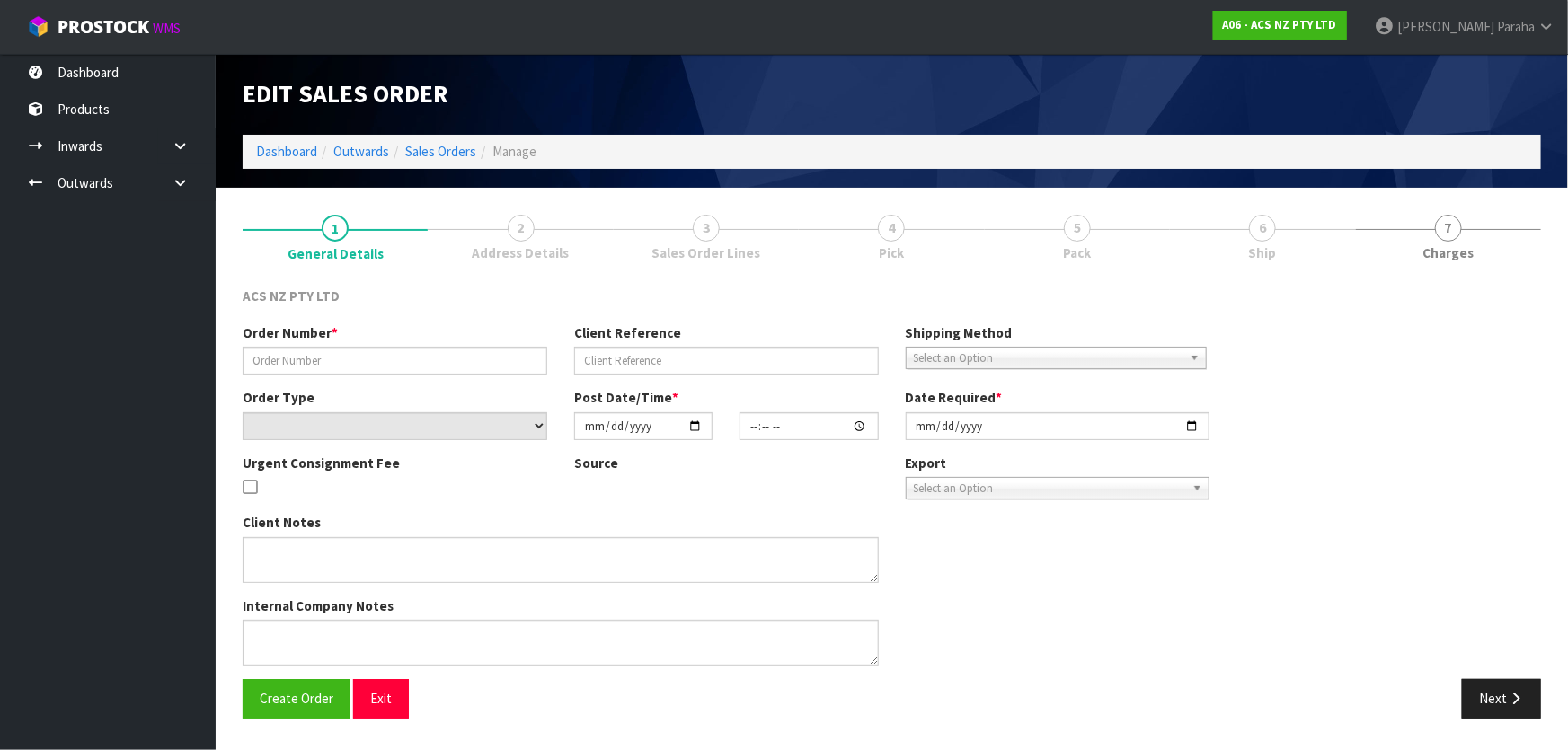
type input "[DATE]"
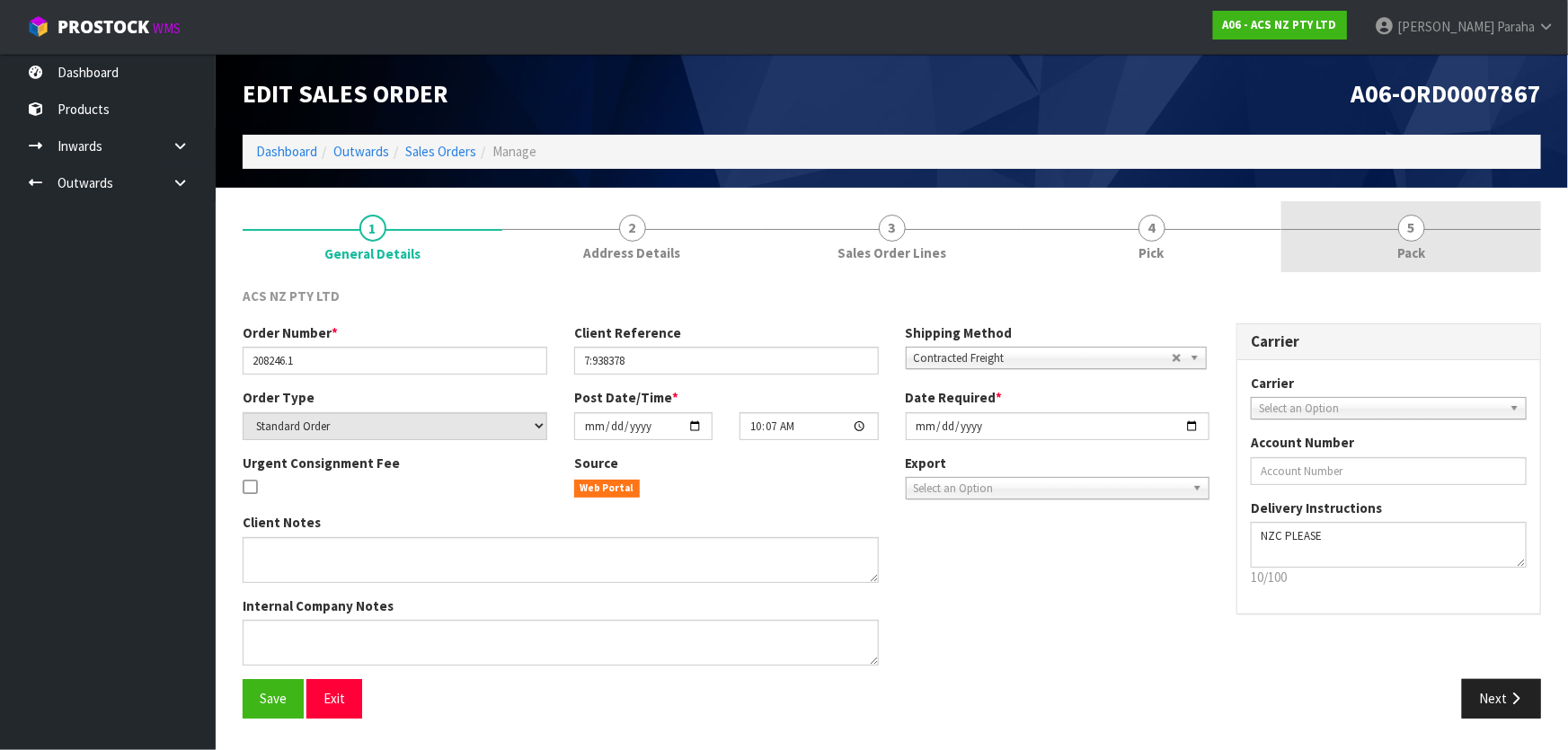
click at [1404, 236] on span "5" at bounding box center [1411, 228] width 27 height 27
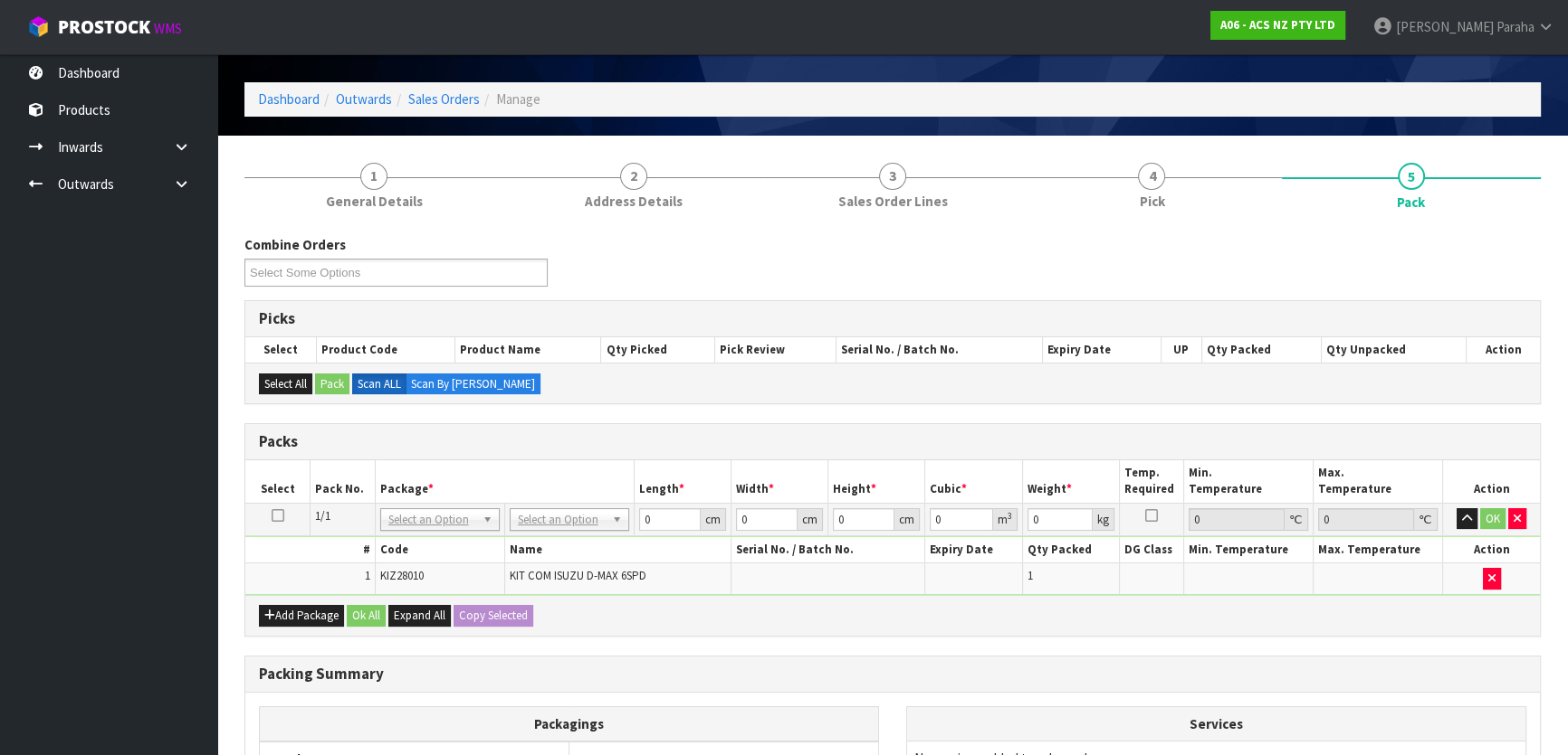
scroll to position [81, 0]
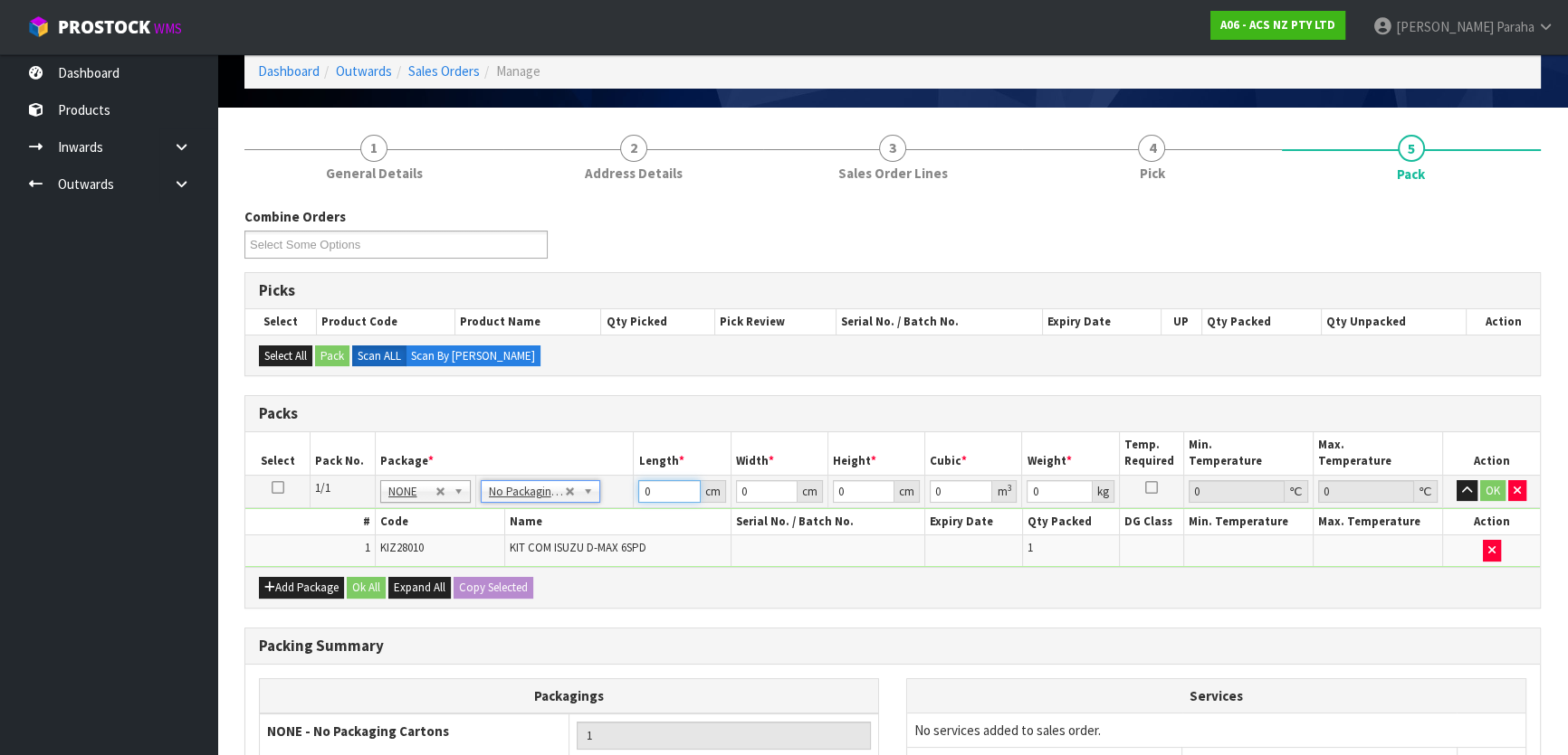
click at [631, 489] on tr "1/1 NONE 007-001 007-002 007-004 007-009 007-013 007-014 007-015 007-017 007-01…" at bounding box center [892, 491] width 1295 height 33
type input "40"
type input "39"
type input "1"
type input "0.00156"
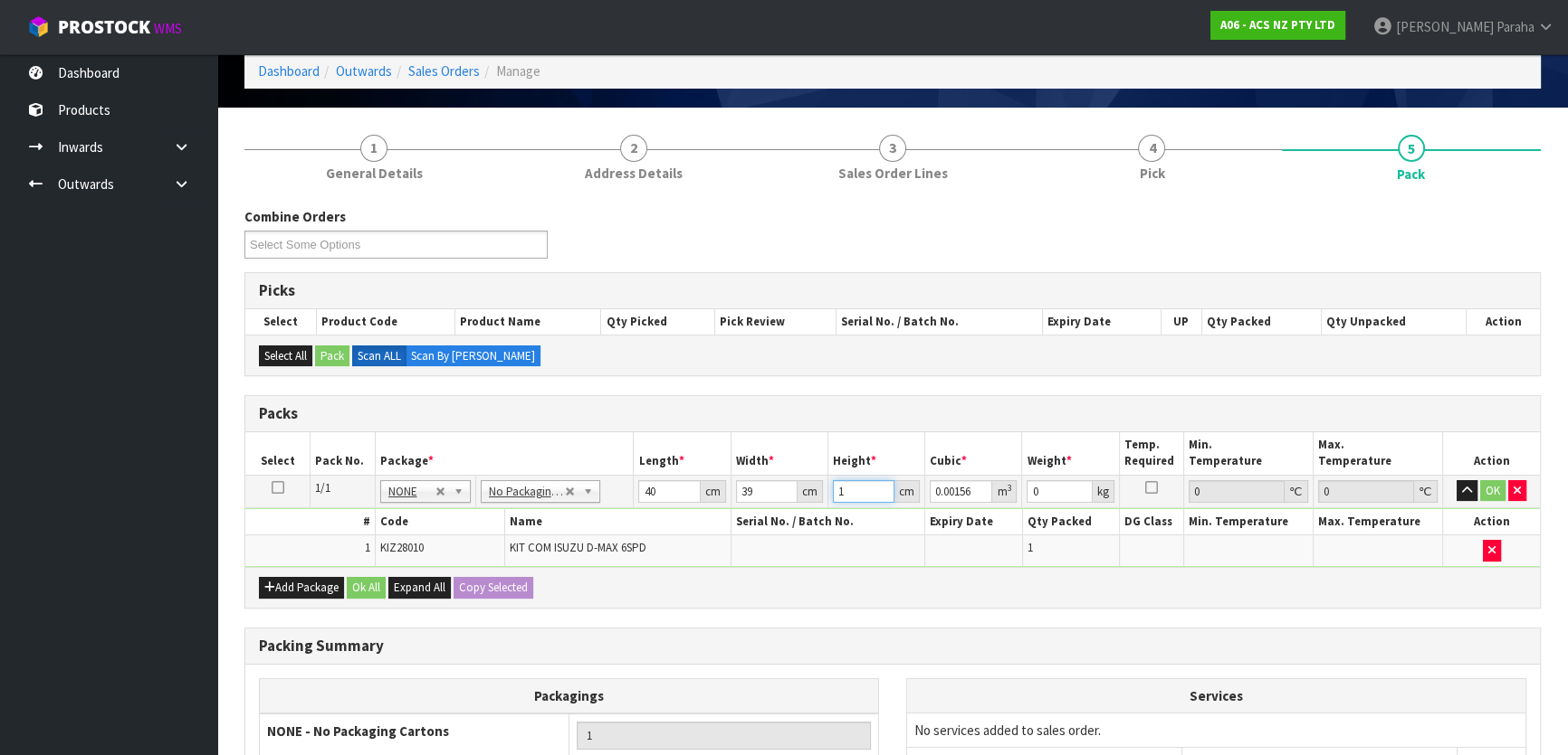
type input "11"
type input "0.01716"
type input "11"
type input "13"
click at [1456, 481] on button "button" at bounding box center [1466, 491] width 20 height 21
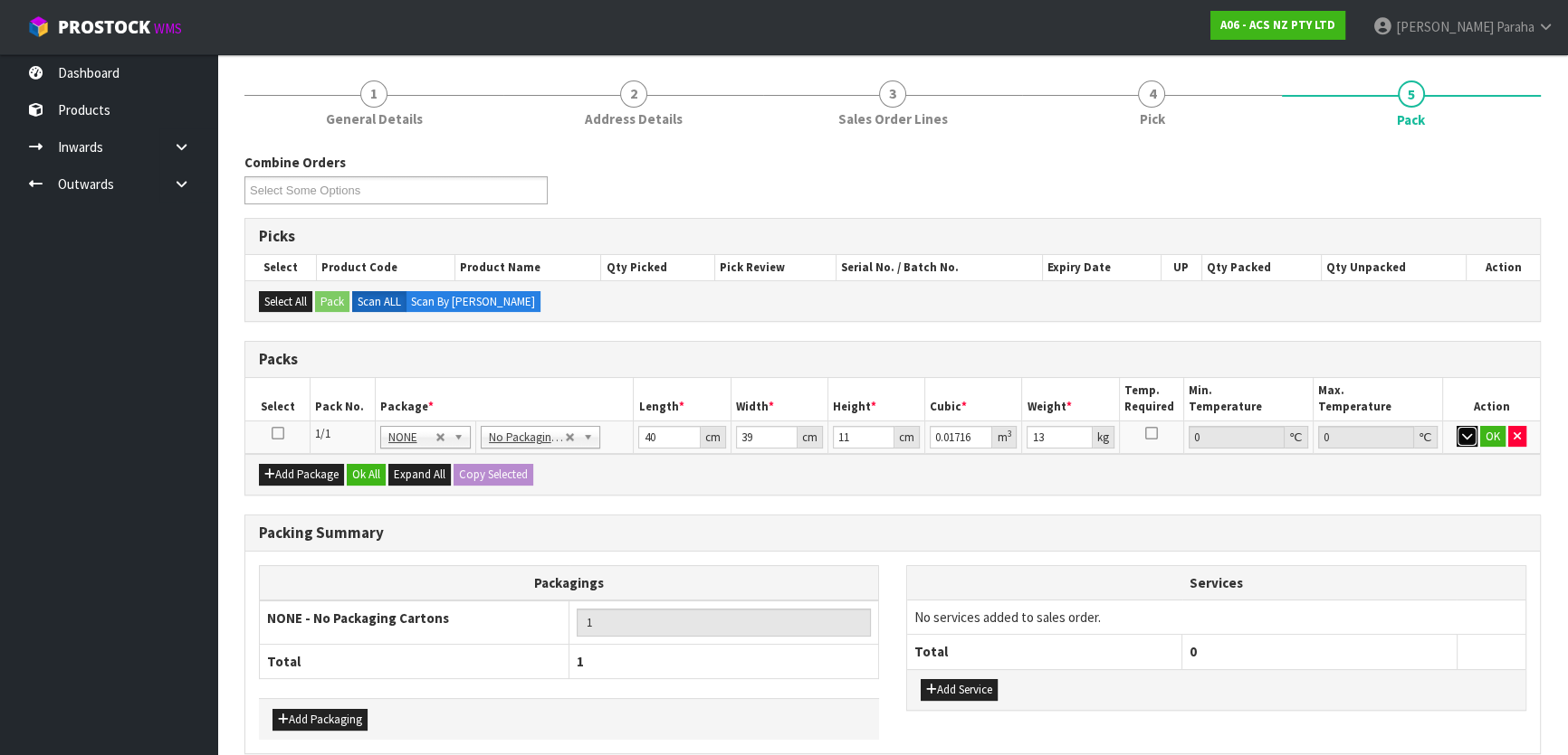
scroll to position [164, 0]
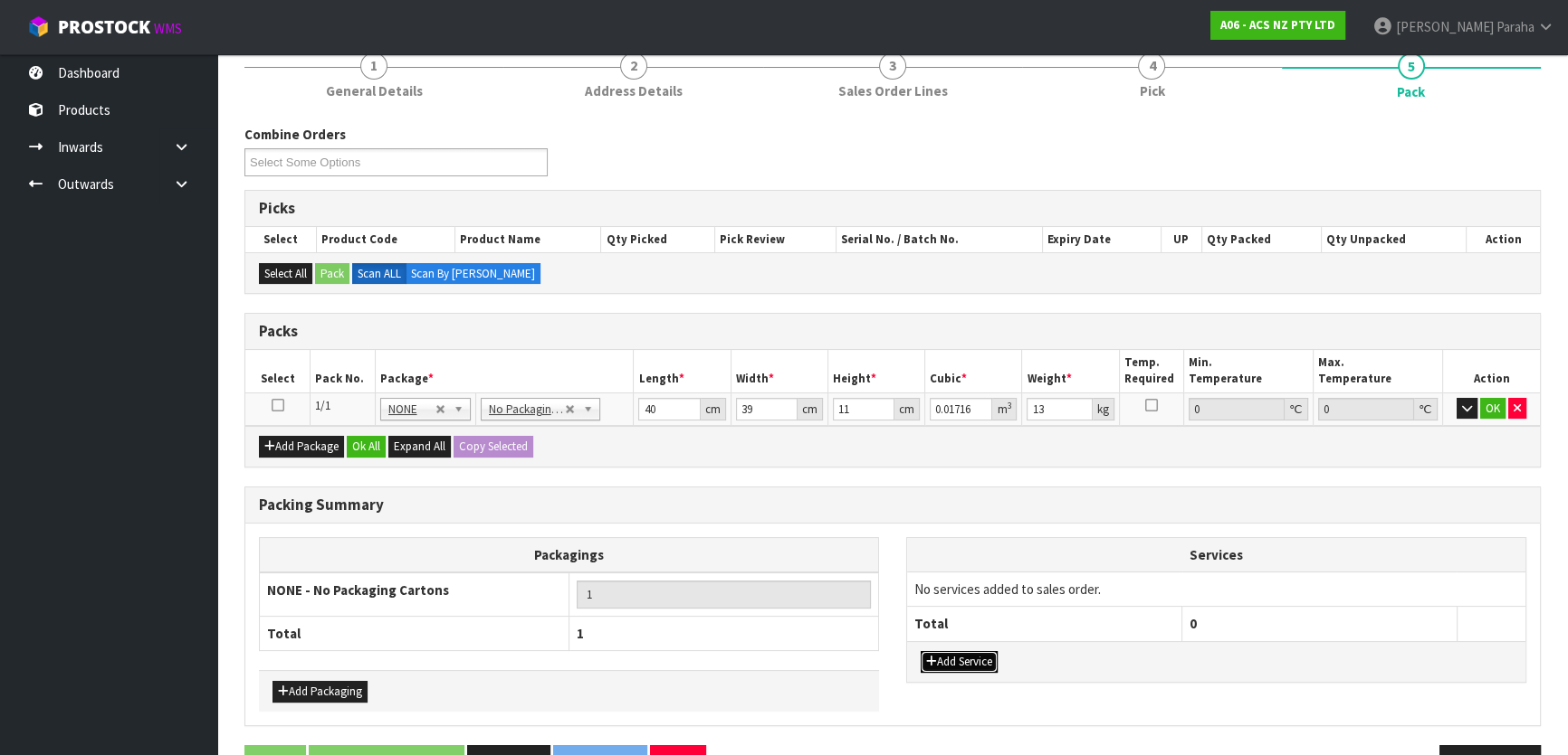
click at [978, 656] on button "Add Service" at bounding box center [958, 662] width 77 height 21
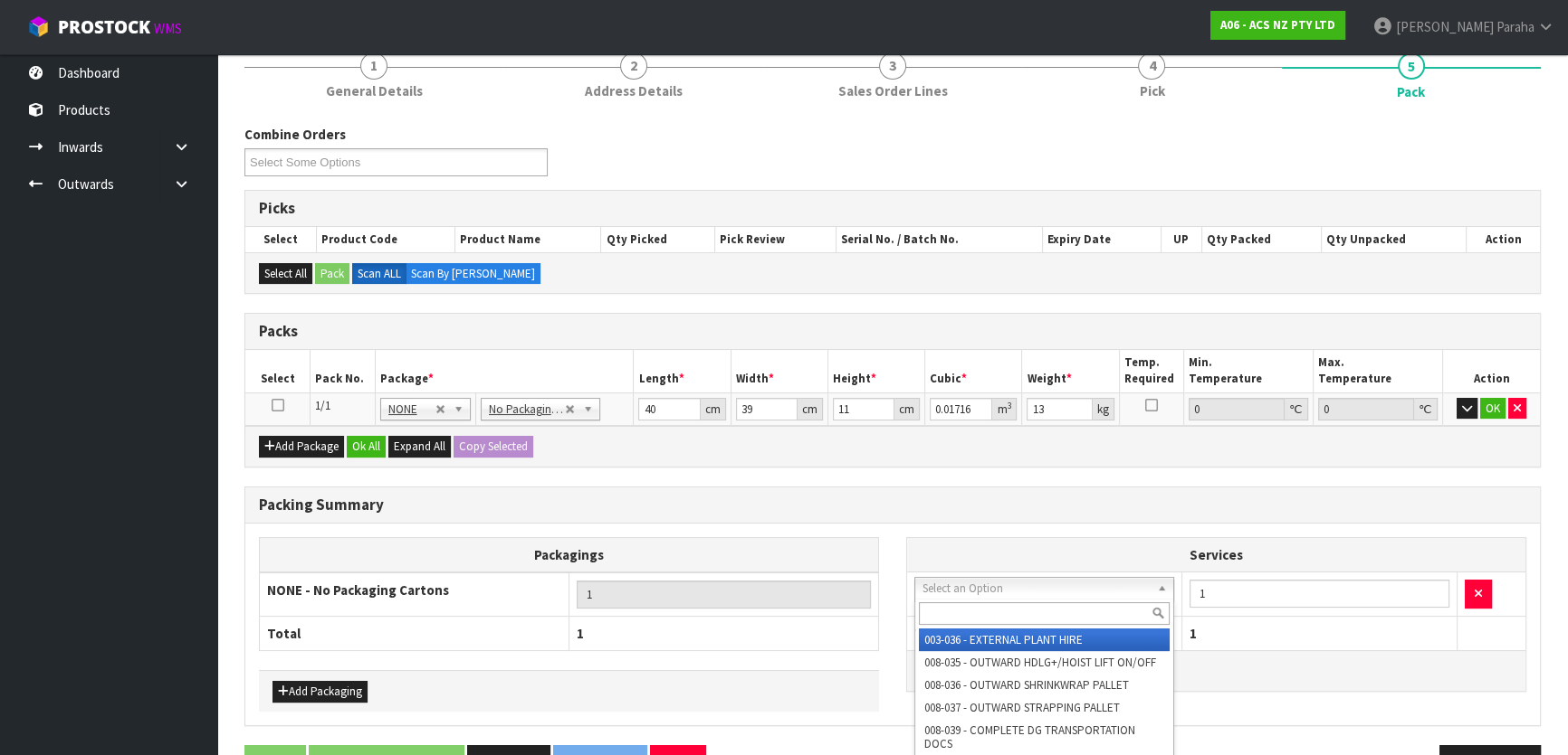
click at [957, 609] on input "text" at bounding box center [1043, 613] width 251 height 22
type input "044"
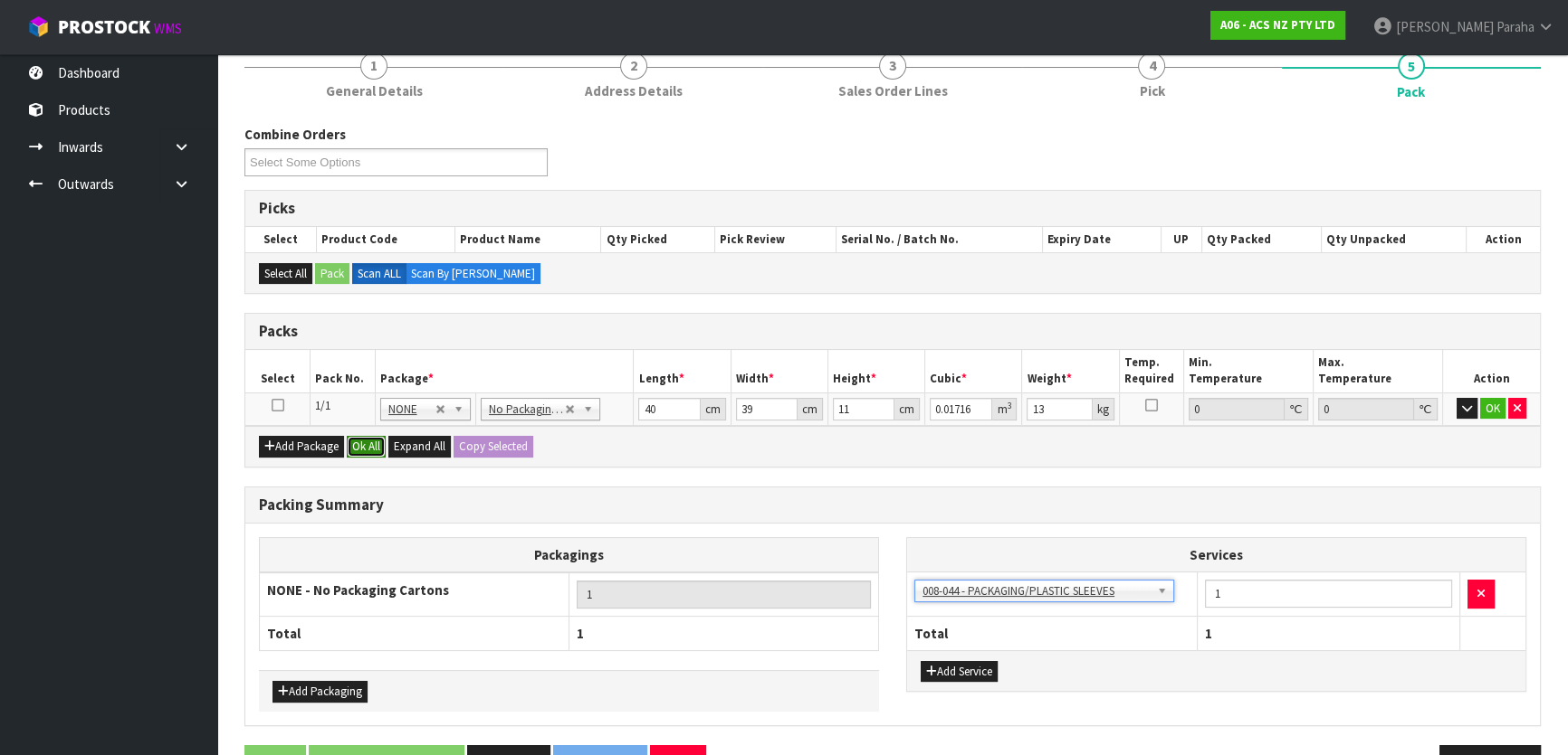
click at [353, 449] on button "Ok All" at bounding box center [367, 447] width 39 height 21
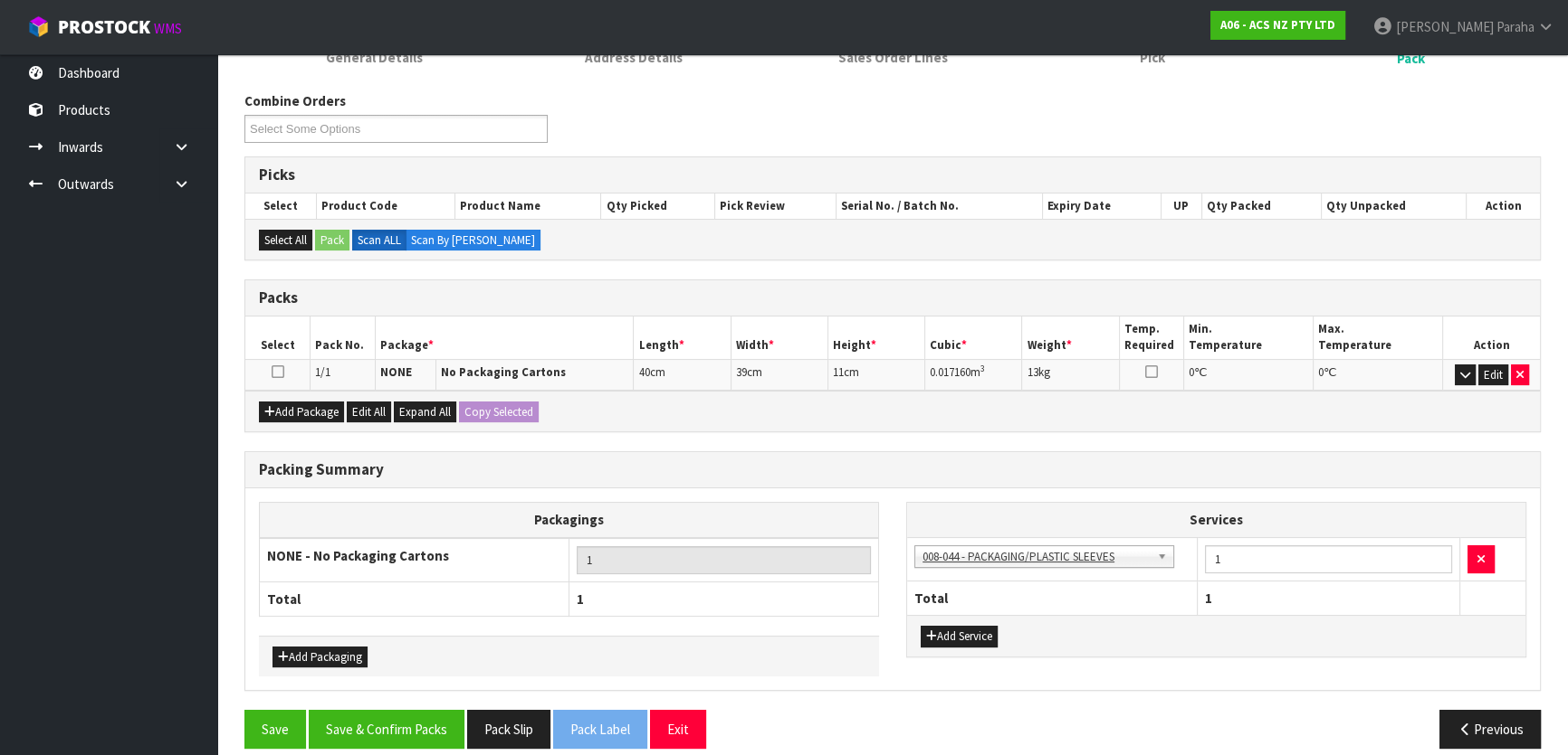
scroll to position [213, 0]
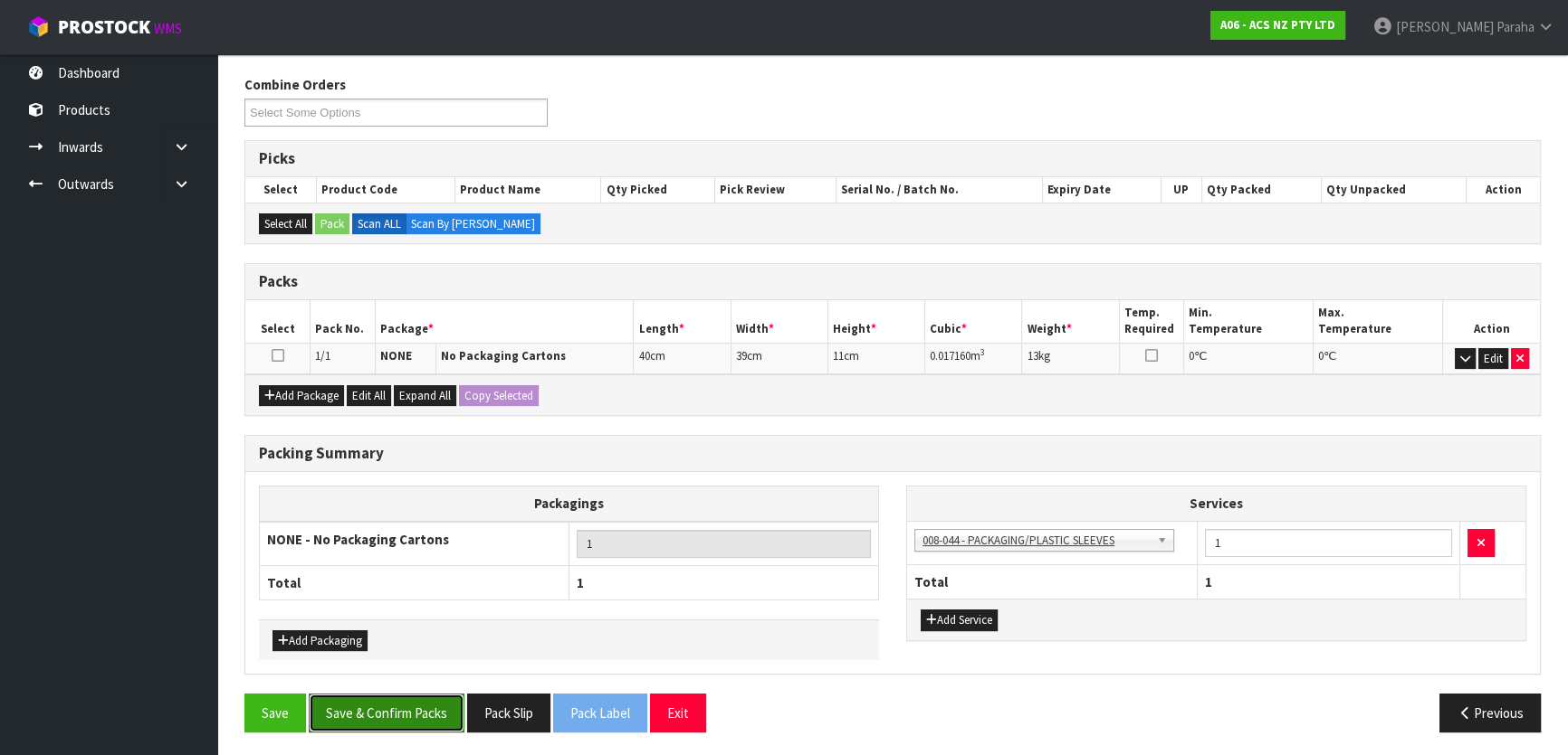
click at [380, 708] on button "Save & Confirm Packs" at bounding box center [386, 713] width 156 height 39
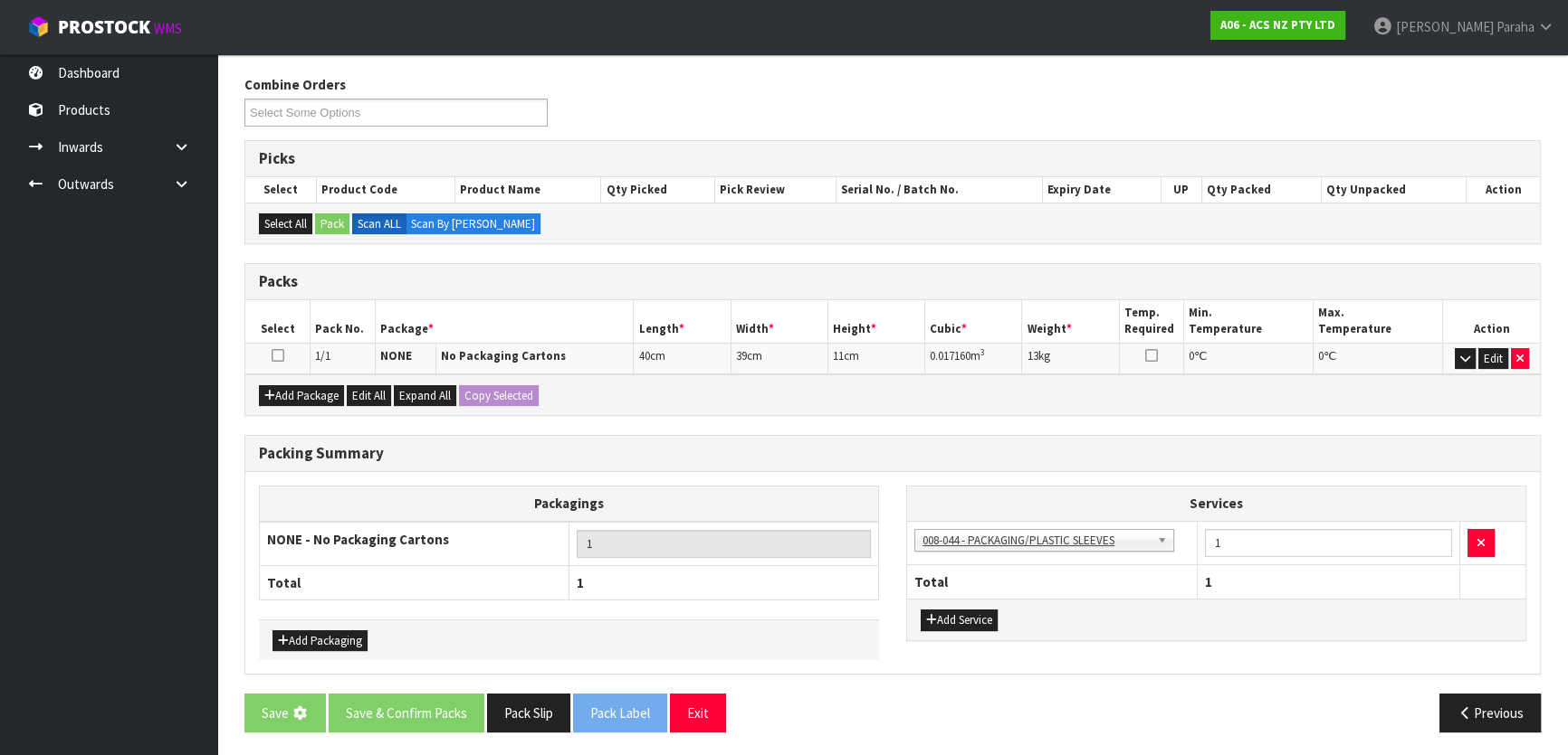
scroll to position [0, 0]
